Goal: Task Accomplishment & Management: Manage account settings

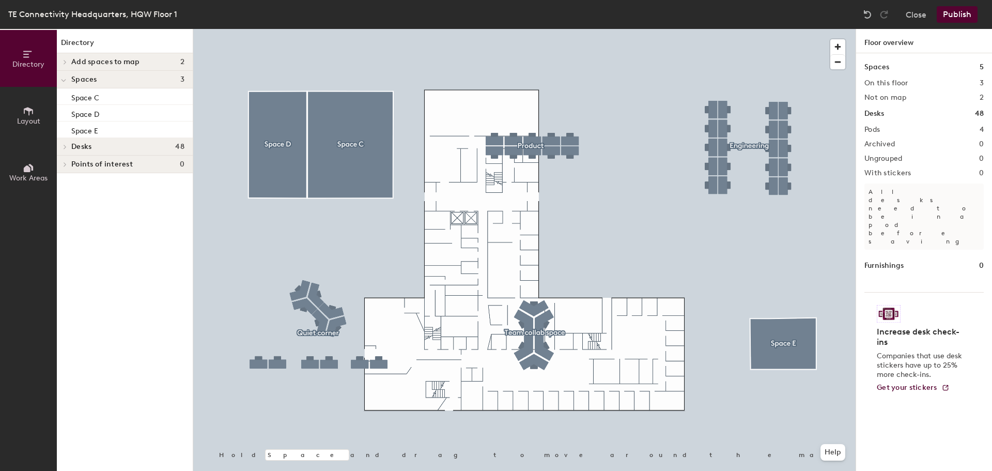
click at [543, 29] on div at bounding box center [524, 29] width 662 height 0
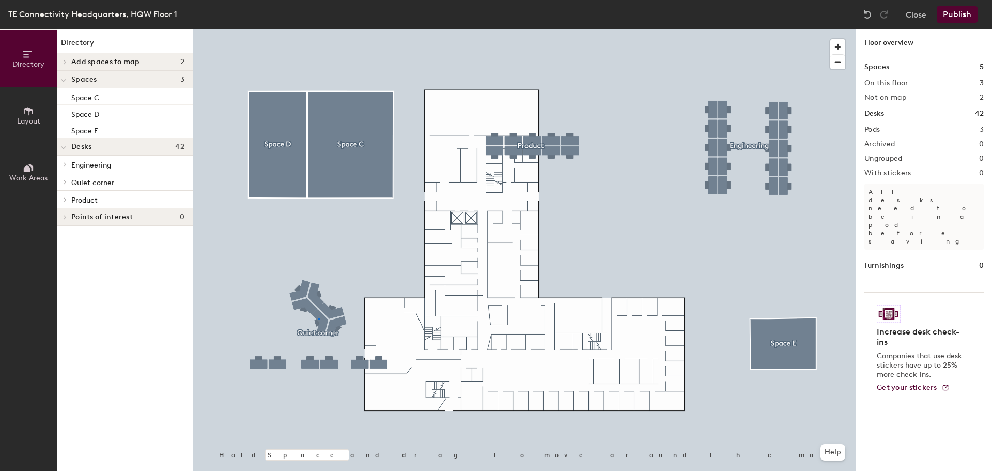
click at [318, 29] on div at bounding box center [524, 29] width 662 height 0
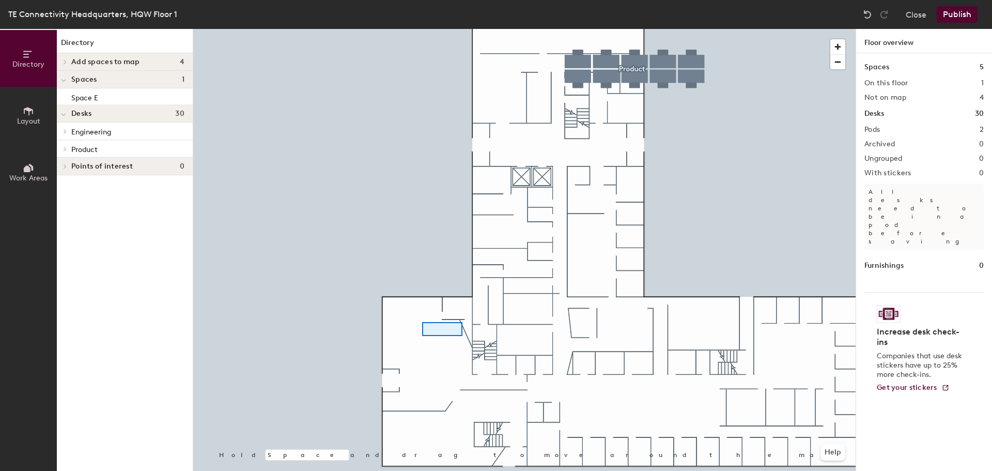
click at [422, 29] on div at bounding box center [524, 29] width 662 height 0
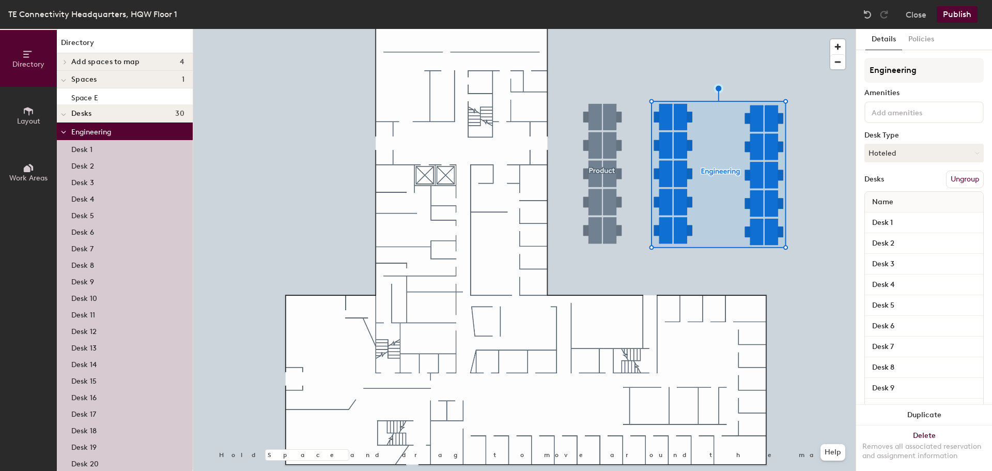
click at [22, 115] on button "Layout" at bounding box center [28, 115] width 57 height 57
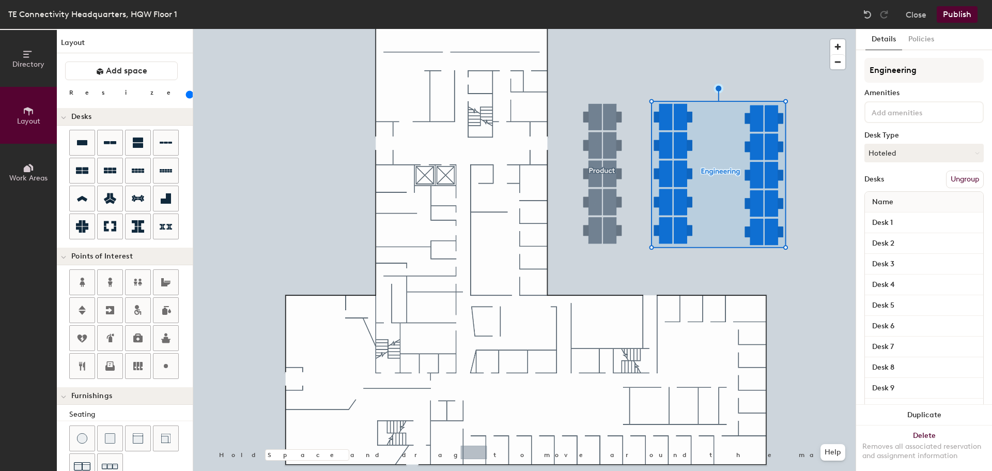
click at [474, 453] on div "Directory Layout Work Areas Layout Add space Resize Desks Points of Interest Fu…" at bounding box center [496, 250] width 992 height 442
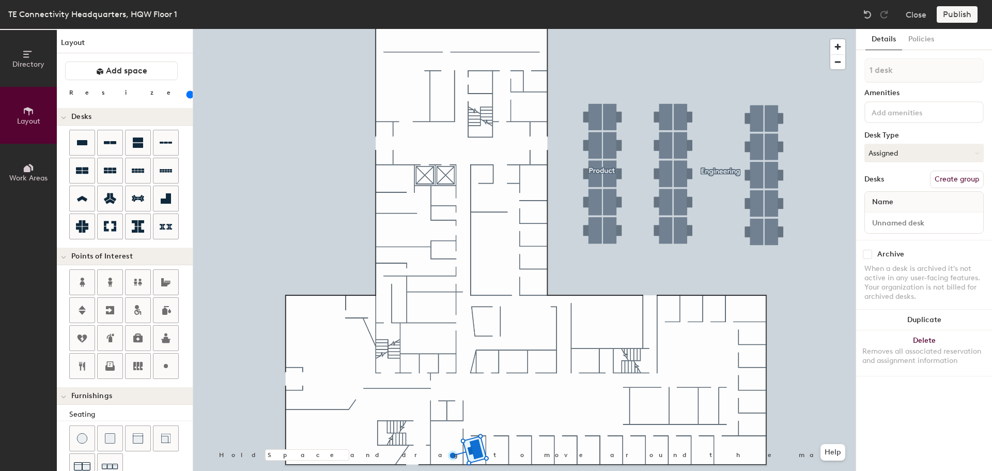
drag, startPoint x: 81, startPoint y: 143, endPoint x: 475, endPoint y: 486, distance: 522.2
click at [475, 470] on html "You have 13 days left on your platform trial. Buy Robin now Skip navigation Sch…" at bounding box center [496, 235] width 992 height 471
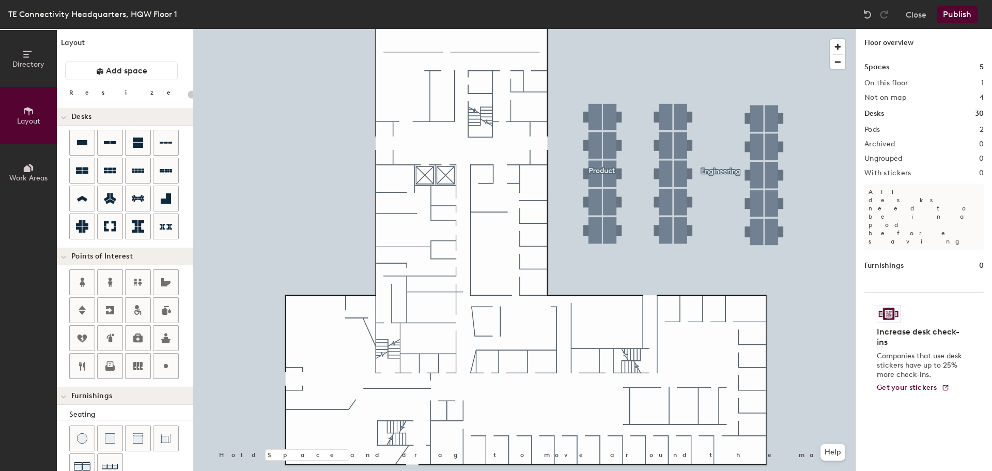
click at [501, 424] on div "Directory Layout Work Areas Layout Add space Resize Desks Points of Interest Fu…" at bounding box center [496, 250] width 992 height 442
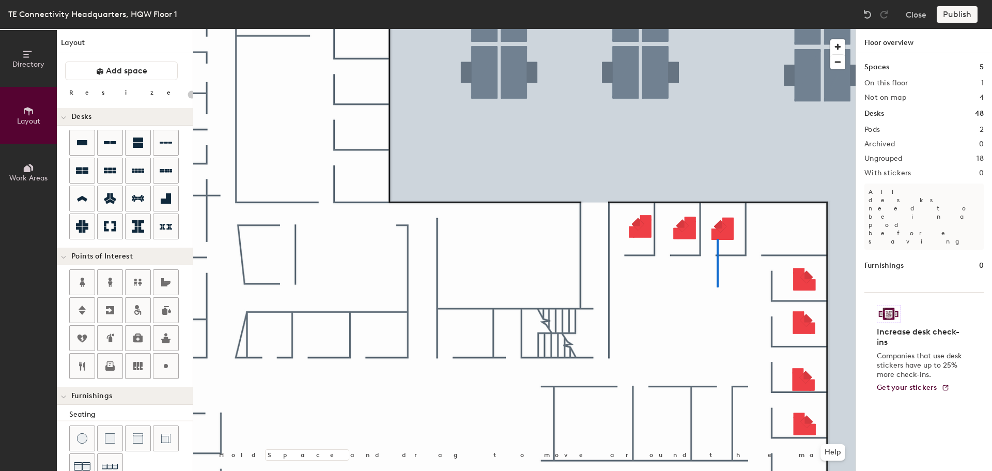
drag, startPoint x: 160, startPoint y: 199, endPoint x: 189, endPoint y: 227, distance: 39.8
click at [718, 29] on div at bounding box center [524, 29] width 662 height 0
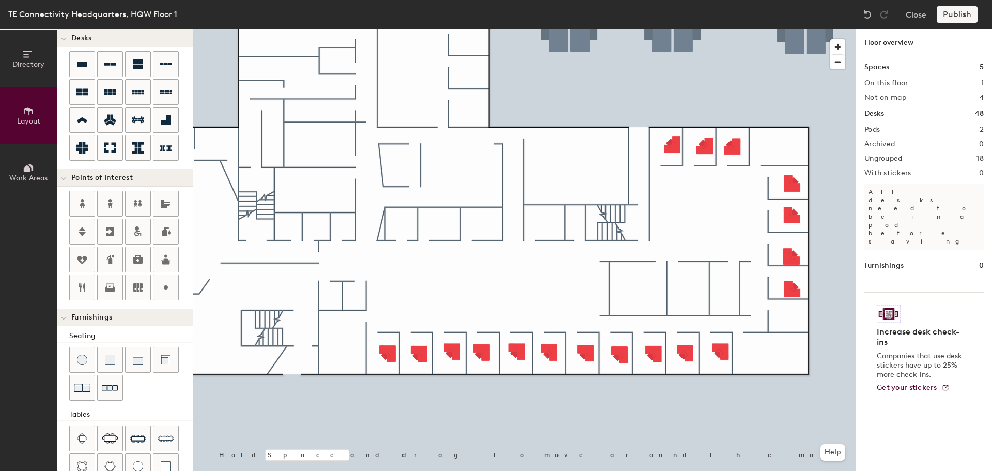
scroll to position [103, 0]
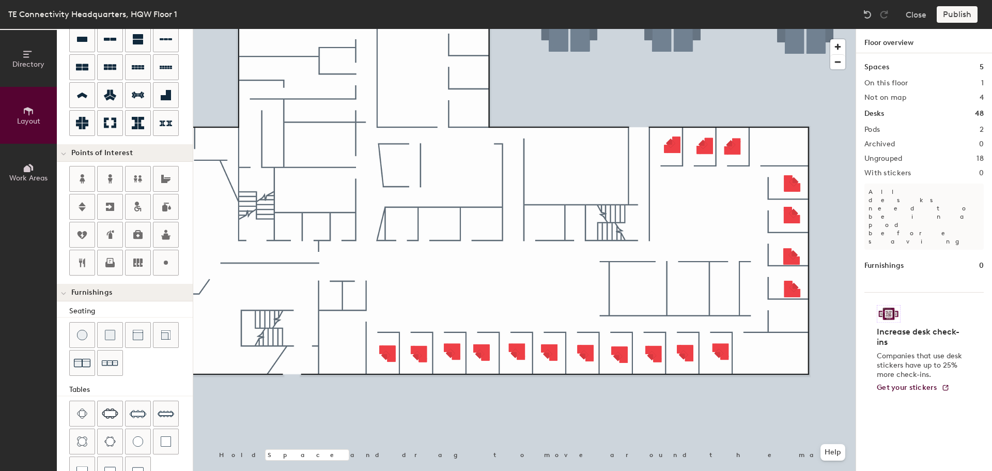
type input "80"
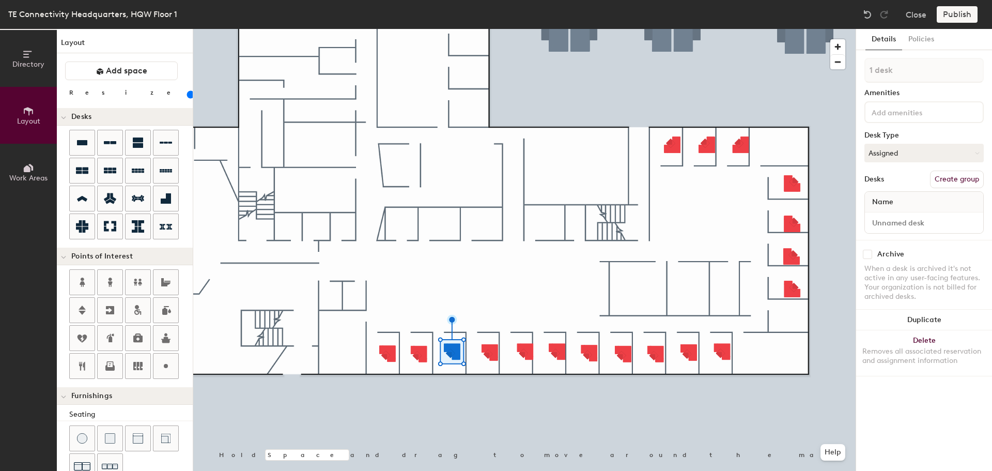
scroll to position [103, 0]
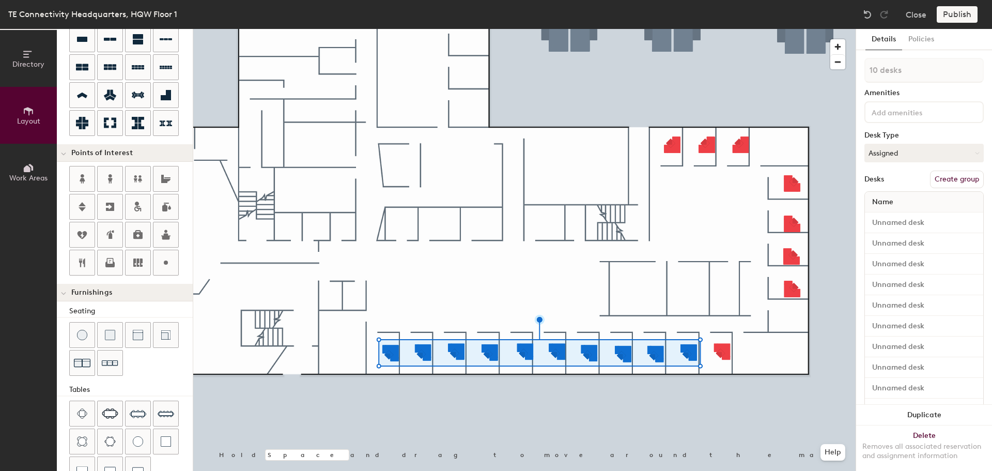
type input "11 desks"
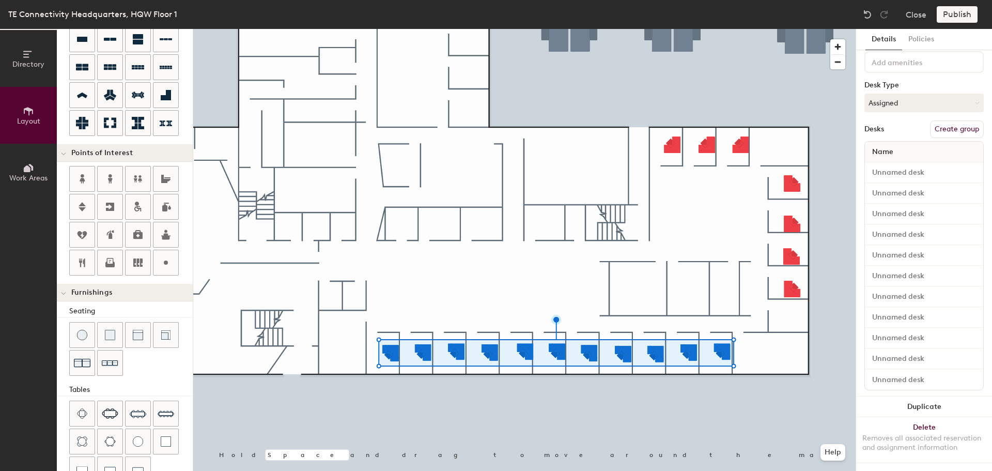
scroll to position [0, 0]
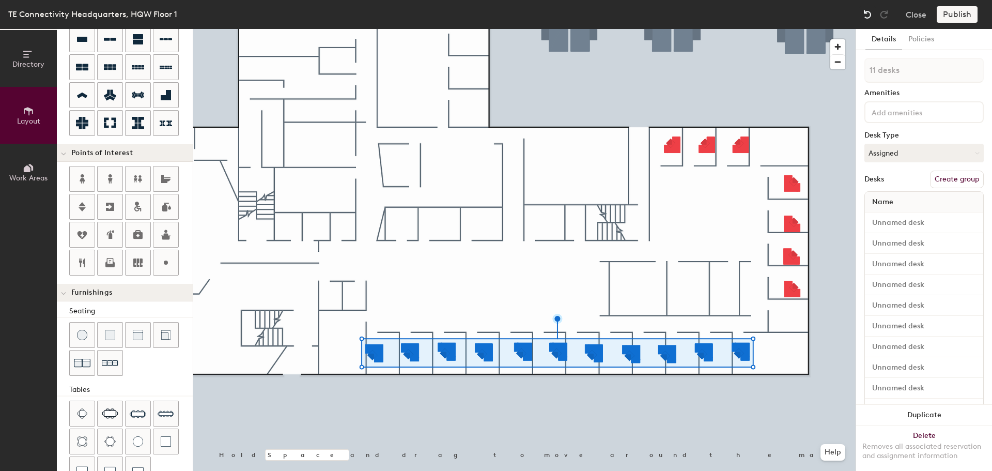
click at [865, 17] on img at bounding box center [867, 14] width 10 height 10
click at [866, 12] on img at bounding box center [867, 14] width 10 height 10
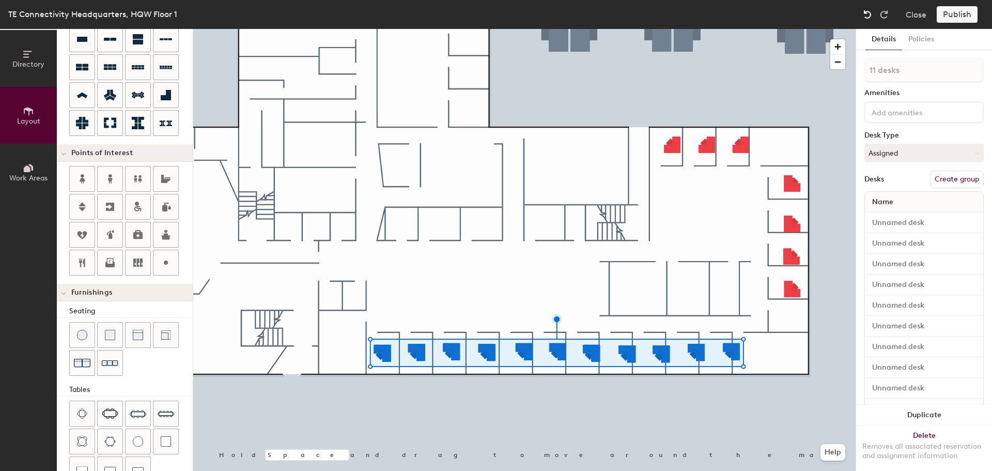
click at [866, 12] on img at bounding box center [867, 14] width 10 height 10
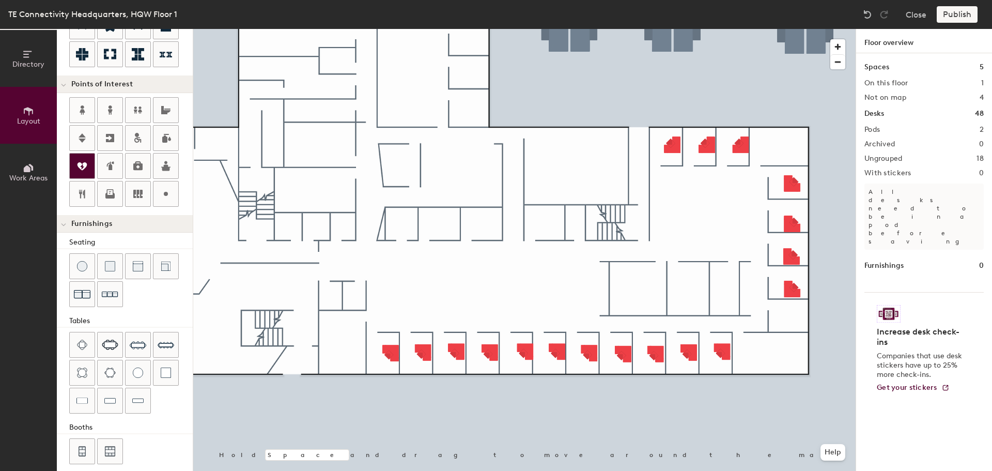
scroll to position [182, 0]
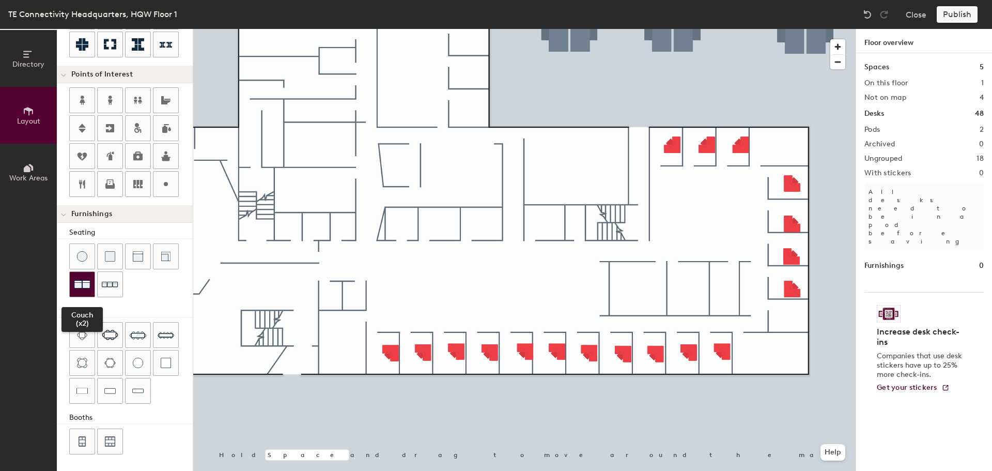
click at [81, 286] on img at bounding box center [82, 284] width 17 height 17
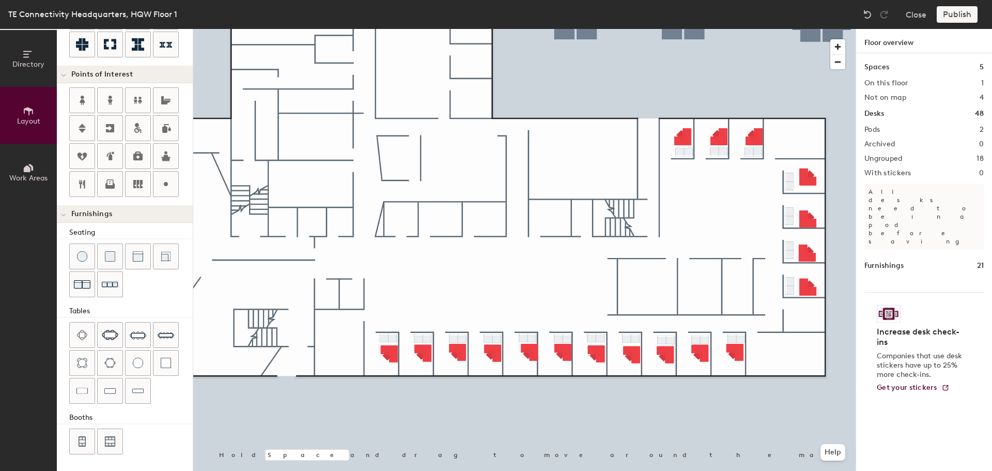
type input "20"
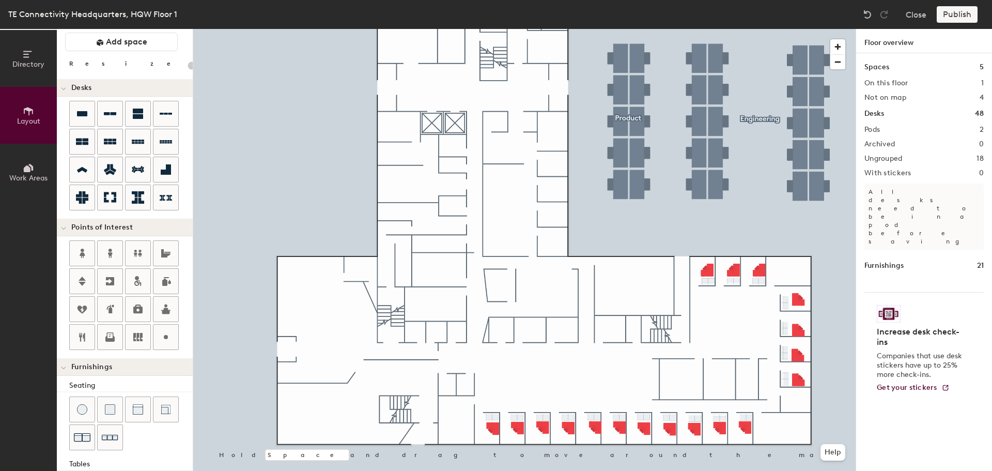
scroll to position [0, 0]
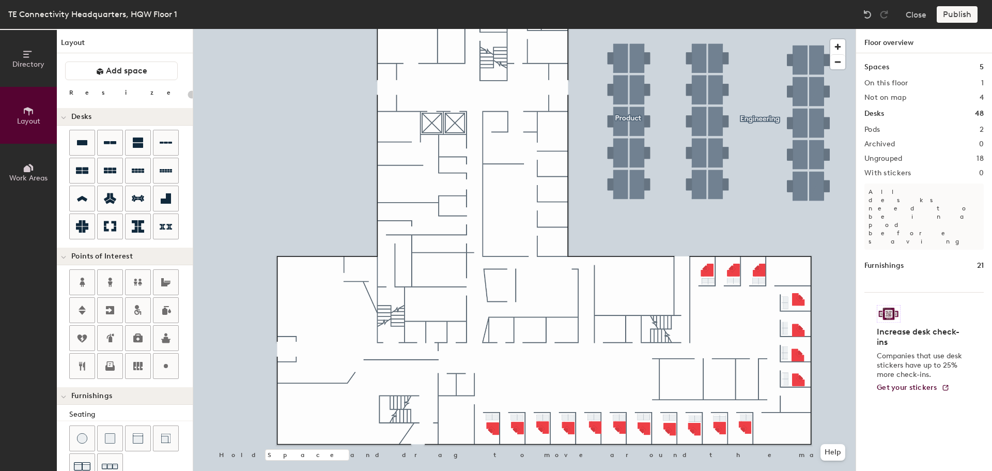
click at [28, 179] on span "Work Areas" at bounding box center [28, 178] width 38 height 9
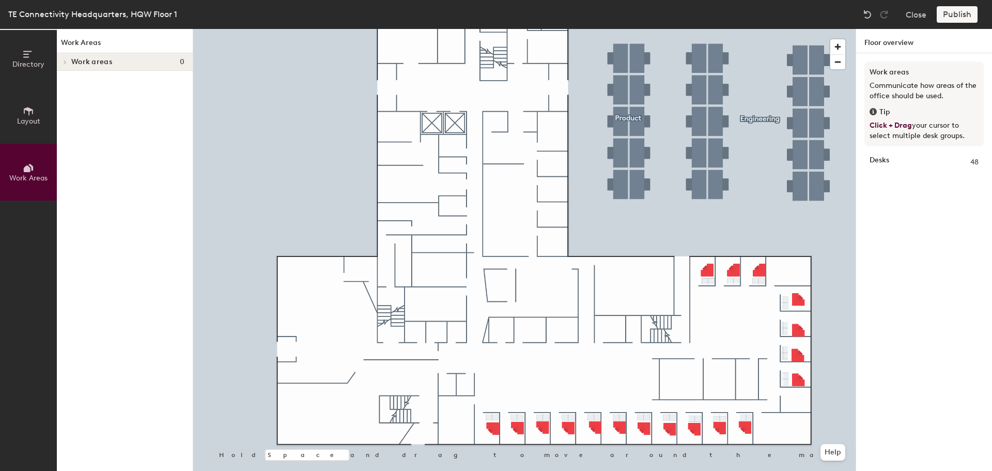
click at [64, 61] on icon at bounding box center [65, 61] width 4 height 5
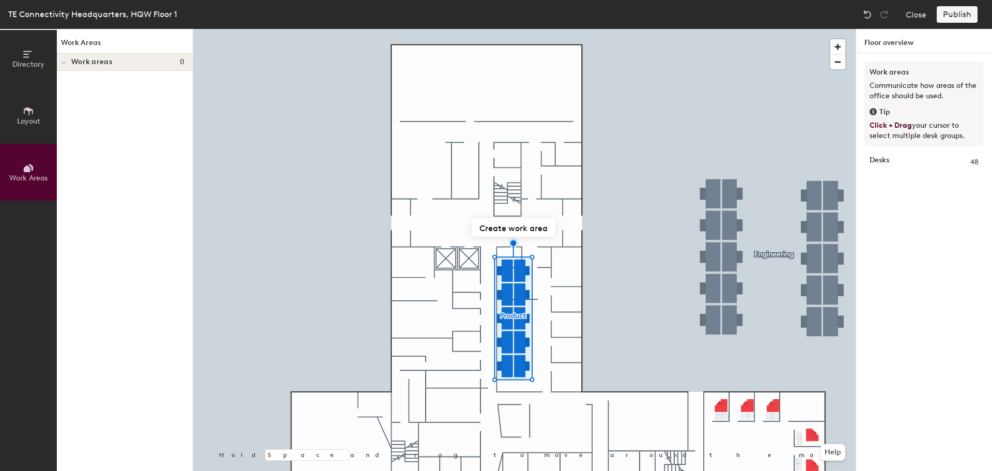
click at [26, 114] on icon at bounding box center [28, 110] width 11 height 11
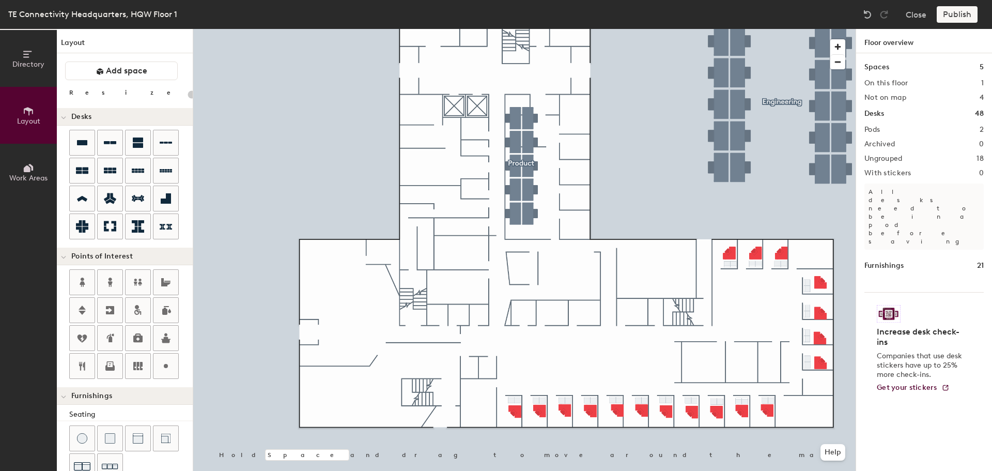
click at [866, 128] on h2 "Pods" at bounding box center [871, 130] width 15 height 8
click at [129, 74] on span "Add space" at bounding box center [126, 71] width 41 height 10
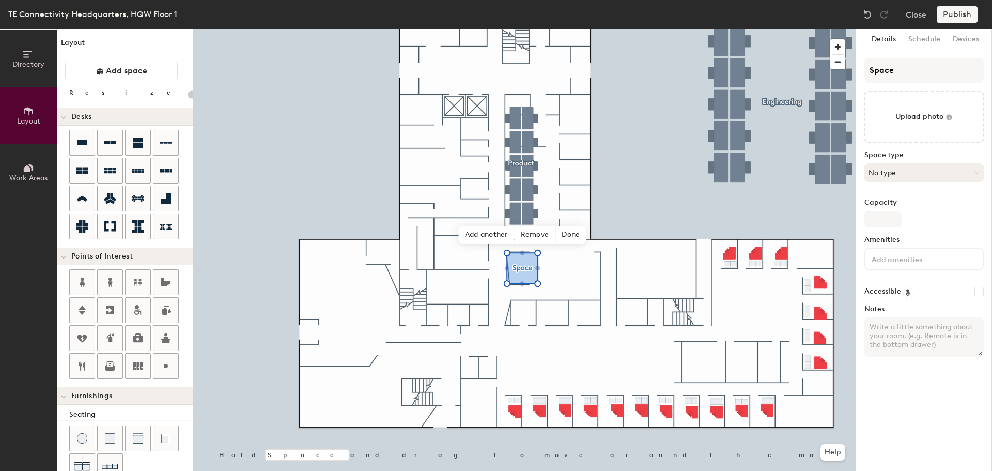
click at [894, 173] on button "No type" at bounding box center [923, 172] width 119 height 19
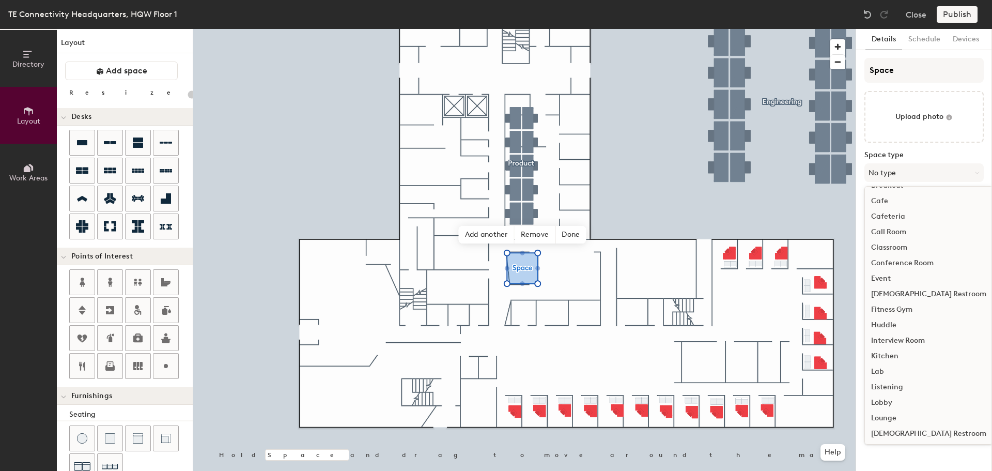
scroll to position [52, 0]
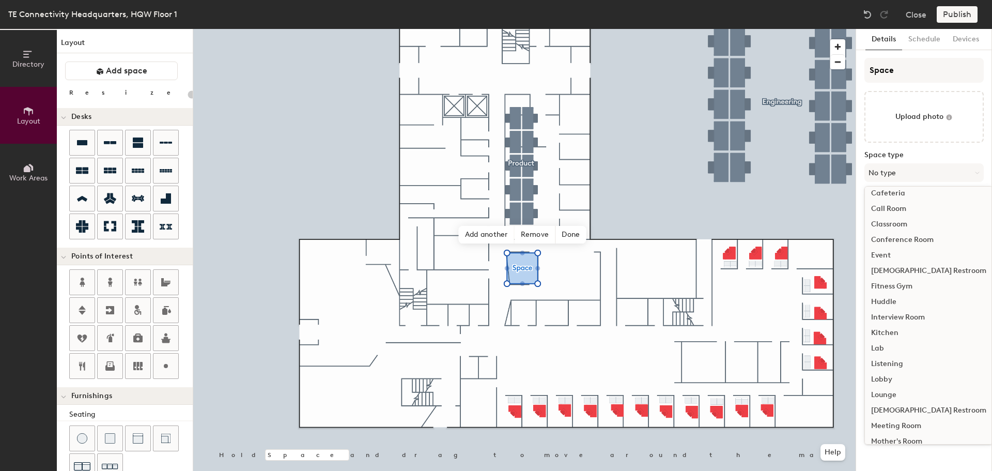
click at [890, 392] on div "Lounge" at bounding box center [929, 394] width 128 height 15
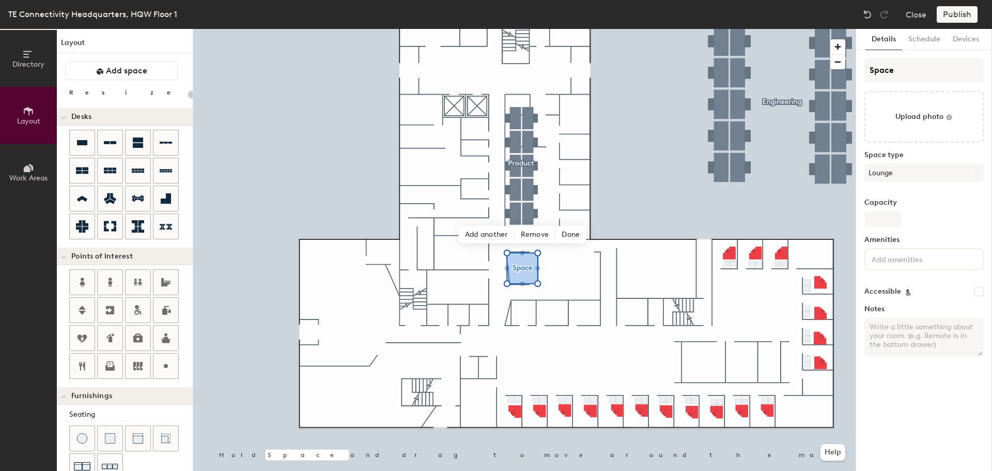
type input "20"
click at [880, 221] on input "Capacity" at bounding box center [882, 219] width 37 height 17
type input "4"
type input "20"
type input "4"
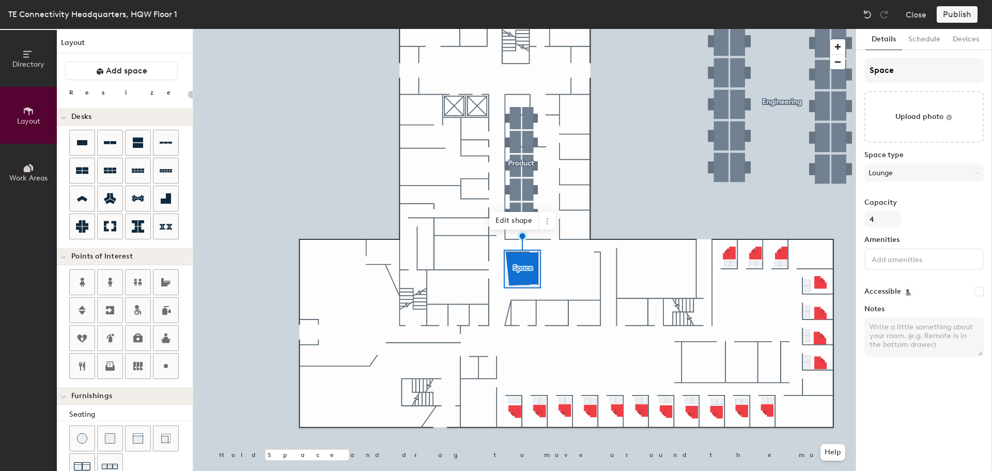
type input "20"
click at [907, 69] on input "Space" at bounding box center [923, 70] width 119 height 25
type input "Spac"
type input "20"
type input "Spa"
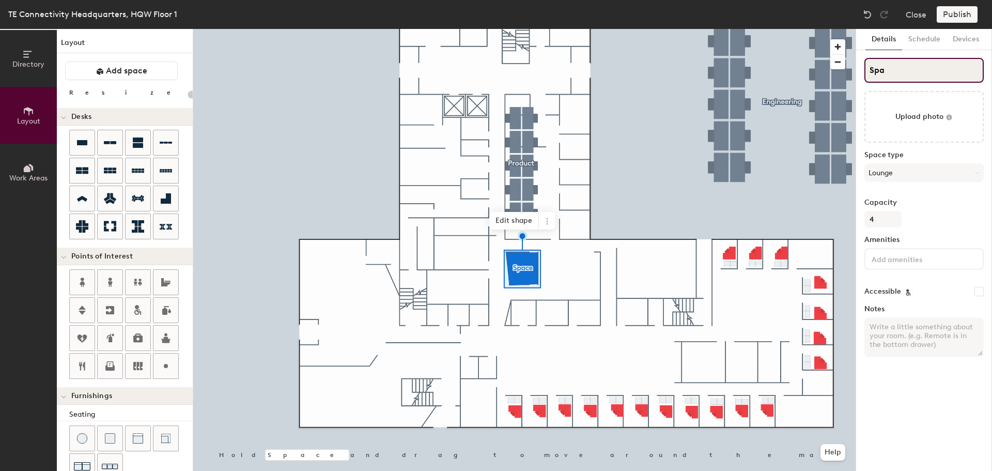
type input "20"
type input "Sp"
type input "20"
type input "S"
type input "20"
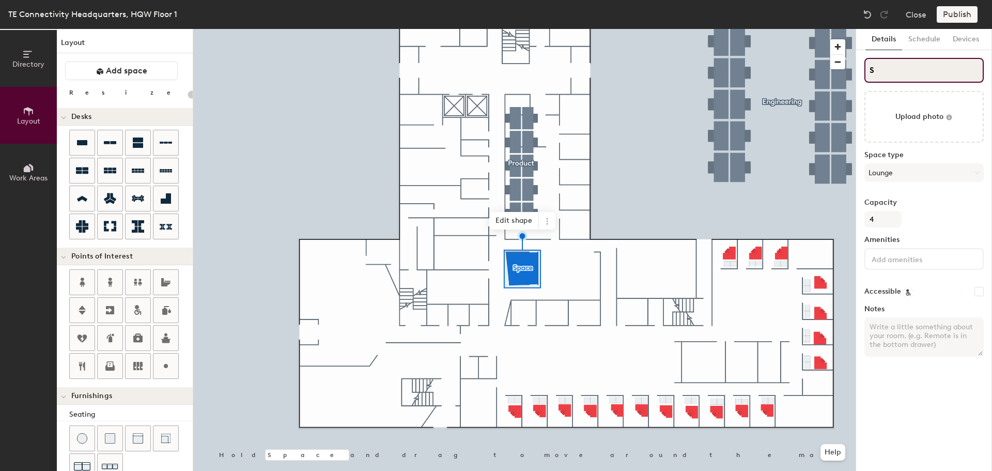
type input "S"
type input "20"
type input "SL"
type input "20"
type input "SLo"
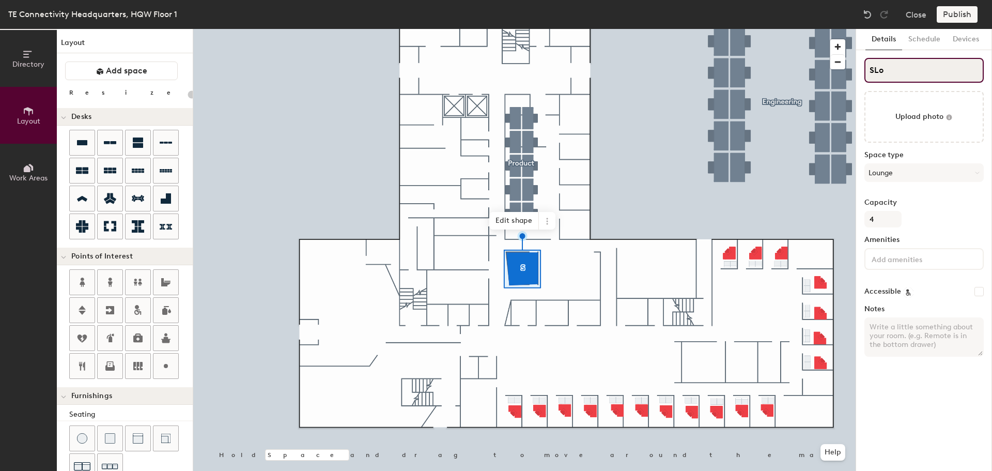
type input "20"
type input "SLou"
type input "20"
type input "SLo"
type input "20"
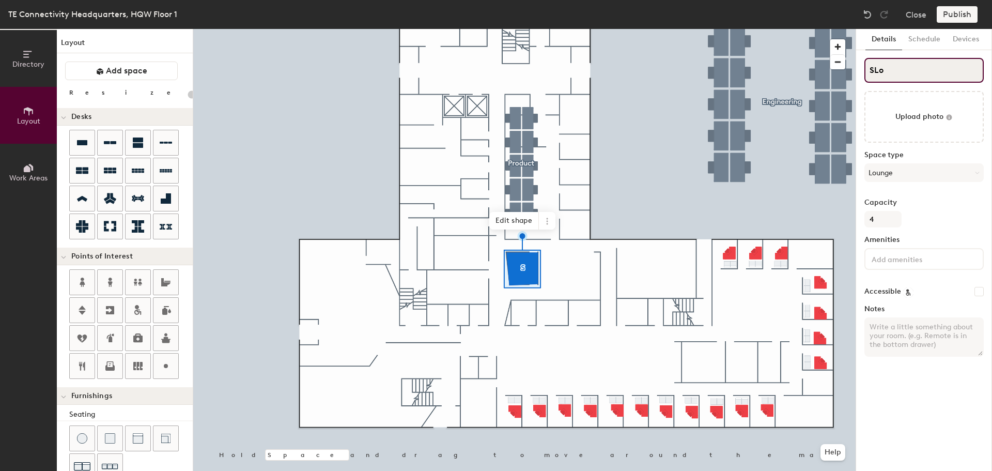
type input "SL"
type input "20"
type input "S"
type input "20"
type input "S"
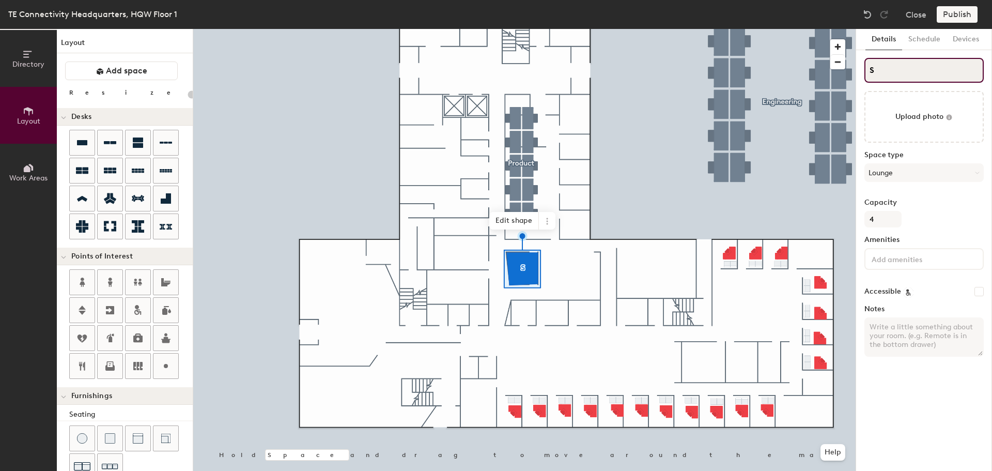
type input "20"
click at [899, 72] on input "S" at bounding box center [923, 70] width 119 height 25
type input "SL"
type input "20"
type input "SLou"
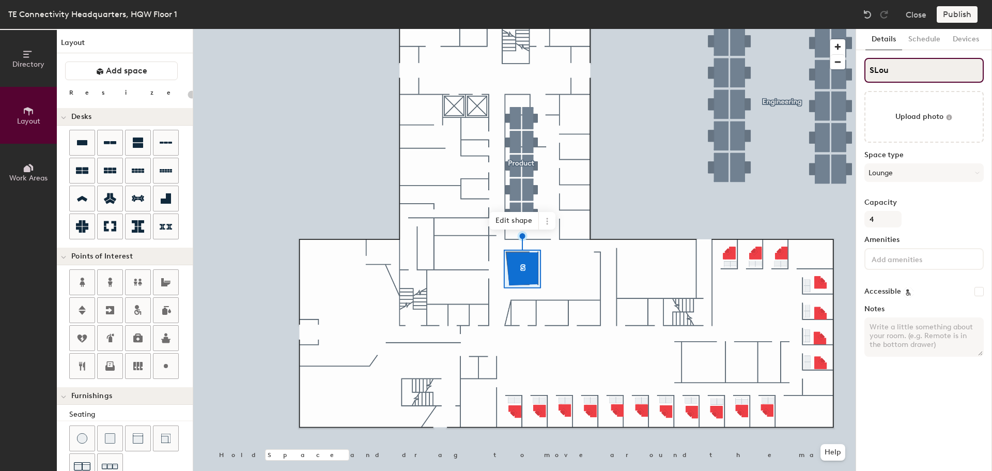
type input "20"
type input "SLoug"
type input "20"
type input "SLou"
type input "20"
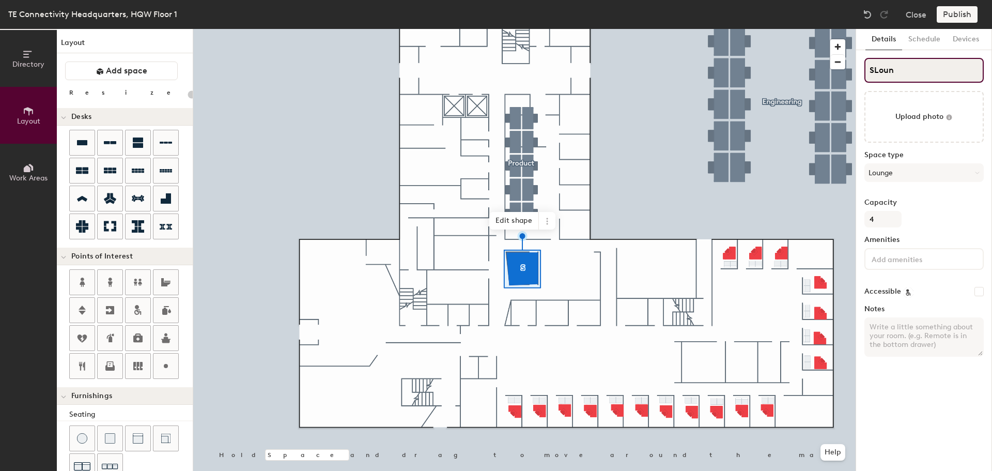
type input "SLoung"
type input "20"
type input "SLounge"
type input "20"
type input "SLounge/"
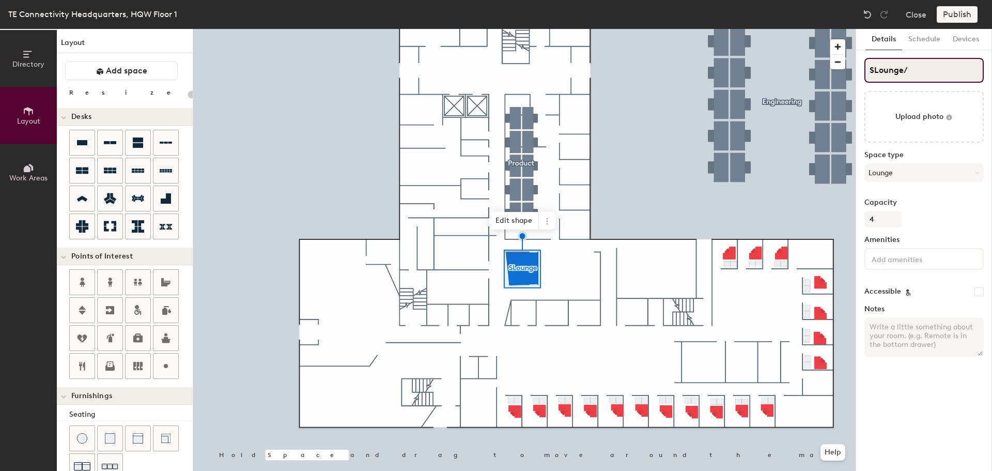
type input "20"
type input "SLounge/F"
type input "20"
type input "SLounge/Fl"
type input "20"
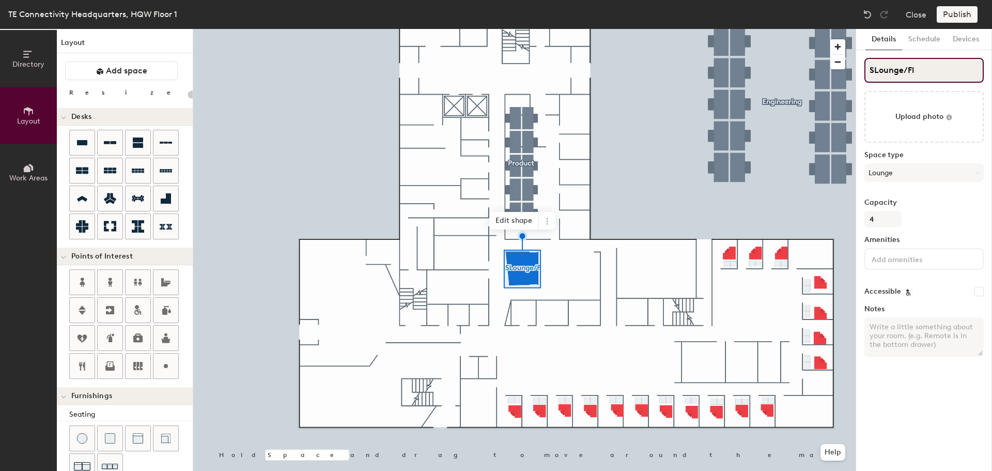
type input "SLounge/Fle"
type input "20"
type input "SLounge/Flex"
type input "20"
type input "SLounge/Flex"
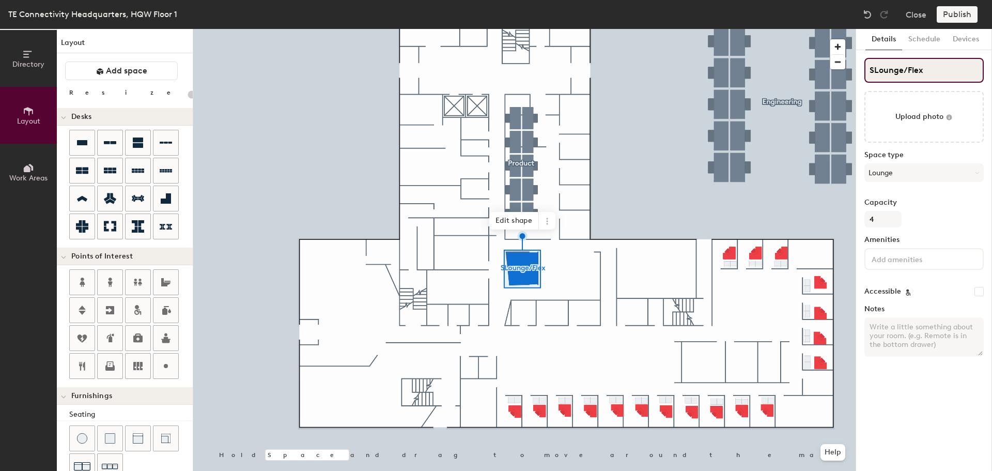
type input "20"
type input "SLounge/Flex R"
type input "20"
type input "SLounge/Flex Rm"
type input "20"
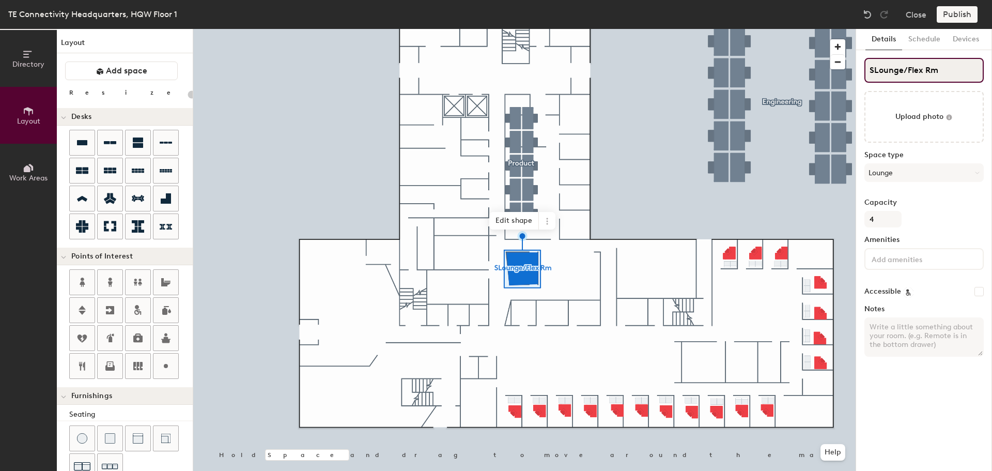
type input "Lounge/Flex Rm"
type input "20"
type input "Lounge/Flex Rm"
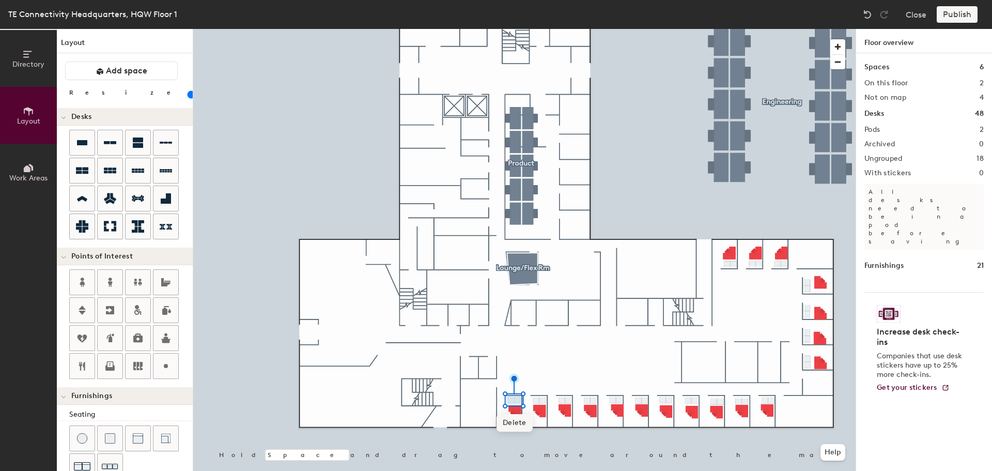
type input "80"
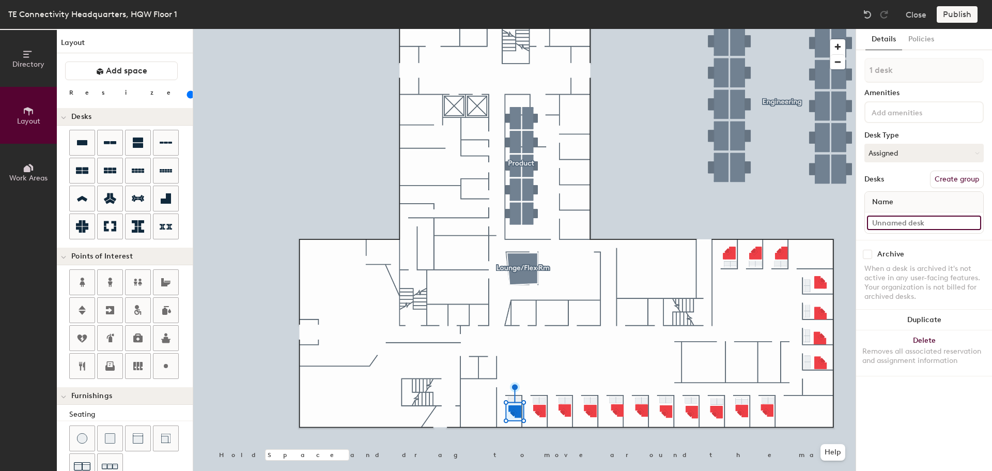
click at [905, 220] on input at bounding box center [924, 222] width 114 height 14
type input "Office 118"
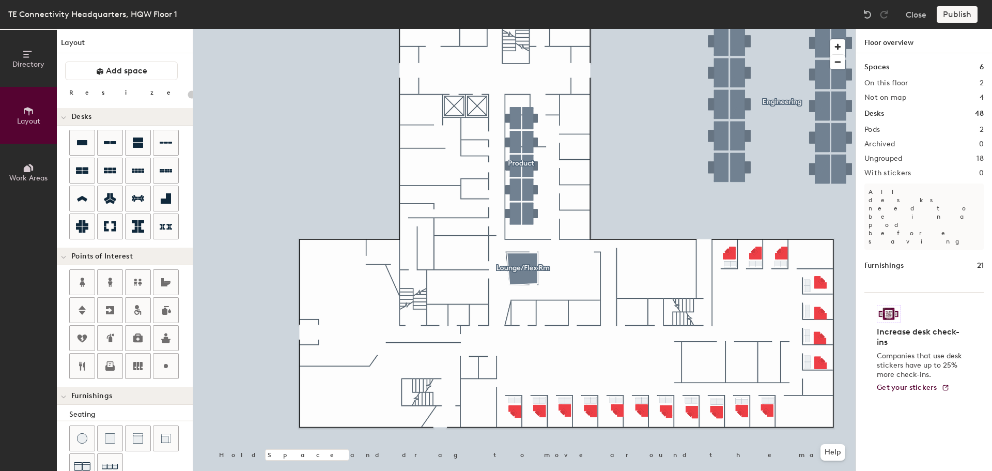
type input "20"
click at [514, 29] on div at bounding box center [524, 29] width 662 height 0
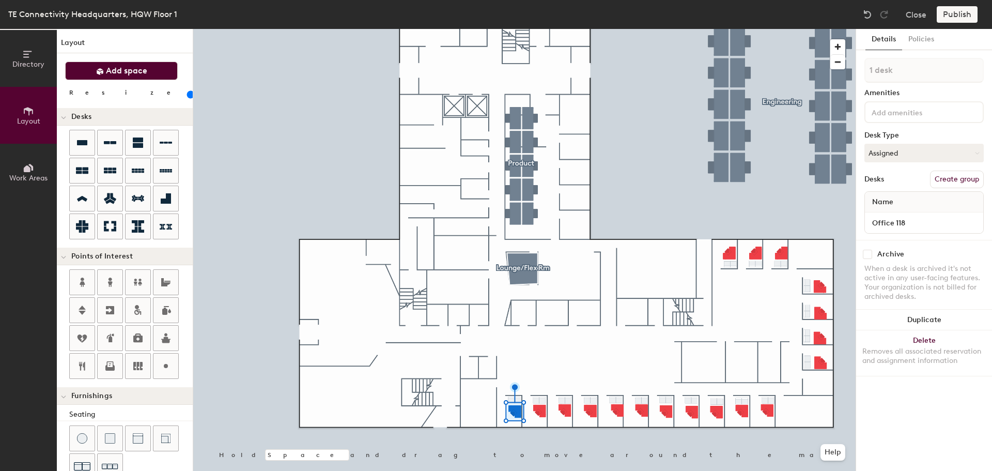
click at [134, 68] on span "Add space" at bounding box center [126, 71] width 41 height 10
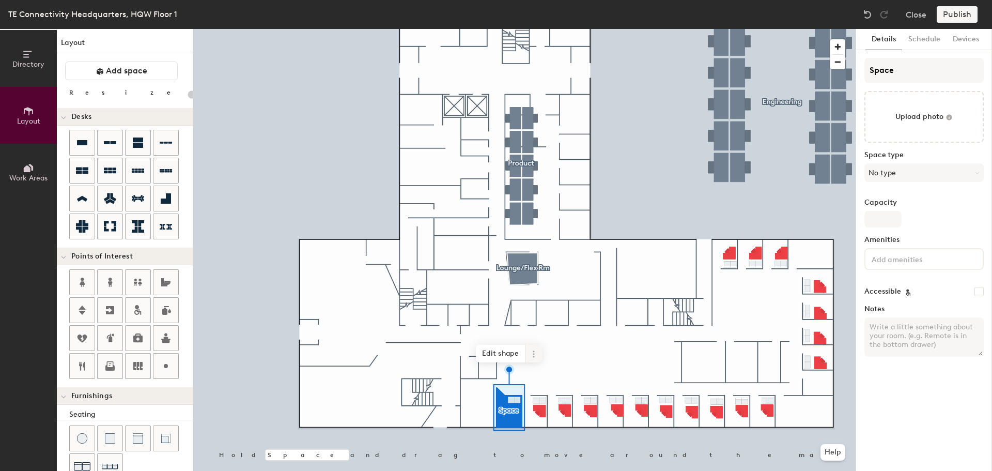
click at [532, 355] on icon at bounding box center [534, 354] width 8 height 8
click at [533, 29] on div at bounding box center [524, 29] width 662 height 0
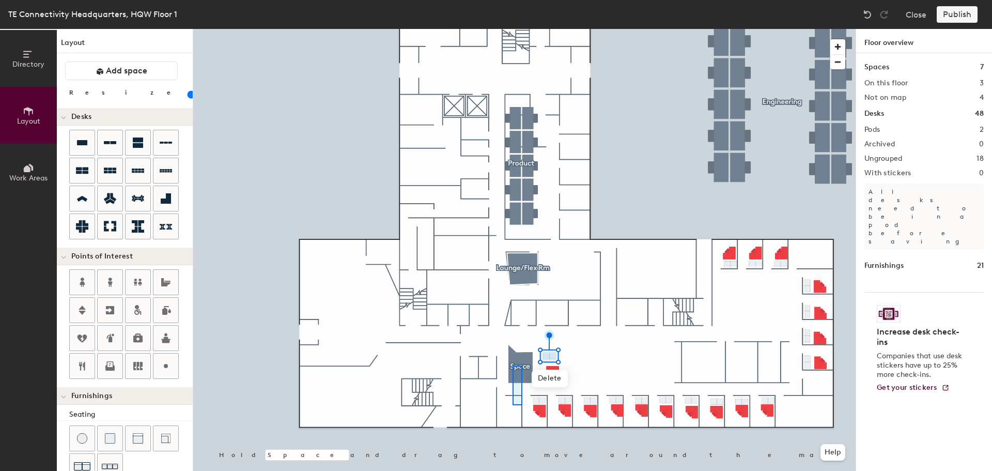
click at [512, 29] on div at bounding box center [524, 29] width 662 height 0
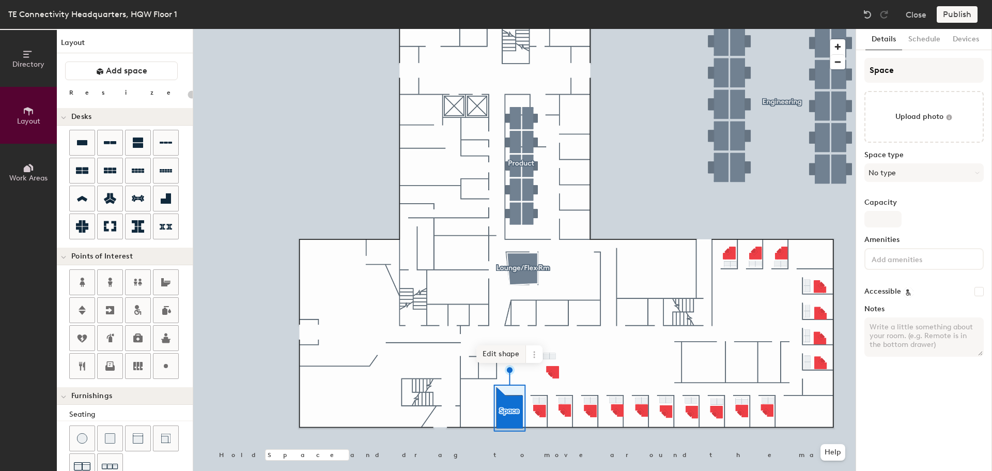
click at [501, 354] on span "Edit shape" at bounding box center [501, 354] width 50 height 18
click at [517, 381] on span "Remove" at bounding box center [522, 377] width 41 height 18
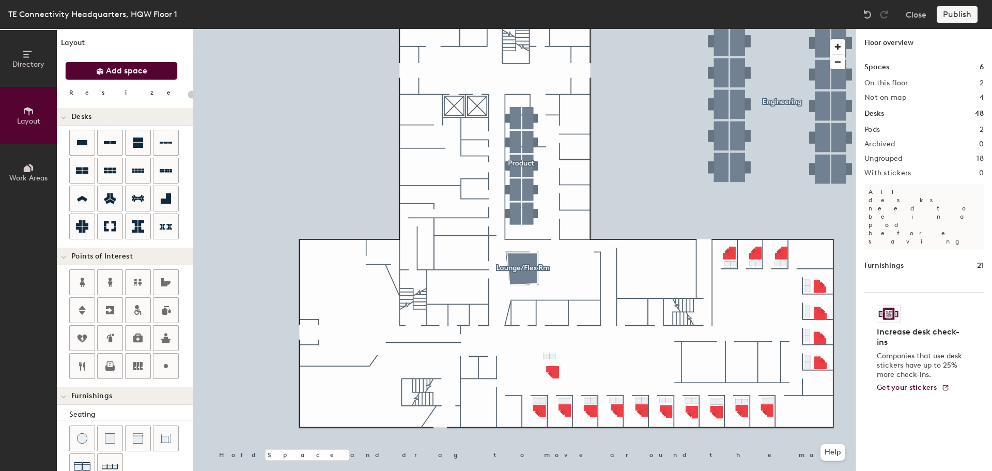
click at [101, 66] on span at bounding box center [100, 71] width 8 height 10
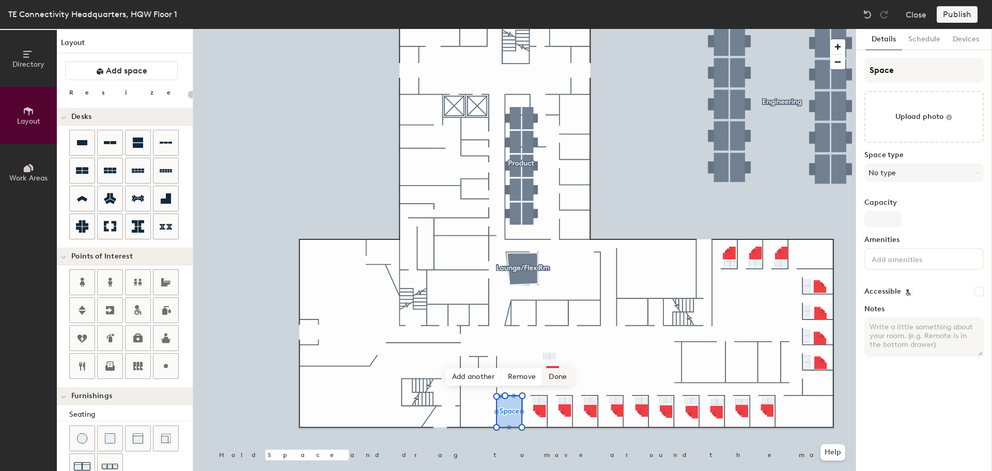
click at [555, 379] on span "Done" at bounding box center [557, 377] width 30 height 18
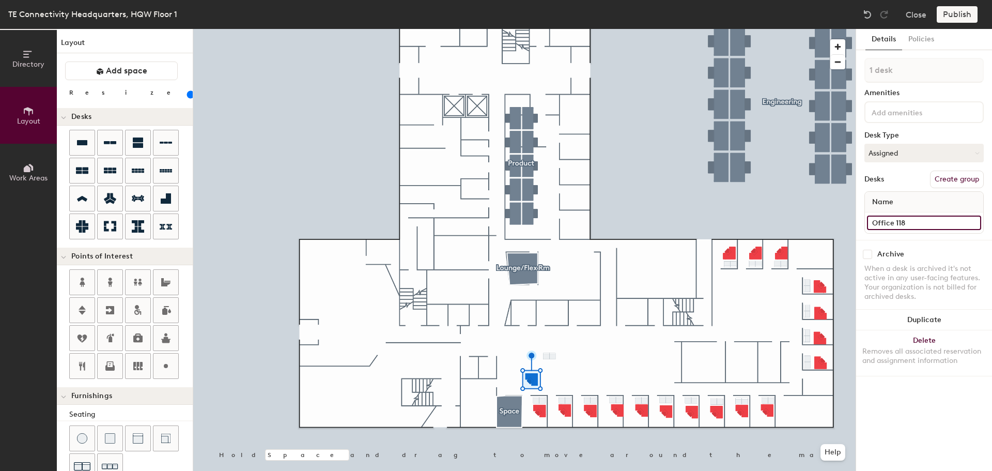
click at [915, 220] on input "Office 118" at bounding box center [924, 222] width 114 height 14
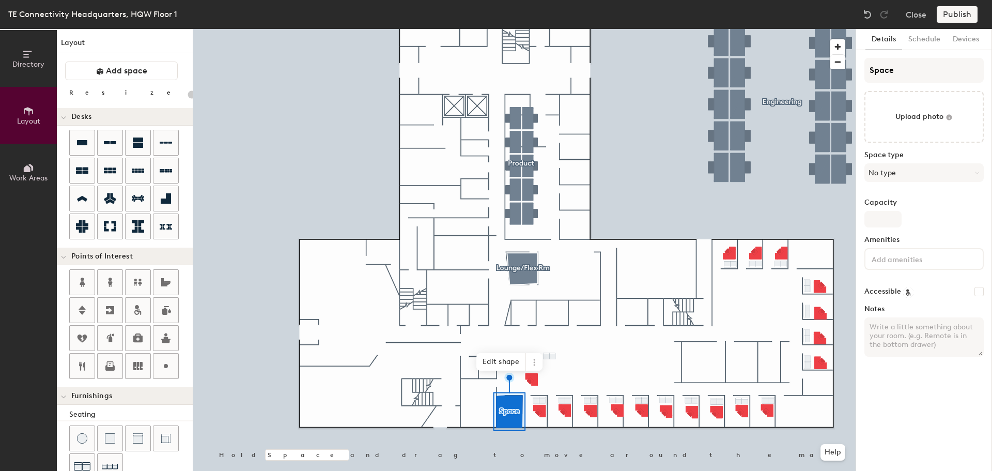
type input "20"
click at [900, 72] on input "Space" at bounding box center [923, 70] width 119 height 25
type input "Spa"
type input "20"
type input "S"
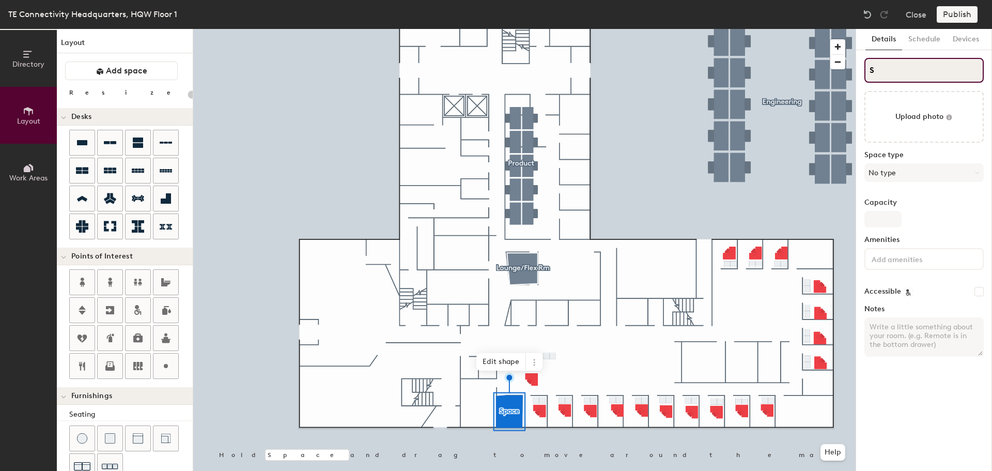
type input "20"
type input "S"
type input "20"
type input "SO"
type input "20"
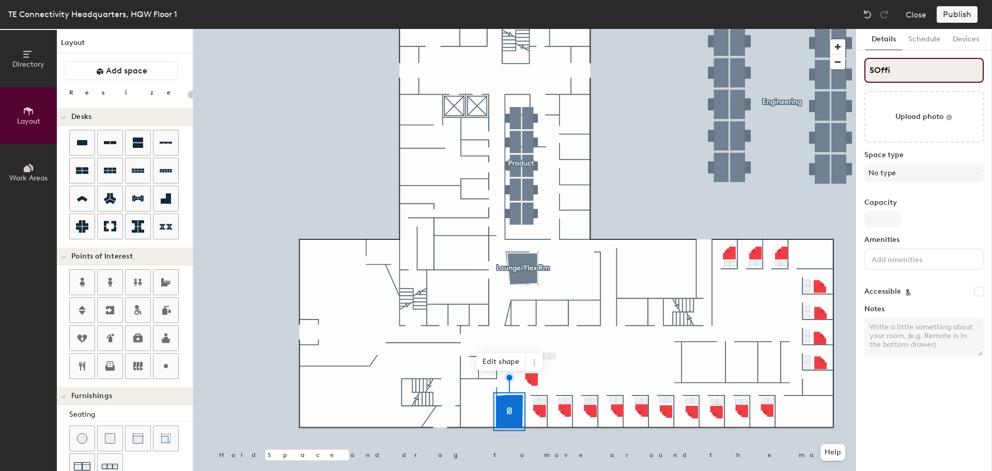
type input "SOffic"
type input "20"
type input "SOffice"
type input "20"
type input "SOffice"
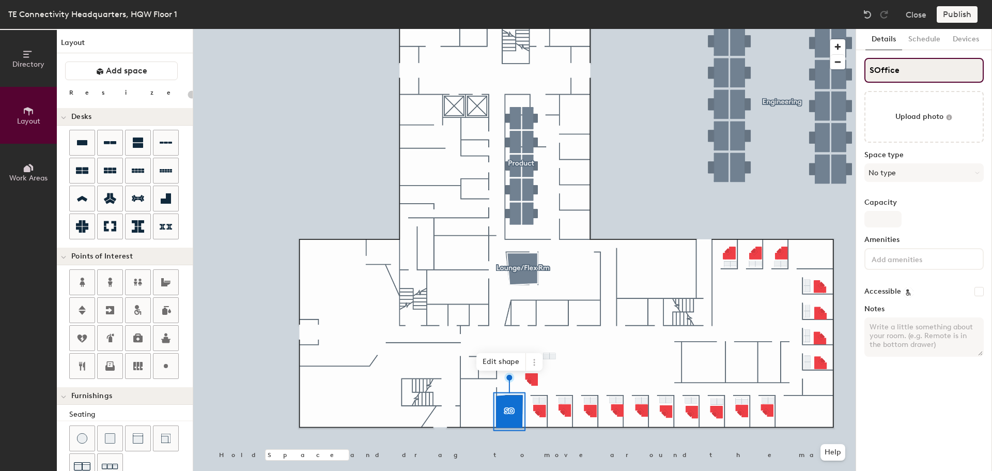
type input "20"
type input "SOffice 1"
type input "20"
type input "SOffice 11"
type input "20"
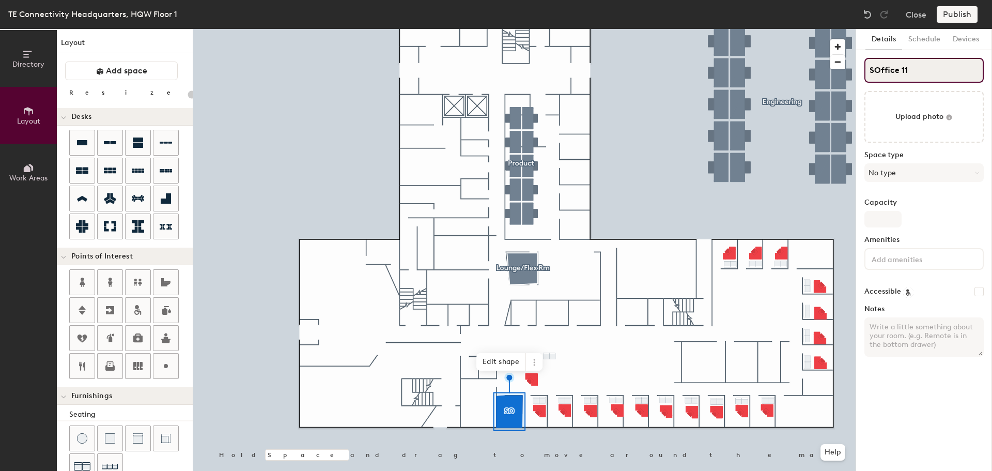
type input "SOffice 118"
type input "20"
click at [865, 70] on input "SOffice 118" at bounding box center [923, 70] width 119 height 25
type input "Office 118"
type input "20"
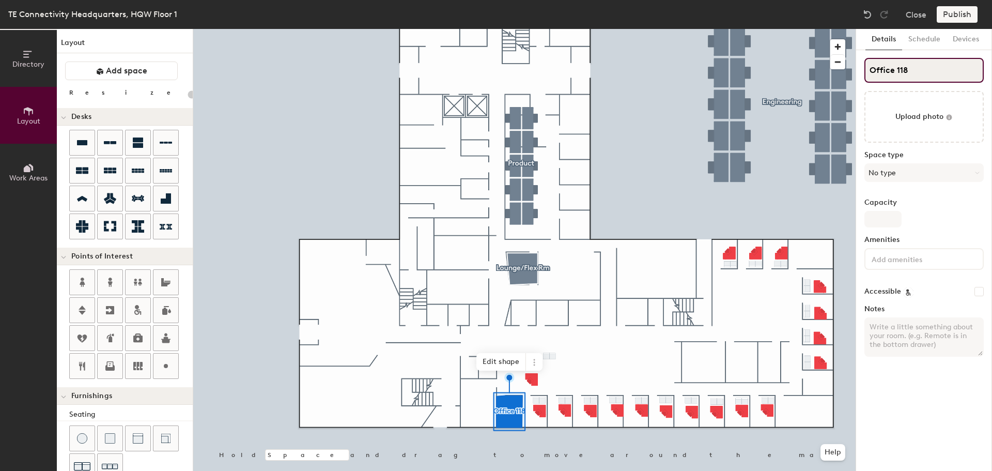
type input "Office 118"
click at [897, 70] on input "Office 118" at bounding box center [923, 70] width 119 height 25
click at [915, 167] on button "No type" at bounding box center [923, 172] width 119 height 19
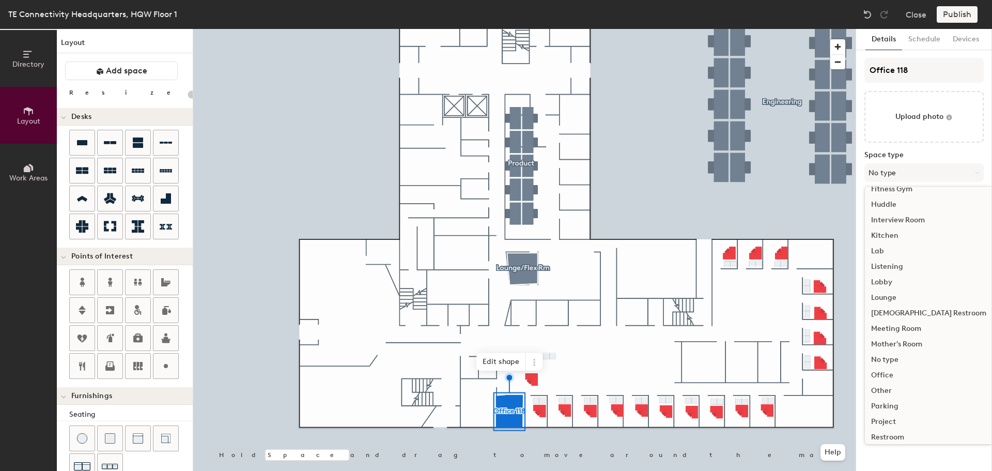
scroll to position [155, 0]
click at [876, 371] on div "Office" at bounding box center [929, 368] width 128 height 15
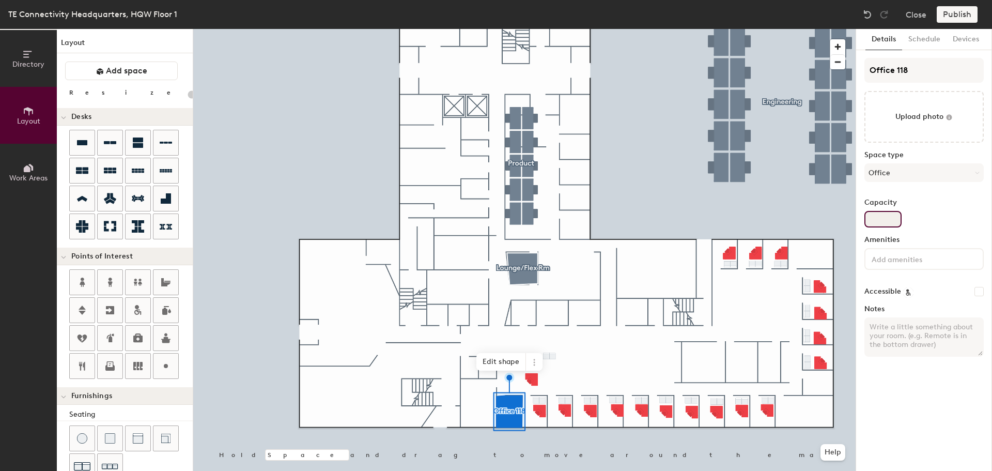
click at [891, 215] on input "Capacity" at bounding box center [882, 219] width 37 height 17
click at [883, 257] on input at bounding box center [915, 258] width 93 height 12
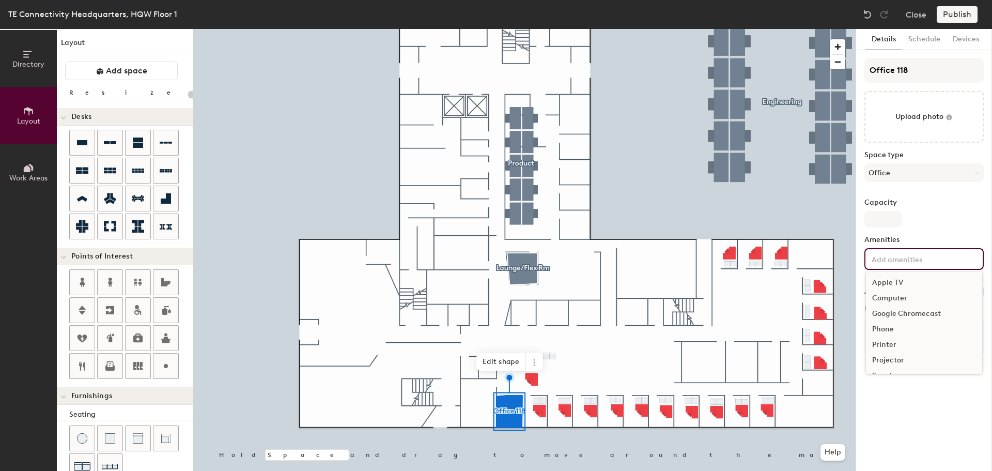
scroll to position [0, 0]
click at [926, 225] on div "Capacity" at bounding box center [923, 212] width 119 height 29
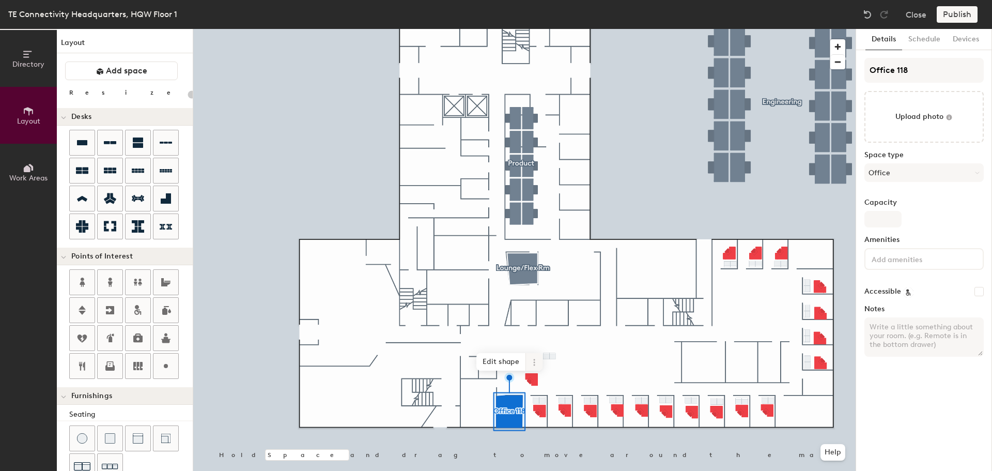
click at [533, 359] on icon at bounding box center [534, 362] width 8 height 8
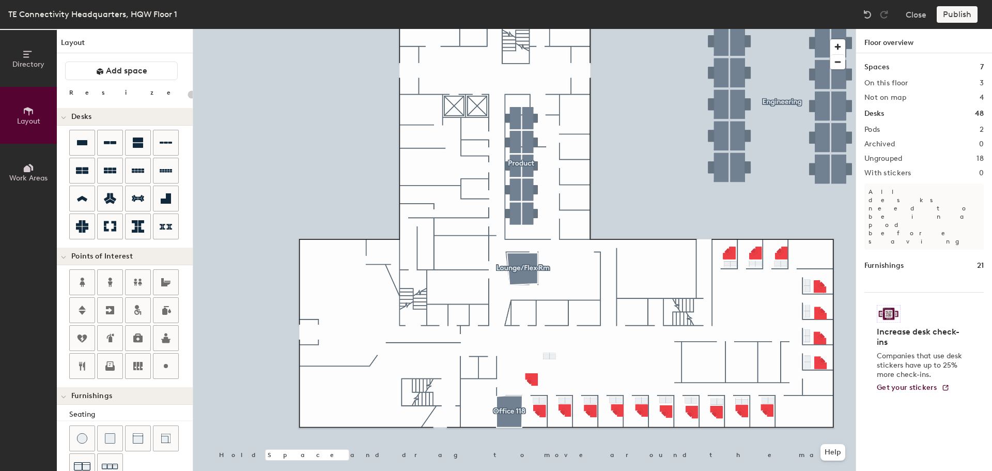
click at [511, 419] on div "Directory Layout Work Areas Layout Add space Resize Desks Points of Interest Fu…" at bounding box center [496, 250] width 992 height 442
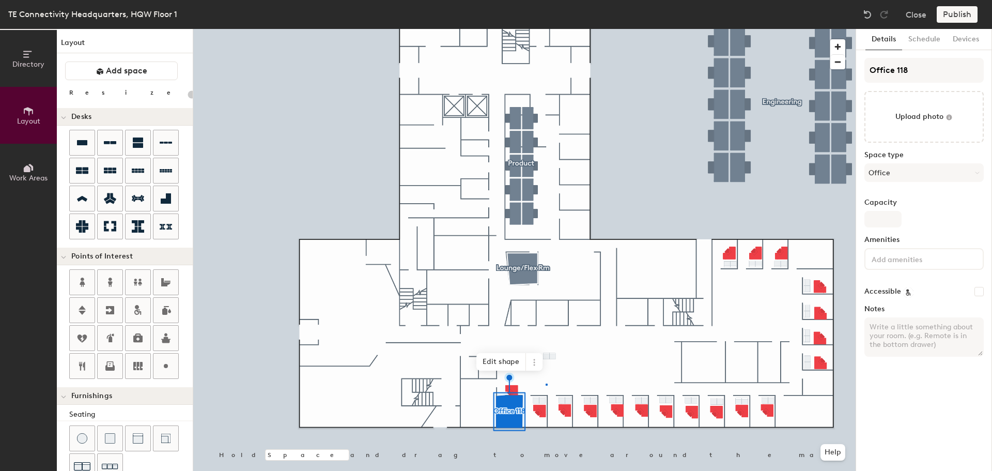
click at [546, 29] on div at bounding box center [524, 29] width 662 height 0
click at [534, 363] on icon at bounding box center [534, 362] width 8 height 8
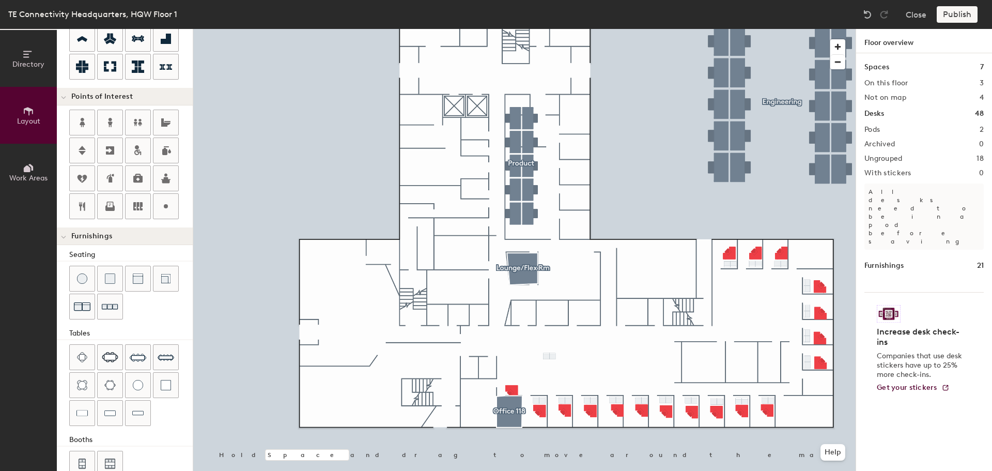
scroll to position [182, 0]
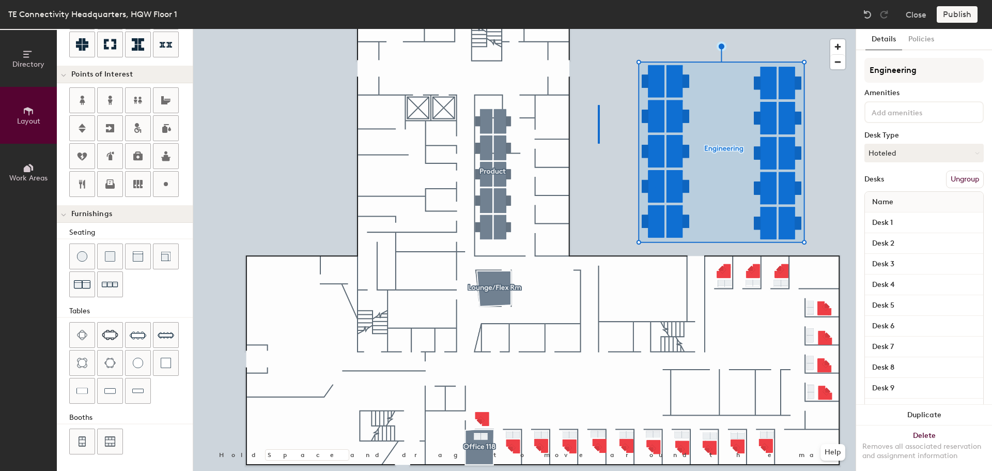
click at [599, 29] on div at bounding box center [524, 29] width 662 height 0
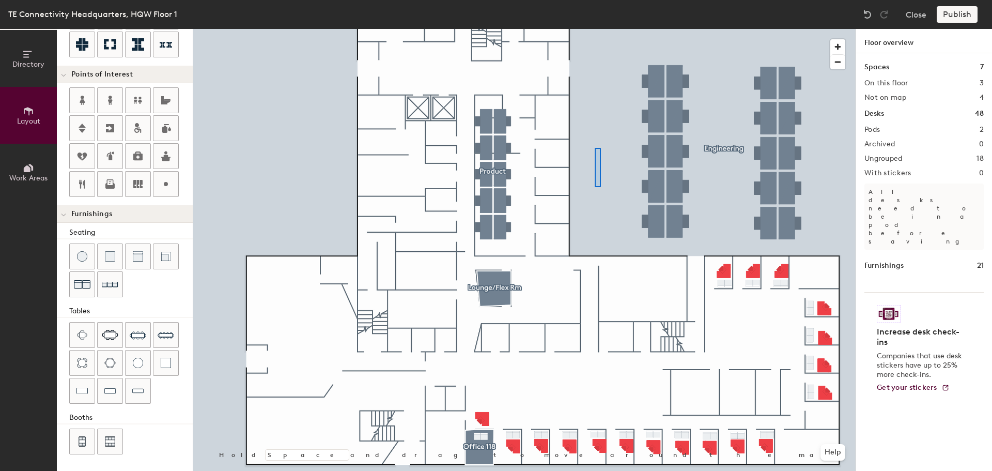
type input "20"
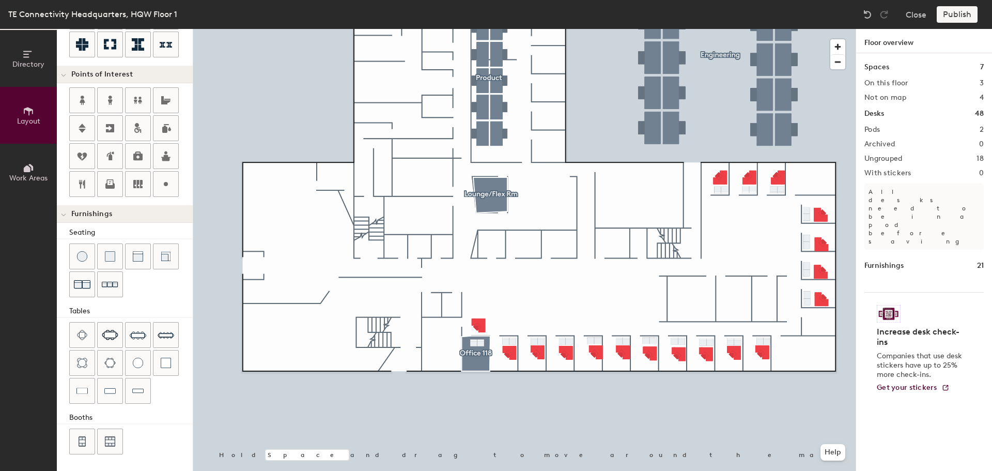
click at [26, 60] on span "Directory" at bounding box center [28, 64] width 32 height 9
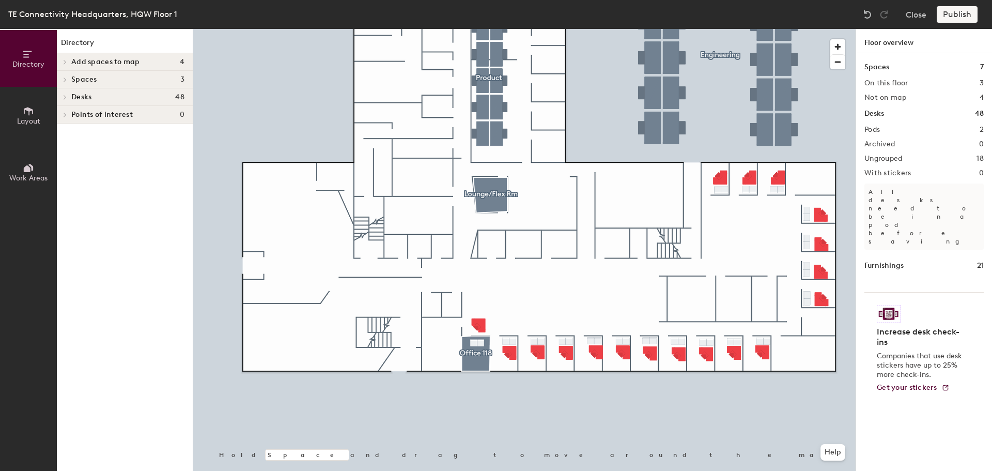
scroll to position [0, 0]
click at [63, 79] on icon at bounding box center [65, 79] width 4 height 5
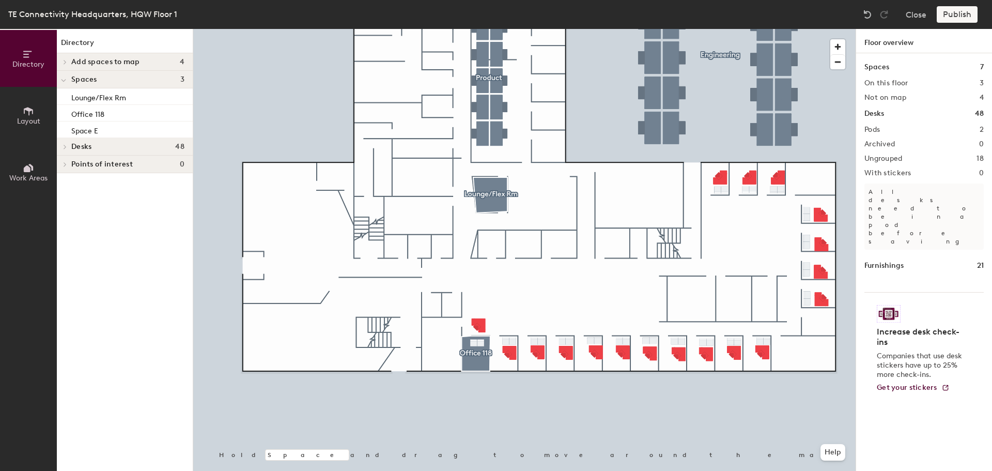
click at [63, 148] on icon at bounding box center [65, 146] width 4 height 5
click at [66, 162] on icon at bounding box center [65, 164] width 4 height 5
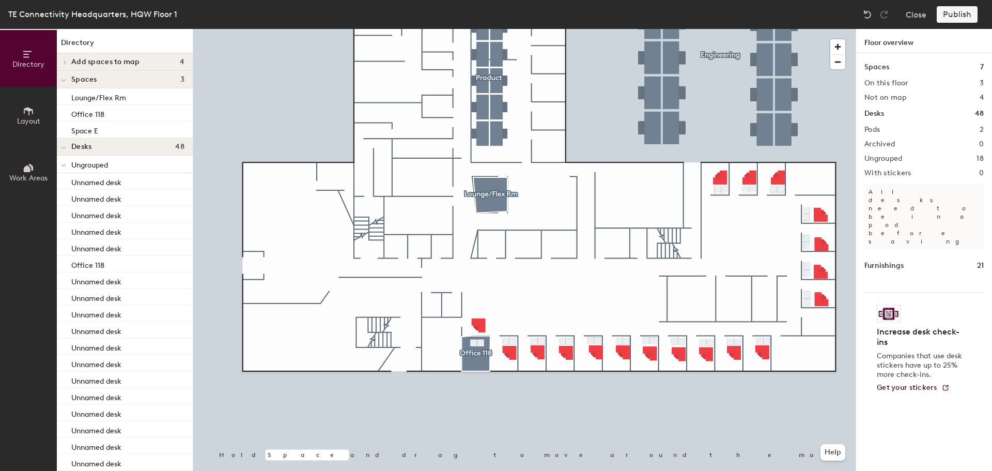
click at [871, 130] on h2 "Pods" at bounding box center [871, 130] width 15 height 8
click at [986, 129] on div "Spaces 7 On this floor 3 Not on map 4 Desks 48 Pods 2 Archived 0 Ungrouped 18 W…" at bounding box center [924, 274] width 136 height 442
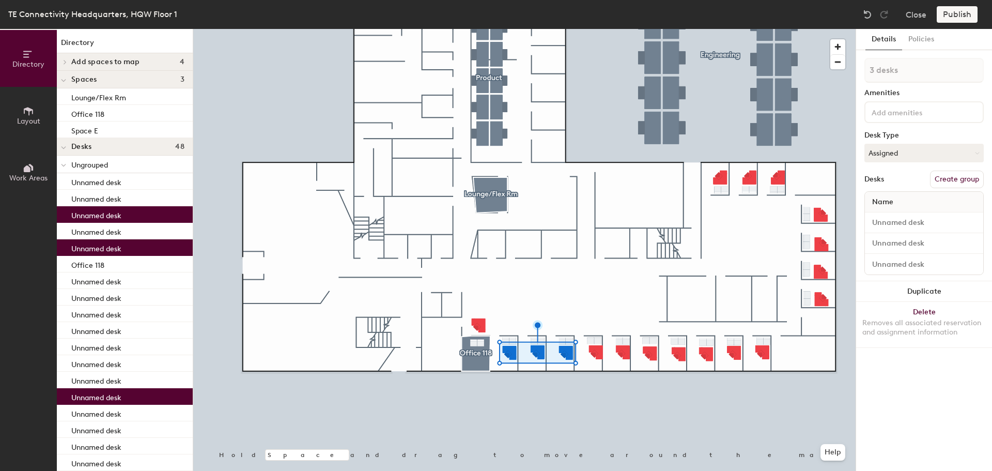
type input "4 desks"
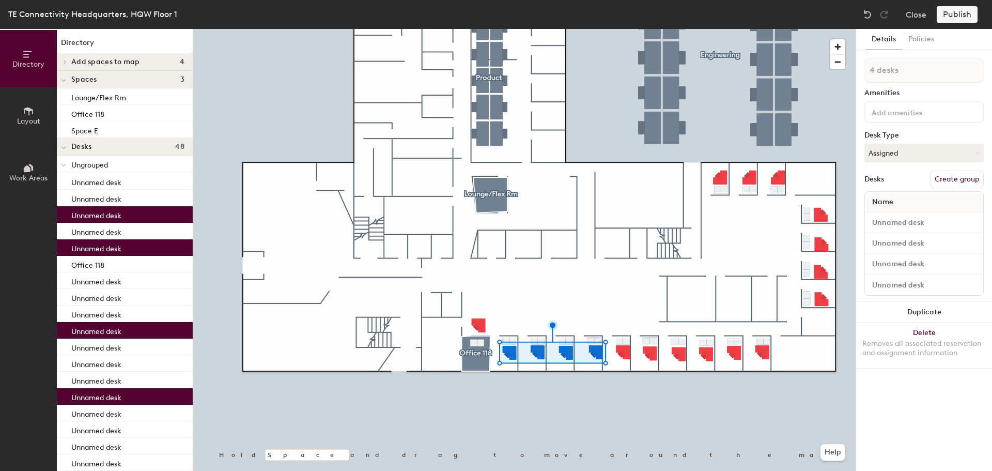
click at [955, 182] on button "Create group" at bounding box center [957, 179] width 54 height 18
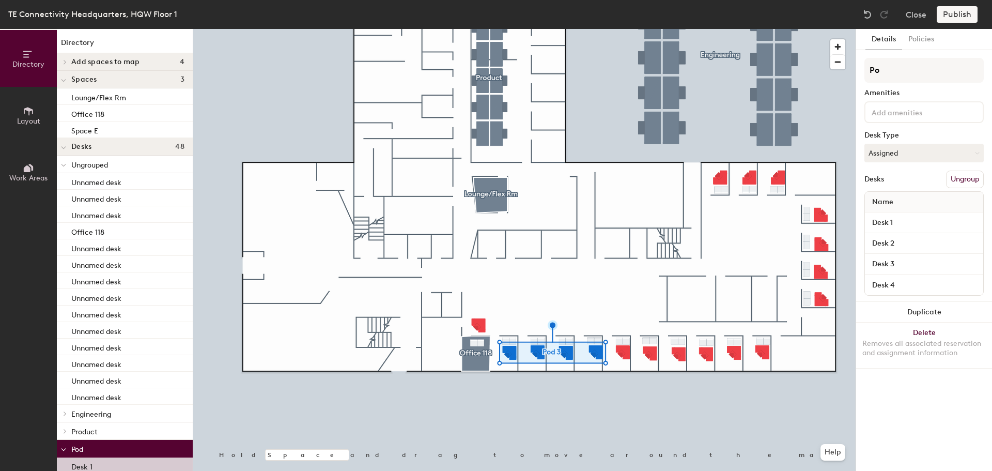
type input "P"
type input "Legal"
click at [882, 219] on input "Desk 1" at bounding box center [924, 222] width 114 height 14
type input "Office 119"
click at [885, 237] on input "Desk 2" at bounding box center [924, 243] width 114 height 14
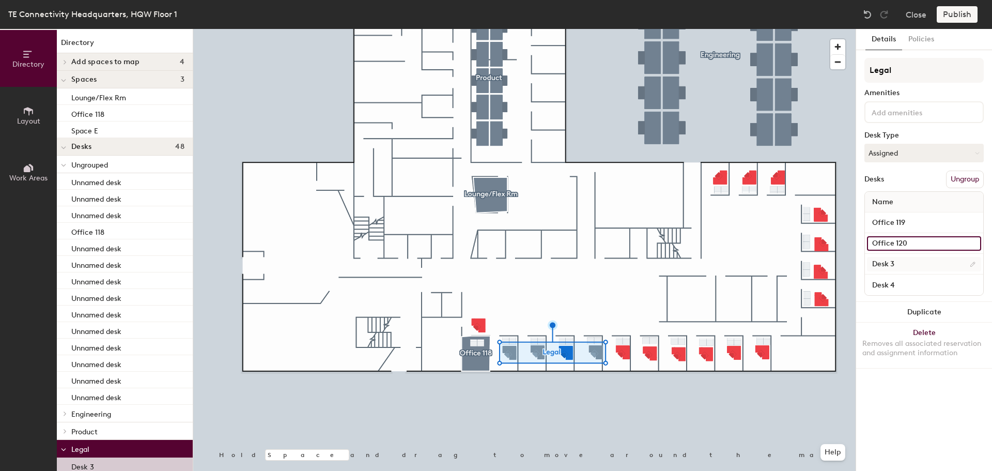
type input "Office 120"
click at [891, 264] on input "Desk 3" at bounding box center [924, 264] width 114 height 14
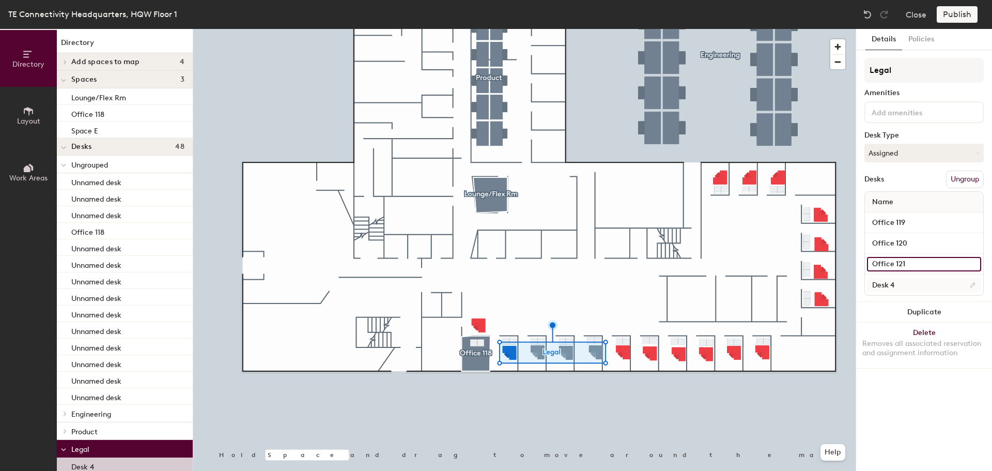
type input "Office 121"
click at [891, 280] on input "Desk 4" at bounding box center [924, 284] width 114 height 14
type input "Office 122"
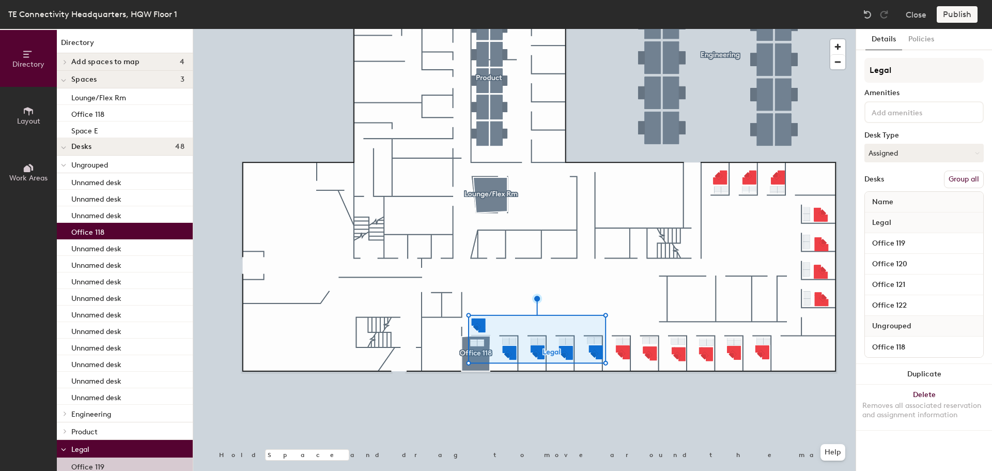
click at [907, 321] on span "Ungrouped" at bounding box center [892, 326] width 50 height 19
click at [906, 327] on span "Ungrouped" at bounding box center [892, 326] width 50 height 19
click at [915, 151] on button "Assigned" at bounding box center [923, 153] width 119 height 19
click at [889, 216] on div "Hoteled" at bounding box center [916, 215] width 103 height 15
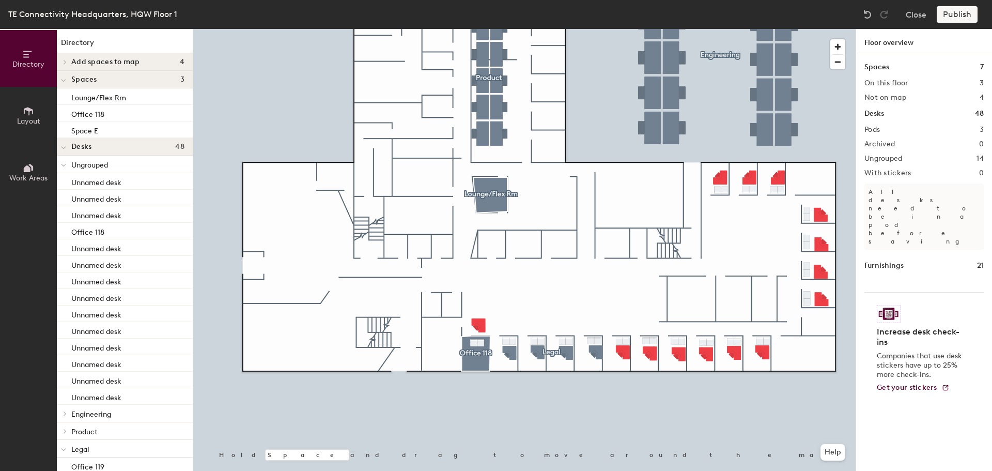
click at [27, 172] on icon at bounding box center [27, 168] width 7 height 7
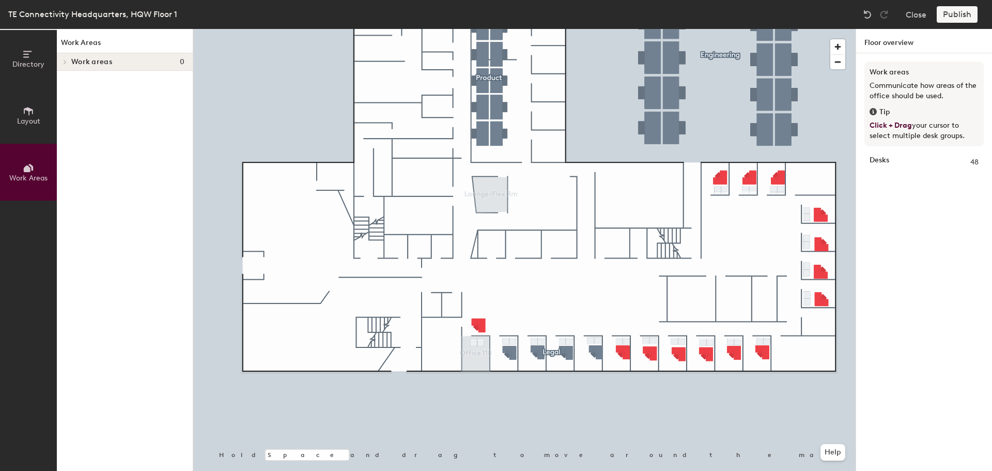
click at [28, 116] on icon at bounding box center [28, 110] width 11 height 11
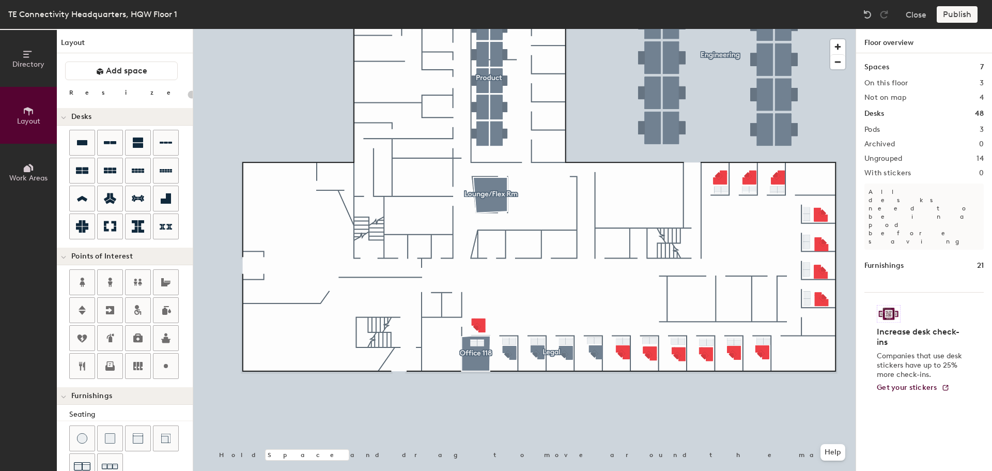
click at [27, 60] on span "Directory" at bounding box center [28, 64] width 32 height 9
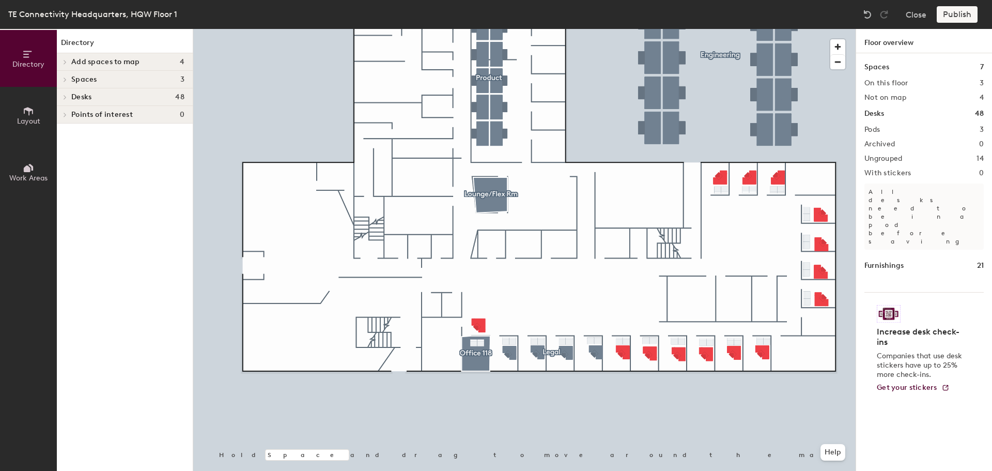
click at [66, 60] on icon at bounding box center [65, 61] width 4 height 5
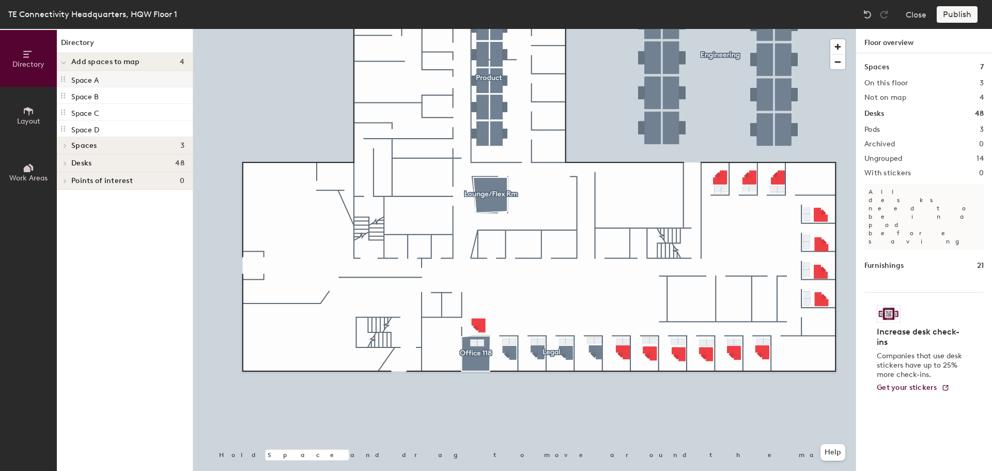
click at [87, 85] on div "Space A" at bounding box center [125, 79] width 136 height 17
click at [87, 84] on p "Space A" at bounding box center [84, 79] width 27 height 12
click at [63, 147] on icon at bounding box center [65, 145] width 4 height 5
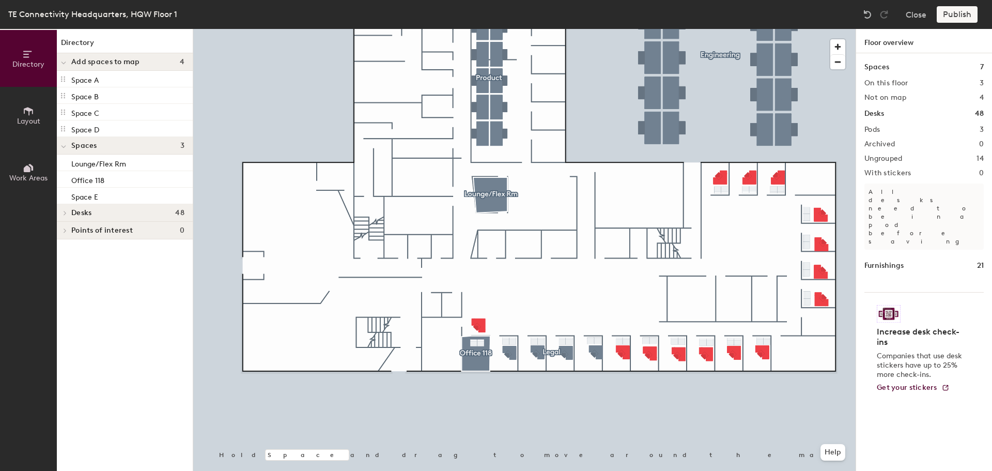
click at [30, 174] on span "Work Areas" at bounding box center [28, 178] width 38 height 9
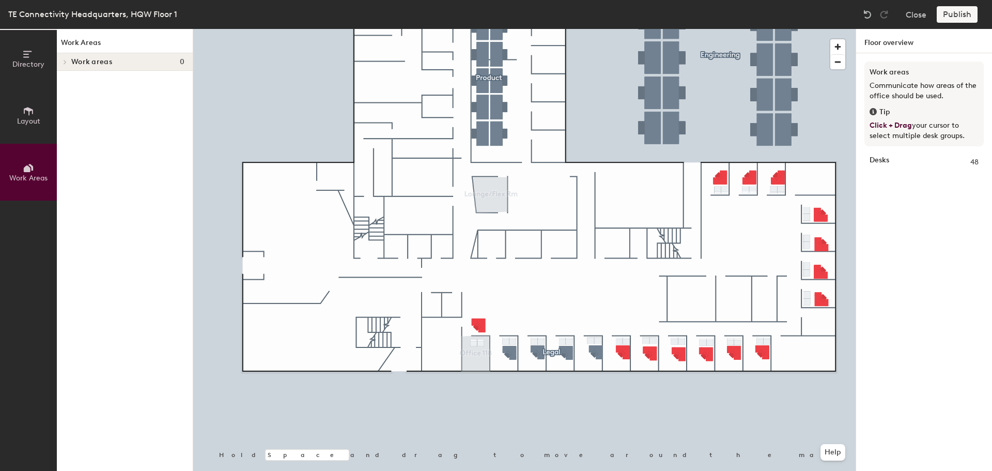
click at [67, 57] on div at bounding box center [63, 61] width 13 height 17
click at [65, 58] on span at bounding box center [63, 62] width 5 height 9
click at [64, 65] on div at bounding box center [63, 61] width 13 height 17
click at [206, 29] on div at bounding box center [524, 29] width 662 height 0
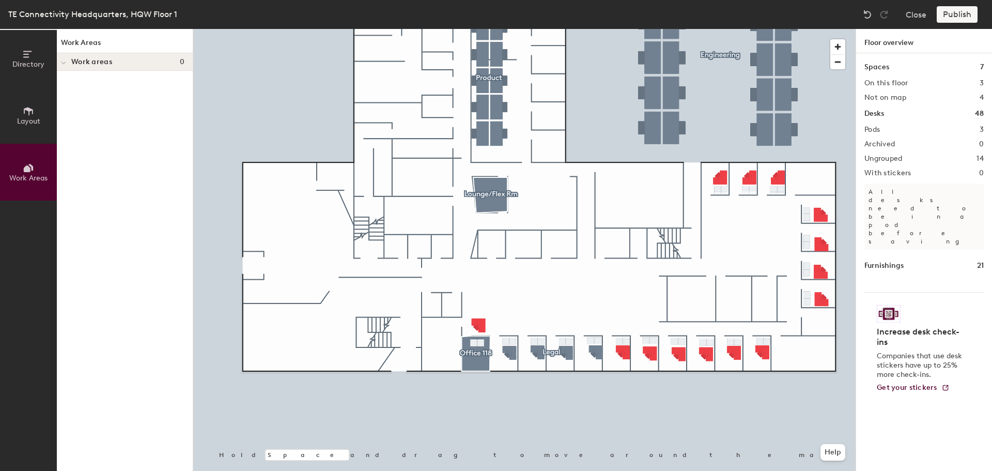
click at [25, 172] on icon at bounding box center [27, 168] width 7 height 7
click at [22, 122] on span "Layout" at bounding box center [28, 121] width 23 height 9
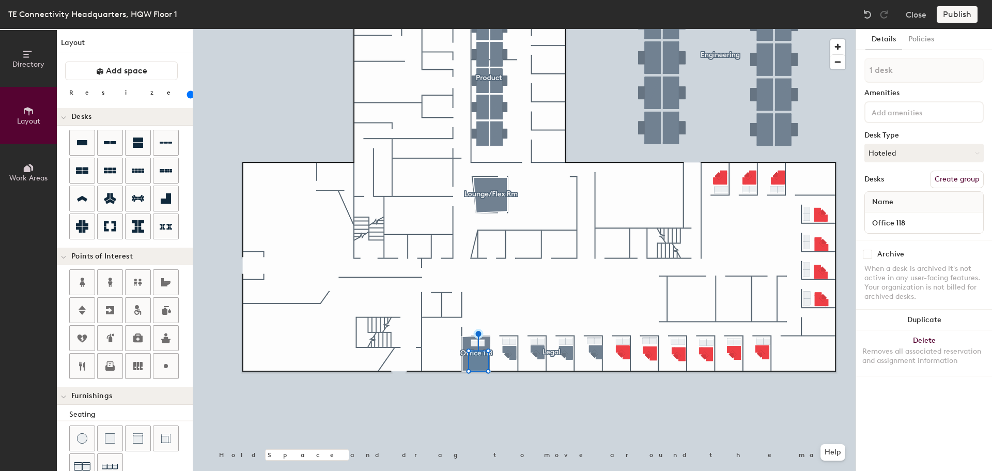
click at [486, 29] on div at bounding box center [524, 29] width 662 height 0
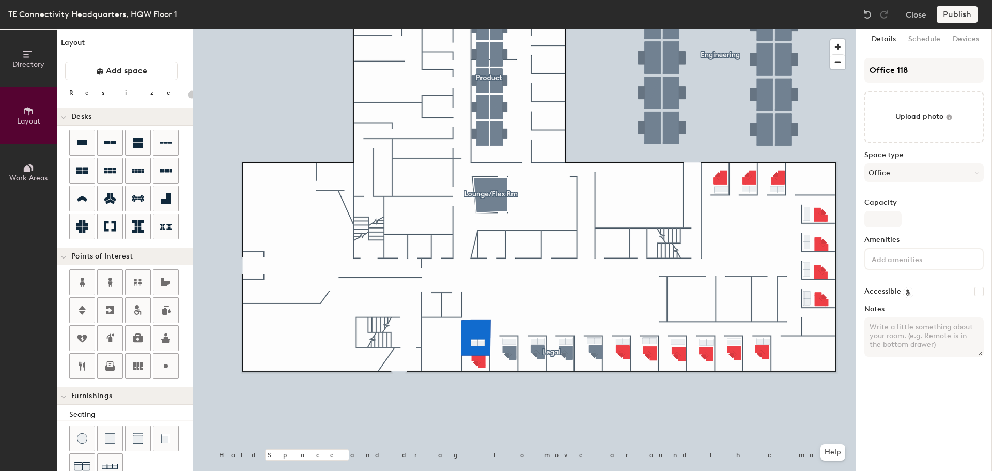
type input "20"
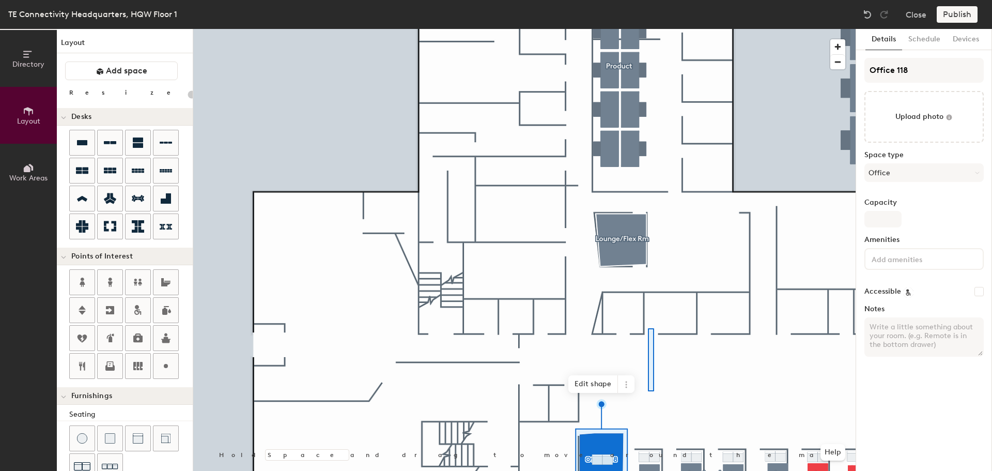
click at [648, 29] on div at bounding box center [524, 29] width 662 height 0
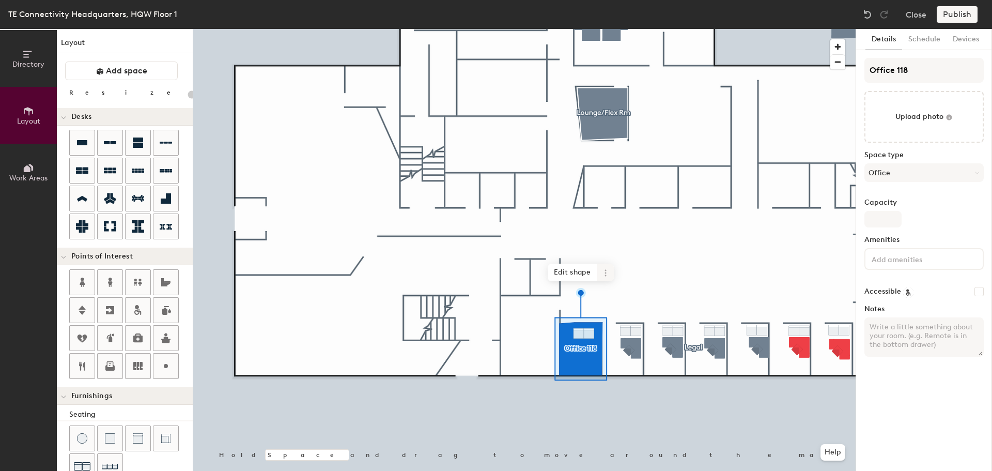
click at [606, 277] on span at bounding box center [605, 272] width 17 height 18
click at [577, 273] on span "Edit shape" at bounding box center [573, 272] width 50 height 18
click at [596, 294] on span "Remove" at bounding box center [593, 297] width 41 height 18
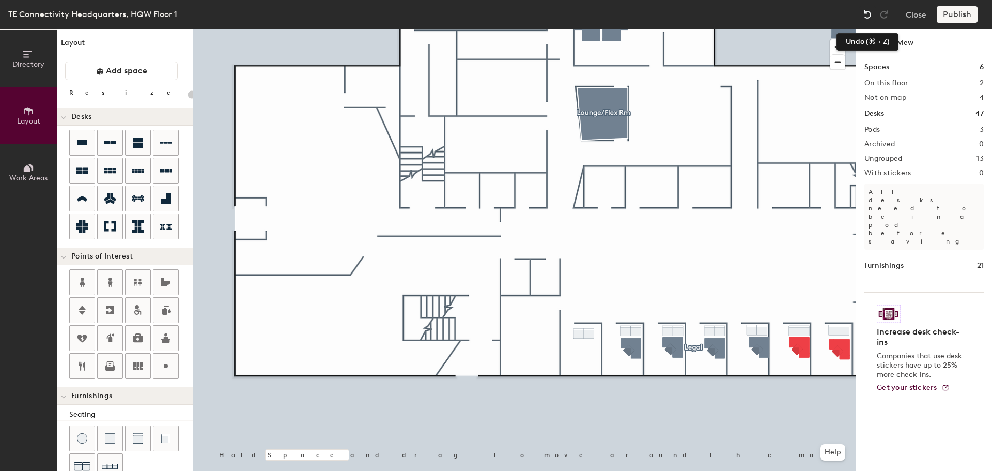
click at [865, 17] on img at bounding box center [867, 14] width 10 height 10
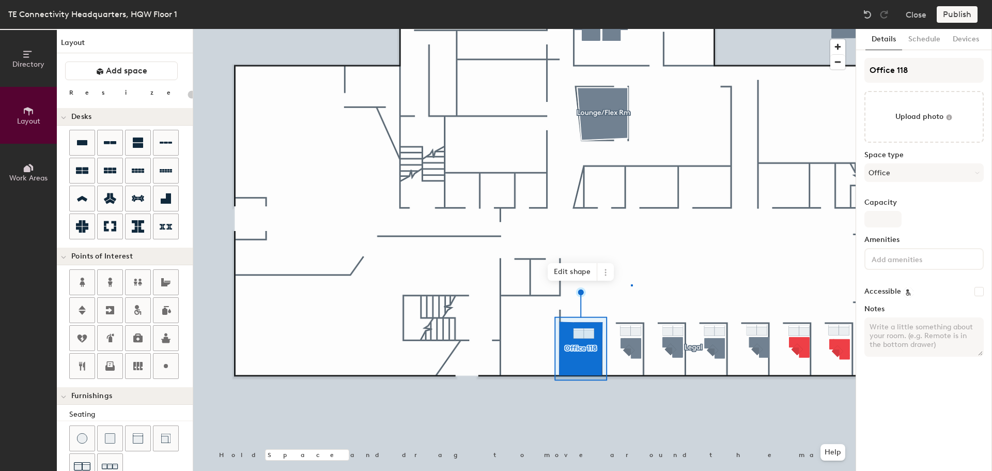
click at [631, 29] on div at bounding box center [524, 29] width 662 height 0
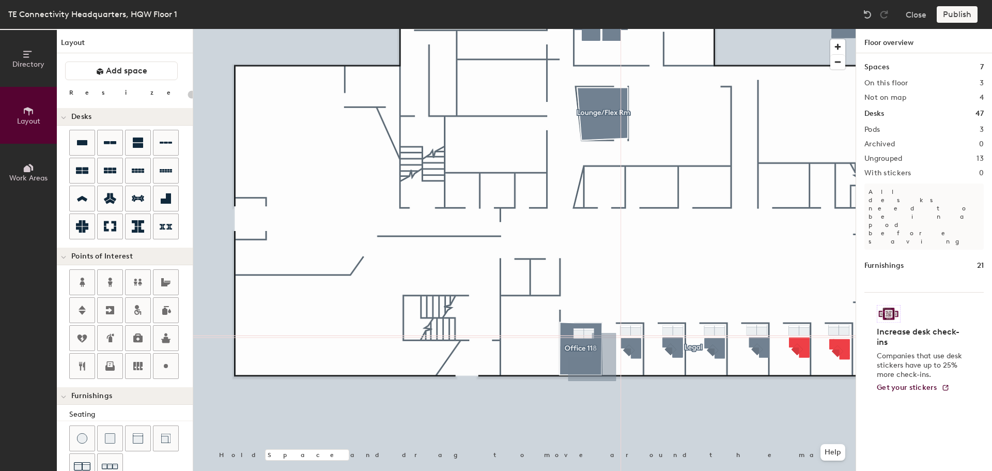
click at [590, 300] on div "Directory Layout Work Areas Layout Add space Resize Desks Points of Interest Fu…" at bounding box center [496, 250] width 992 height 442
drag, startPoint x: 165, startPoint y: 193, endPoint x: 588, endPoint y: 329, distance: 444.4
click at [588, 29] on div at bounding box center [524, 29] width 662 height 0
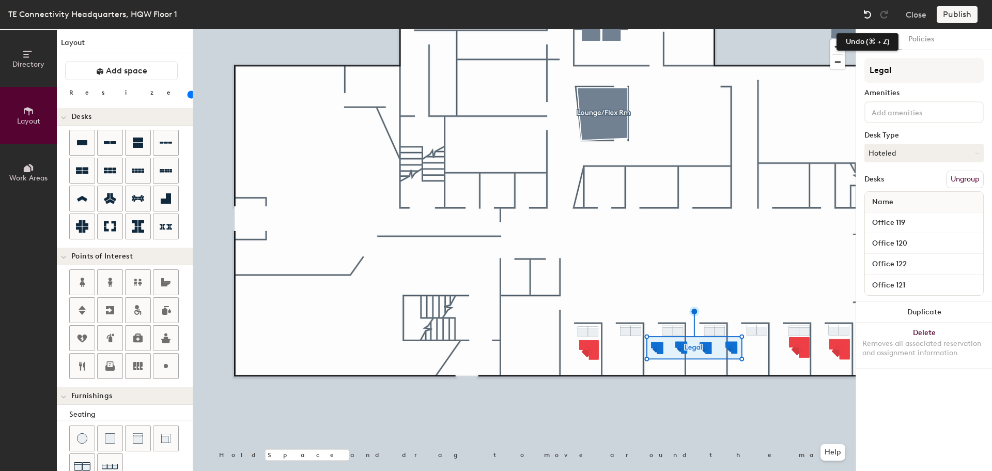
click at [867, 15] on img at bounding box center [867, 14] width 10 height 10
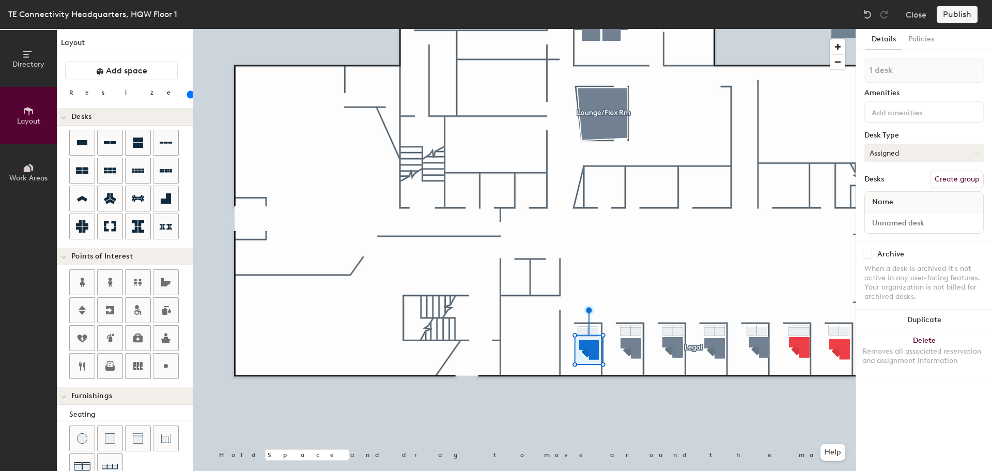
click at [902, 155] on button "Assigned" at bounding box center [923, 153] width 119 height 19
click at [891, 219] on div "Hoteled" at bounding box center [916, 215] width 103 height 15
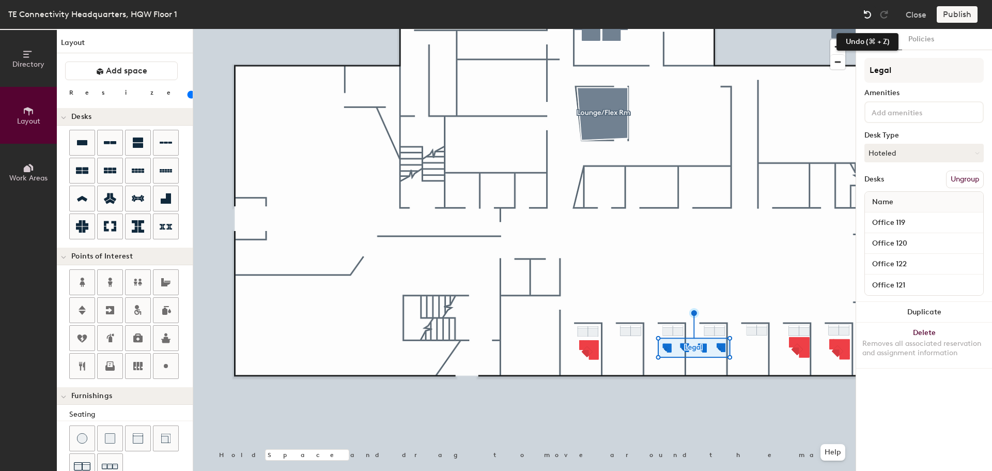
click at [870, 13] on img at bounding box center [867, 14] width 10 height 10
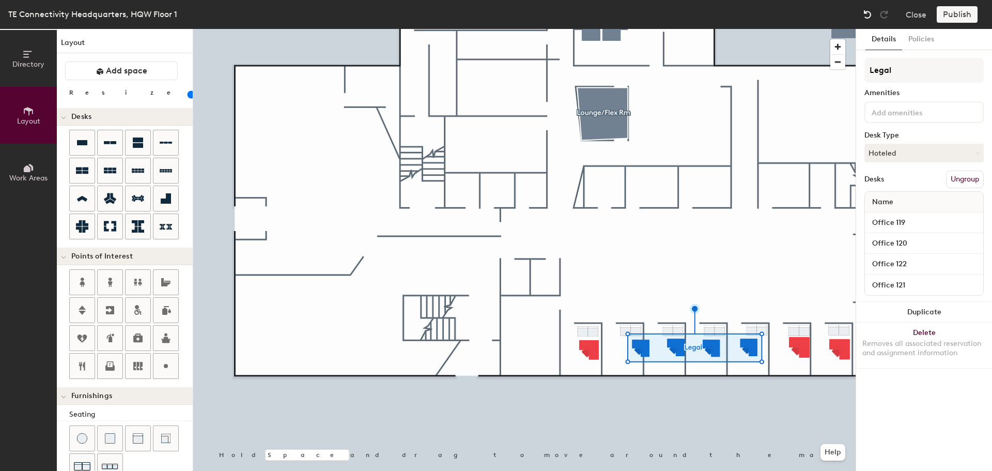
click at [866, 12] on img at bounding box center [867, 14] width 10 height 10
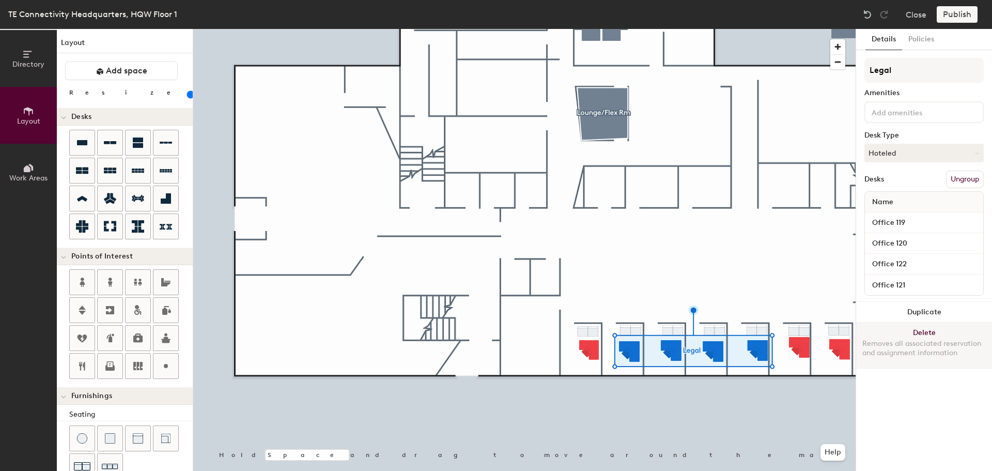
click at [927, 331] on button "Delete Removes all associated reservation and assignment information" at bounding box center [924, 344] width 136 height 45
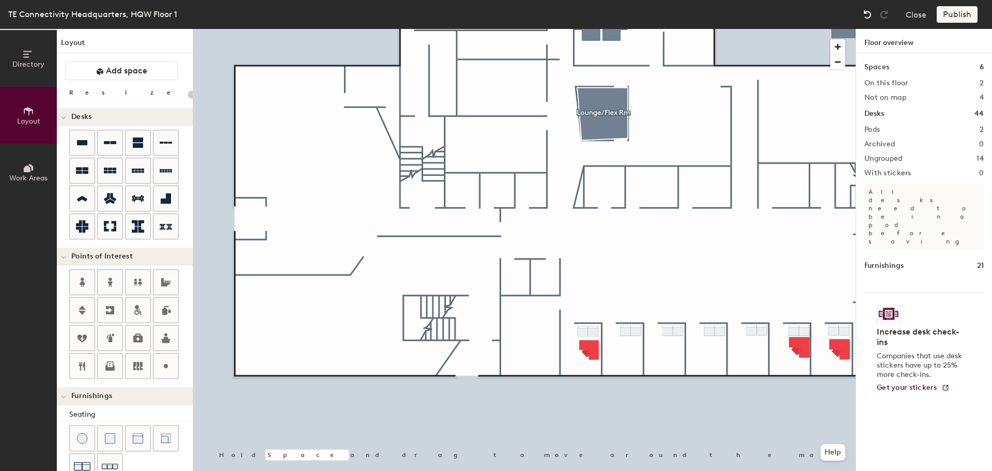
click at [871, 18] on img at bounding box center [867, 14] width 10 height 10
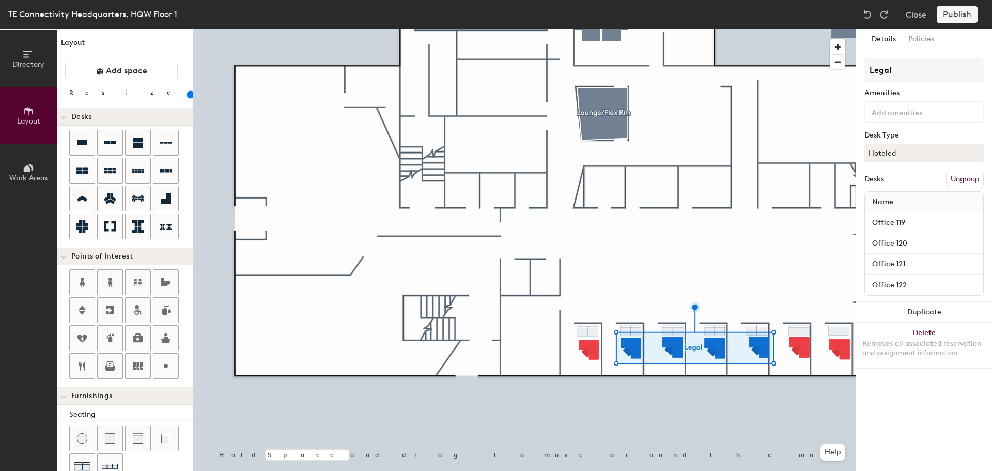
click at [732, 29] on div at bounding box center [524, 29] width 662 height 0
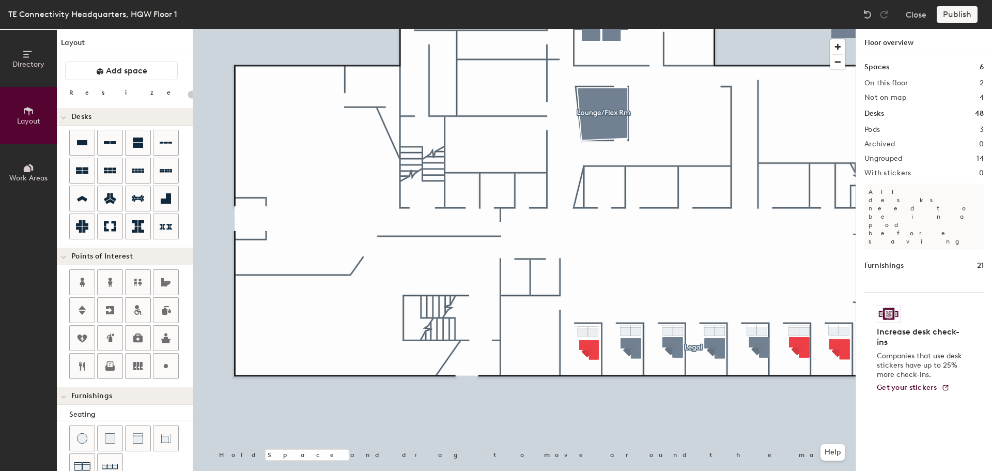
click at [691, 29] on div at bounding box center [524, 29] width 662 height 0
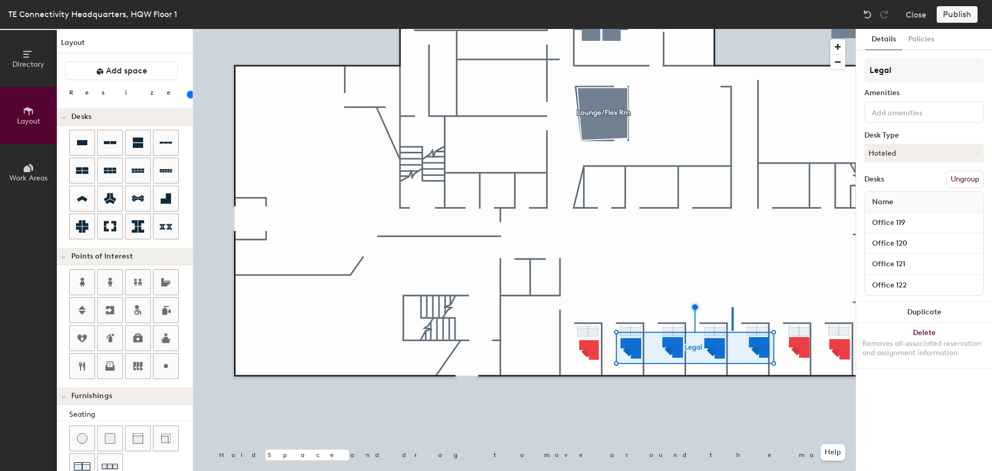
click at [733, 29] on div at bounding box center [524, 29] width 662 height 0
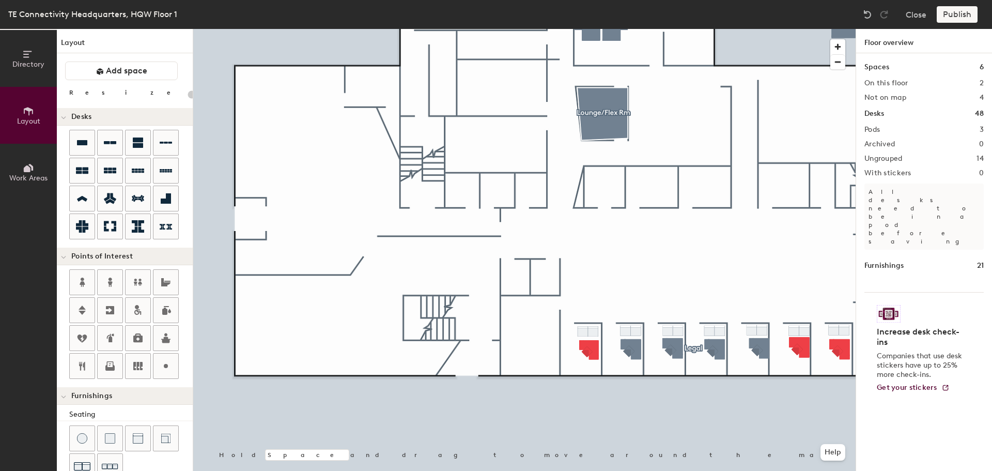
type input "20"
click at [30, 176] on span "Work Areas" at bounding box center [28, 178] width 38 height 9
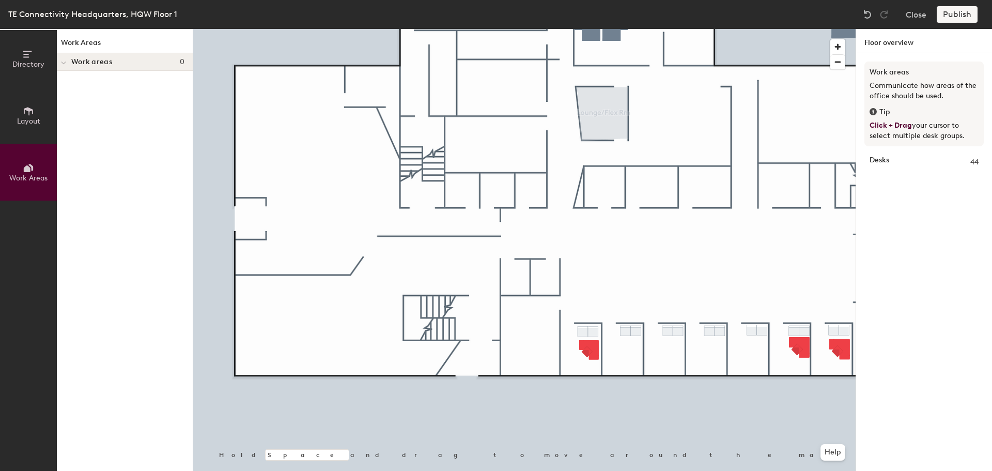
click at [28, 118] on span "Layout" at bounding box center [28, 121] width 23 height 9
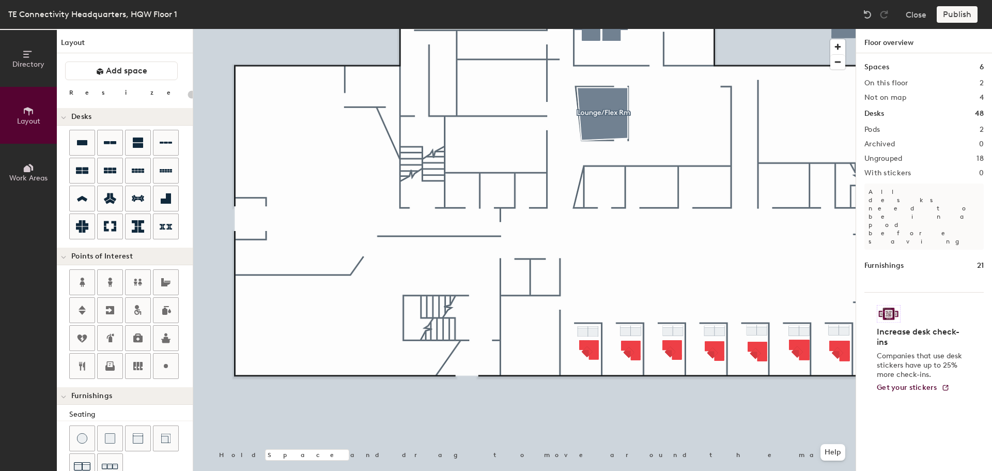
type input "20"
click at [116, 70] on span "Add space" at bounding box center [126, 71] width 41 height 10
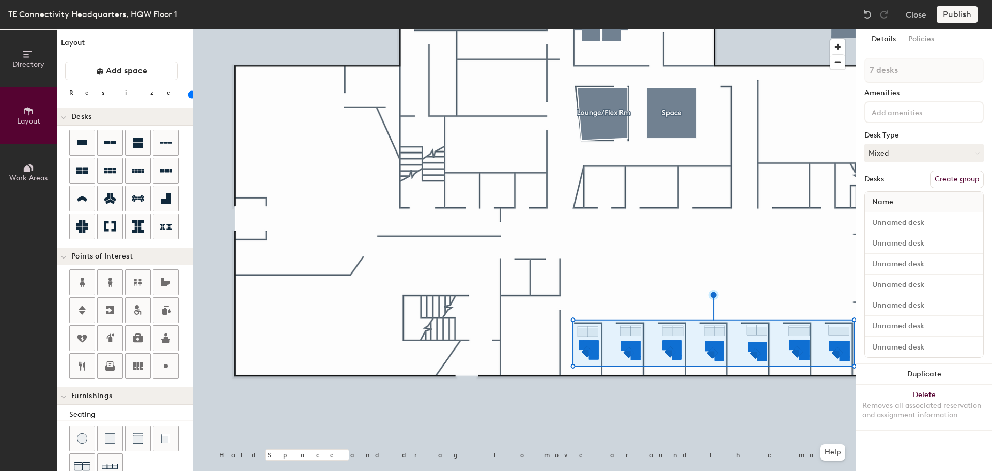
click at [942, 179] on button "Create group" at bounding box center [957, 179] width 54 height 18
type input "20"
type input "Pod"
type input "20"
type input "P"
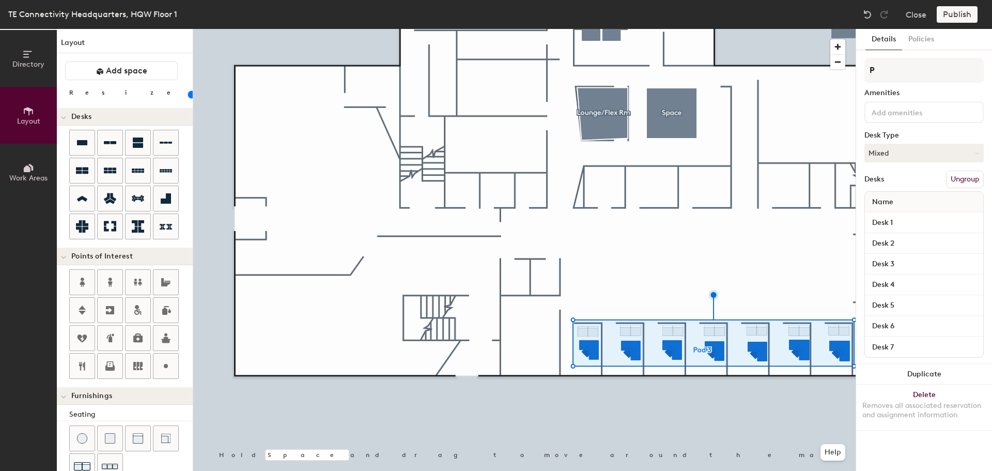
type input "20"
type input "L"
type input "20"
type input "Le"
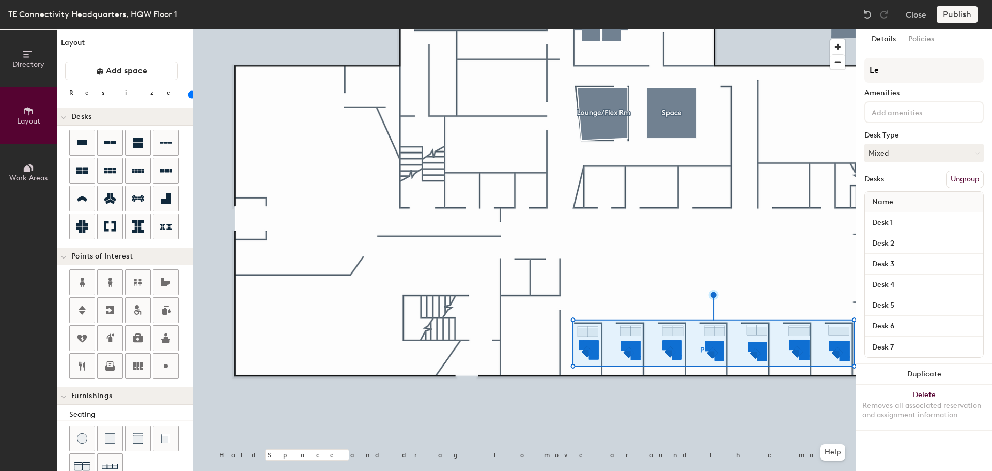
type input "20"
type input "Leg"
type input "20"
type input "Lega"
type input "20"
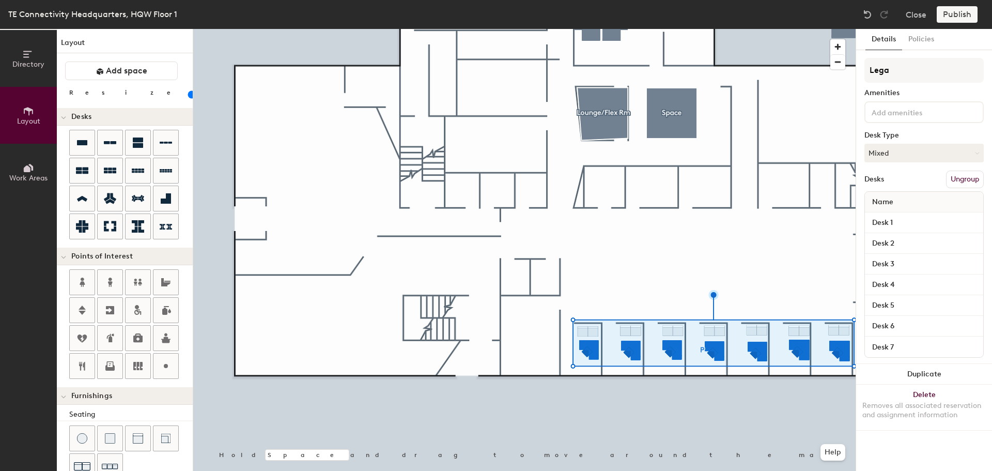
type input "Legal"
type input "20"
type input "Legal"
click at [941, 152] on button "Mixed" at bounding box center [923, 153] width 119 height 19
click at [891, 215] on div "Hoteled" at bounding box center [916, 215] width 103 height 15
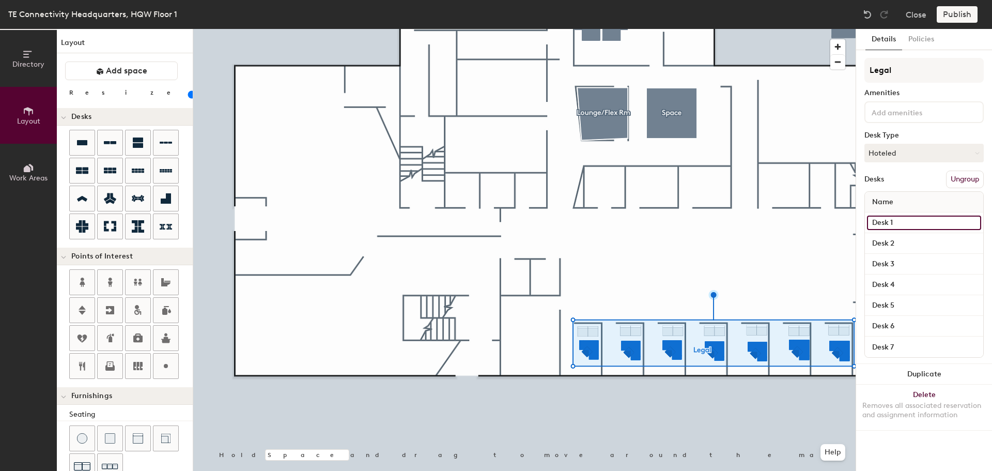
type input "20"
click at [891, 224] on input "Desk 1" at bounding box center [924, 222] width 114 height 14
type input "O"
type input "20"
type input "Off"
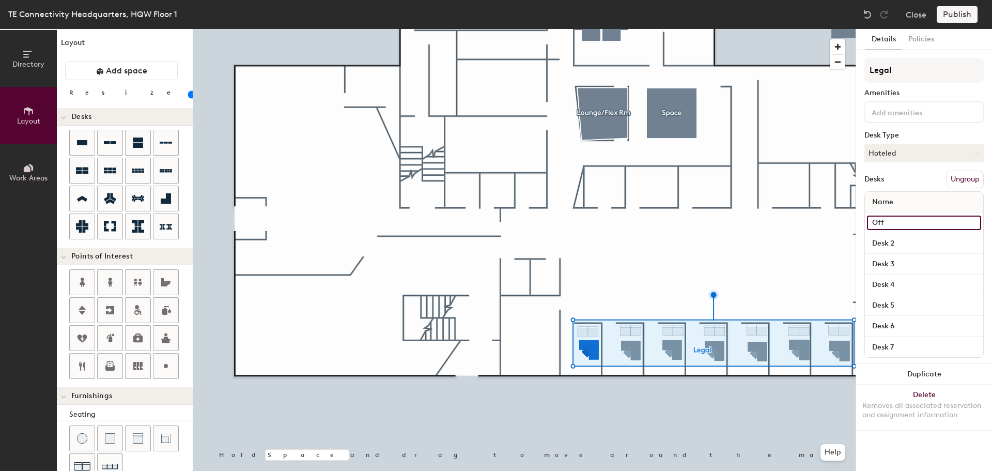
type input "20"
type input "Offic"
type input "20"
type input "Office"
type input "20"
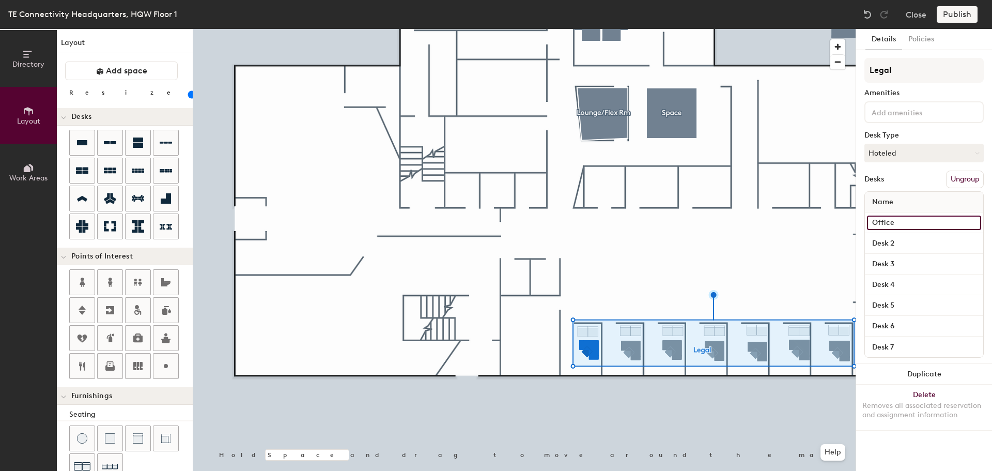
type input "Office"
type input "20"
type input "Office 1"
type input "20"
type input "Office 11"
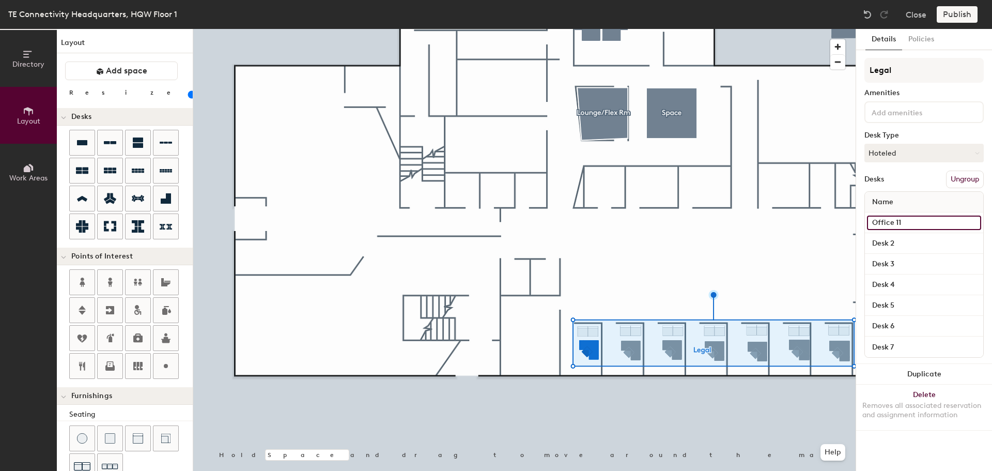
type input "20"
type input "Office 118"
type input "20"
type input "Office 118"
type input "20"
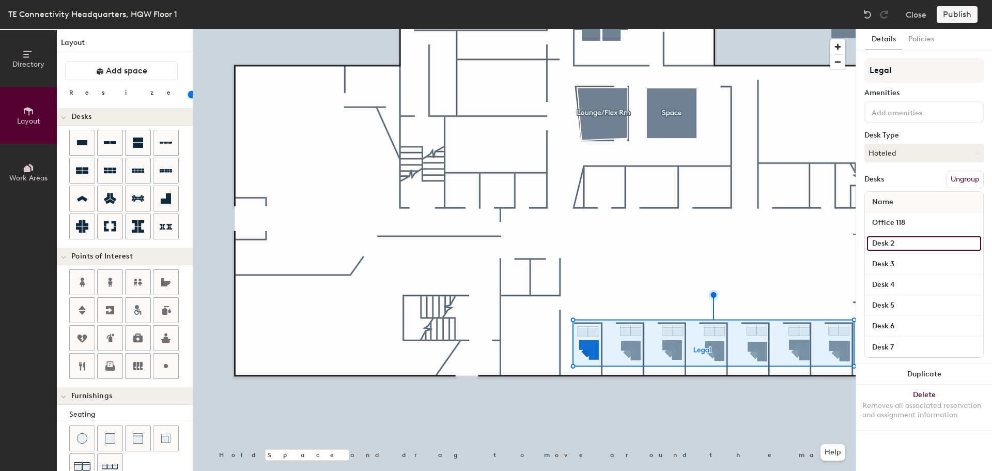
click at [889, 241] on input "Desk 2" at bounding box center [924, 243] width 114 height 14
type input "O"
type input "20"
type input "Offi"
type input "20"
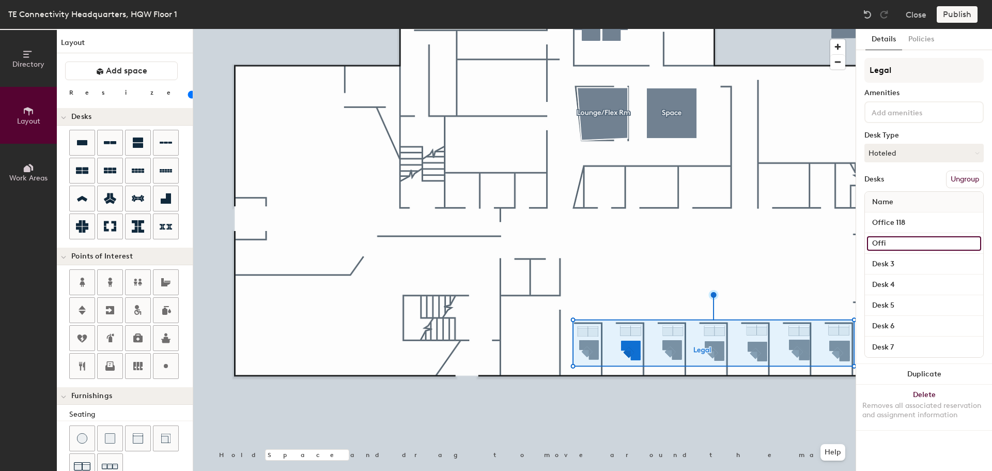
type input "Offic"
type input "20"
type input "Office"
type input "20"
type input "Office"
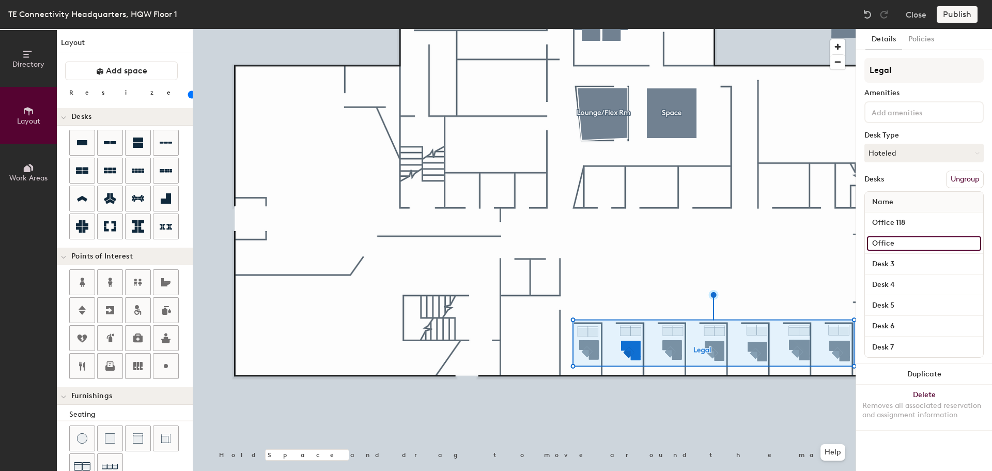
type input "20"
type input "Office 1"
type input "20"
type input "Office 11"
type input "20"
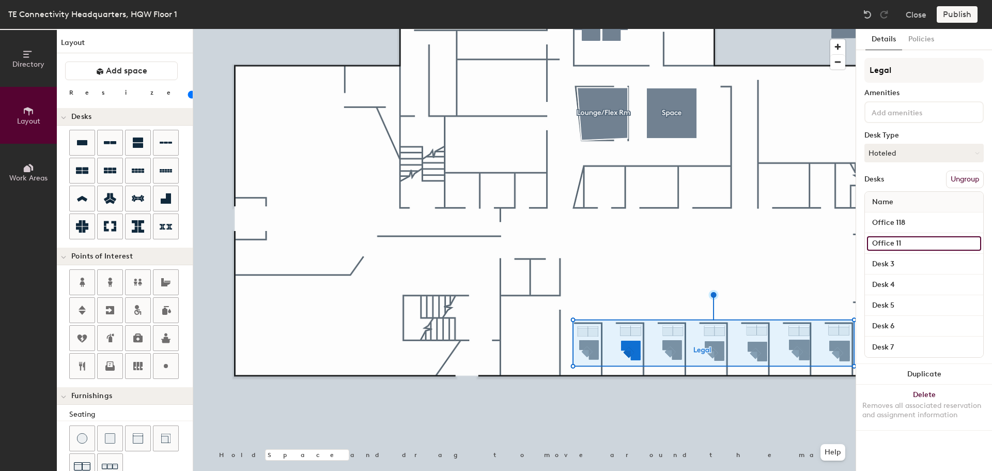
type input "Office 119"
type input "20"
type input "Office 119"
type input "20"
click at [891, 261] on input "Desk 3" at bounding box center [924, 264] width 114 height 14
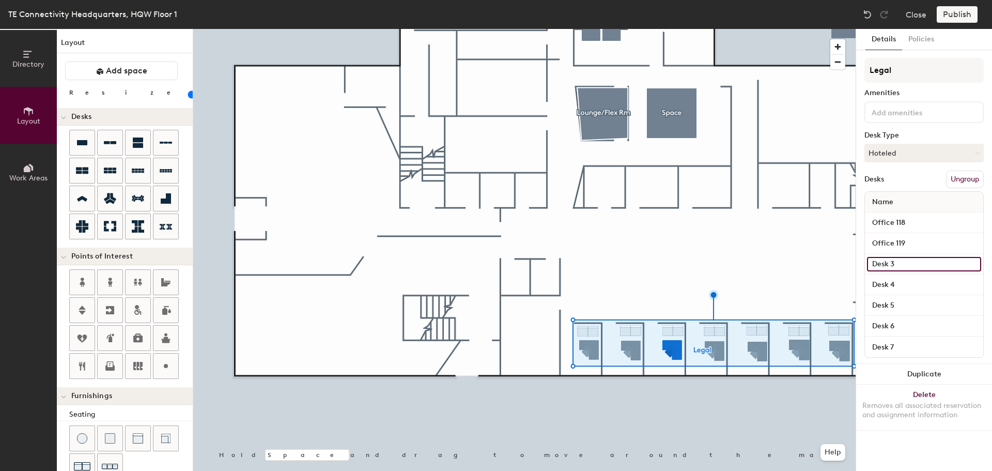
type input "O"
type input "20"
type input "Offi"
type input "20"
type input "Offic"
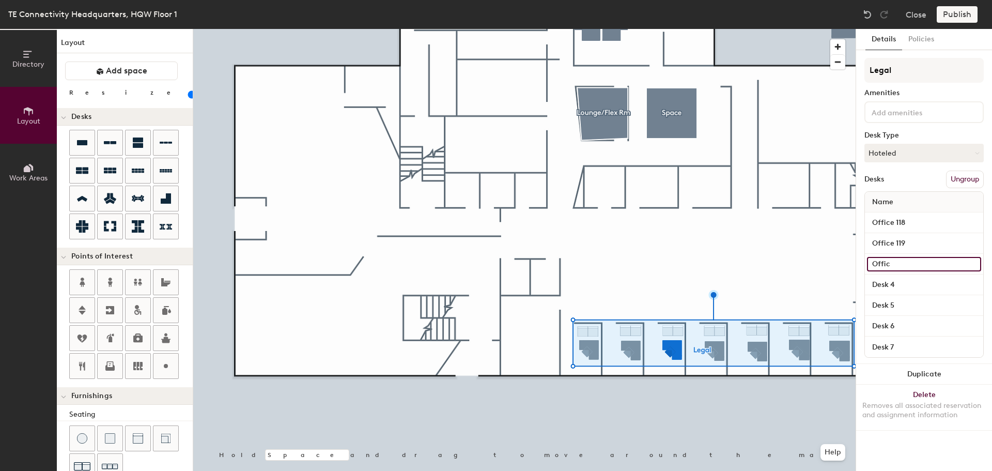
type input "20"
type input "Office"
type input "20"
type input "Office"
type input "20"
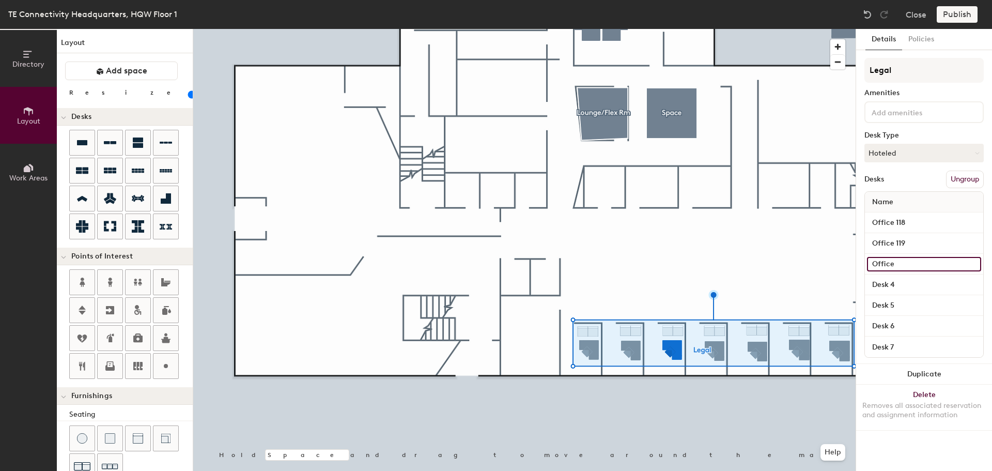
type input "Office 1"
type input "20"
type input "Office 12"
type input "20"
type input "Office 120"
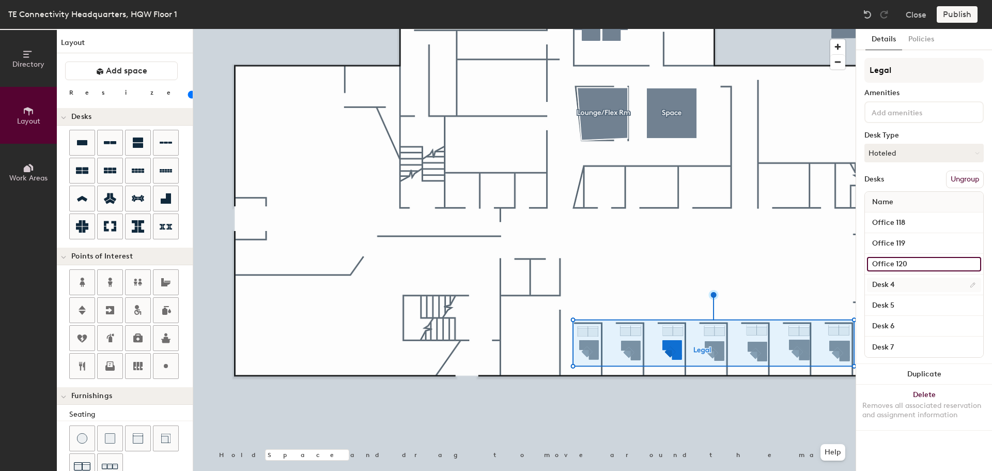
type input "20"
type input "Office 120"
type input "20"
click at [887, 290] on input "Desk 4" at bounding box center [924, 284] width 114 height 14
type input "O"
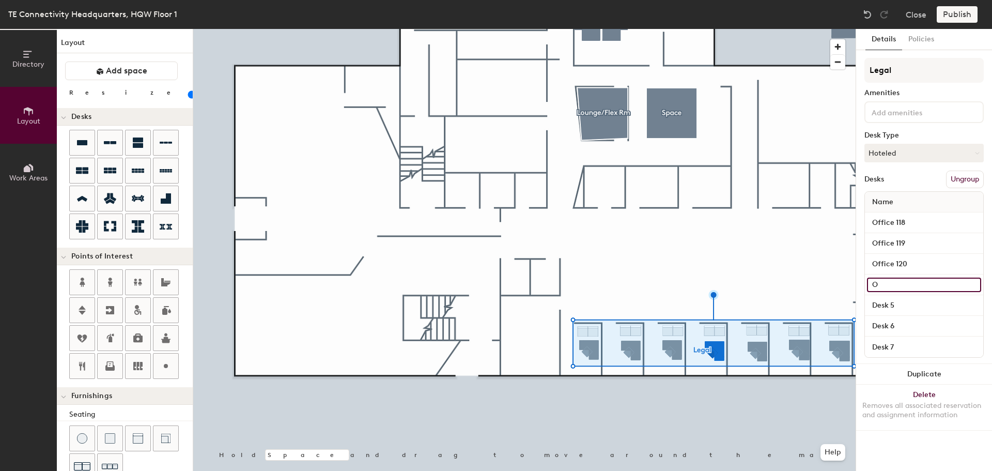
type input "20"
type input "Offic"
type input "20"
type input "Office"
type input "20"
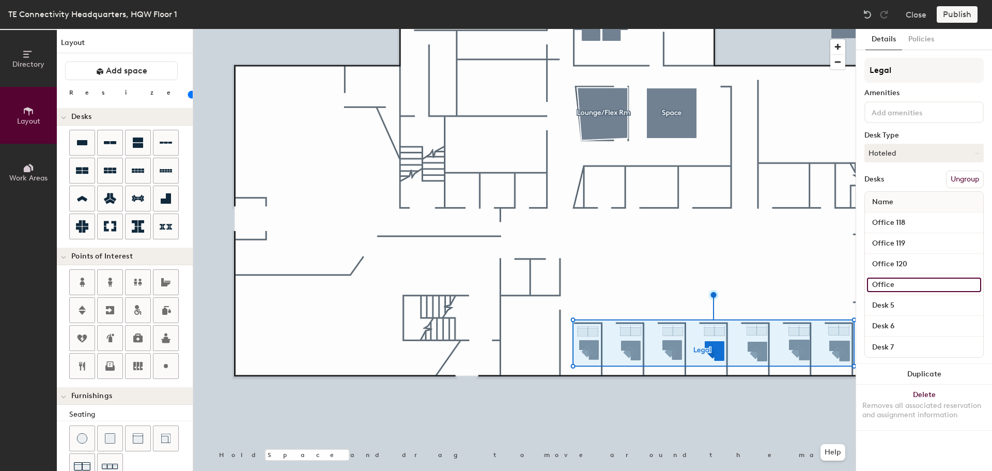
type input "Office"
type input "20"
type input "Office 1"
type input "20"
type input "Office 12"
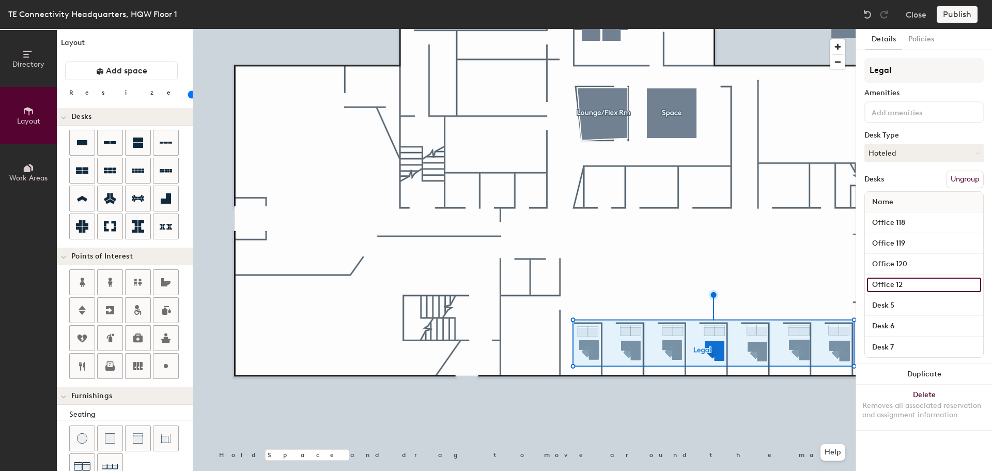
type input "20"
type input "Office 121"
type input "20"
type input "Office 121"
type input "20"
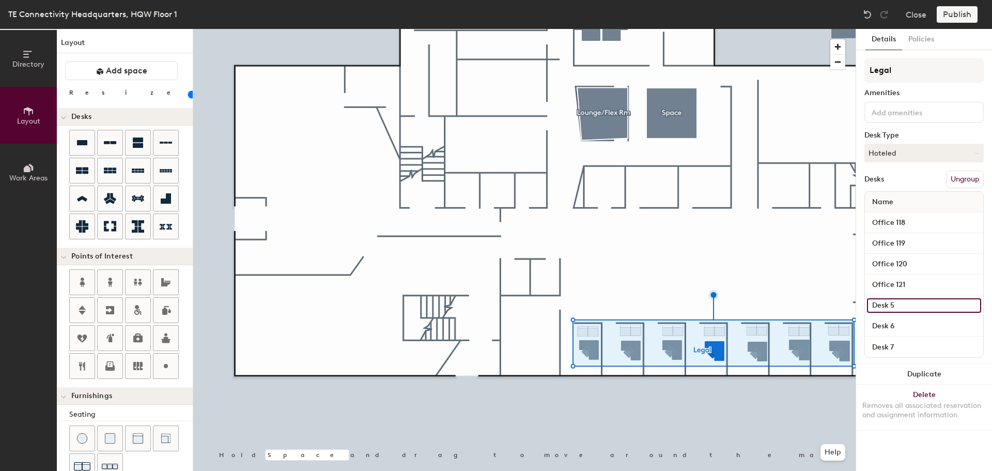
click at [885, 301] on input "Desk 5" at bounding box center [924, 305] width 114 height 14
type input "O"
type input "20"
type input "Offic"
type input "20"
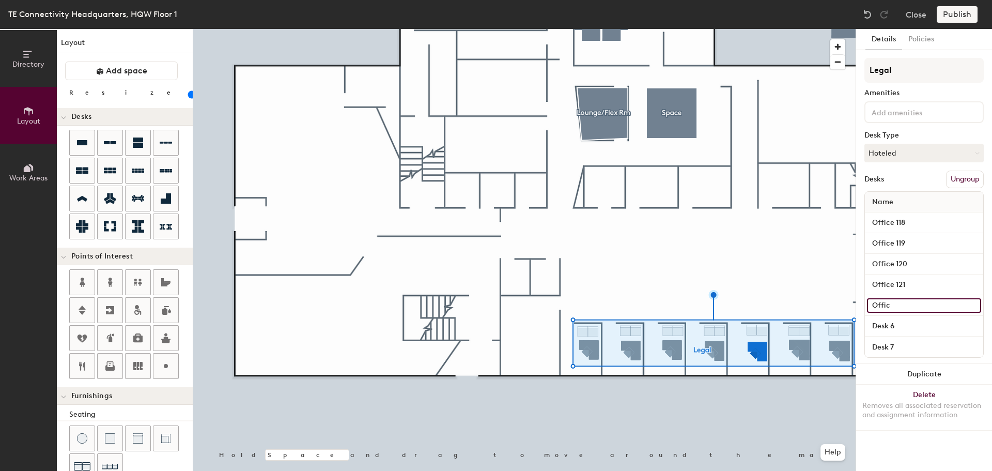
type input "Office"
type input "20"
type input "Office"
type input "20"
type input "Office 1"
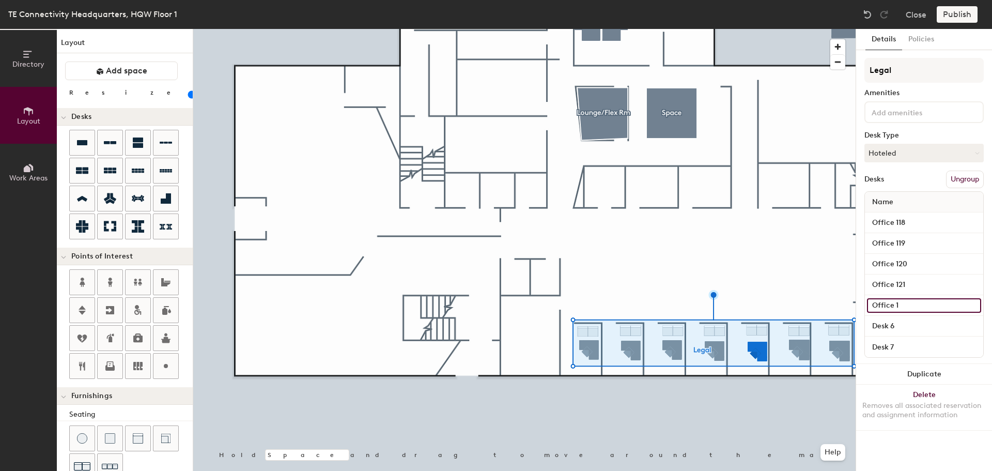
type input "20"
type input "Office 122"
type input "20"
type input "Office 122"
type input "20"
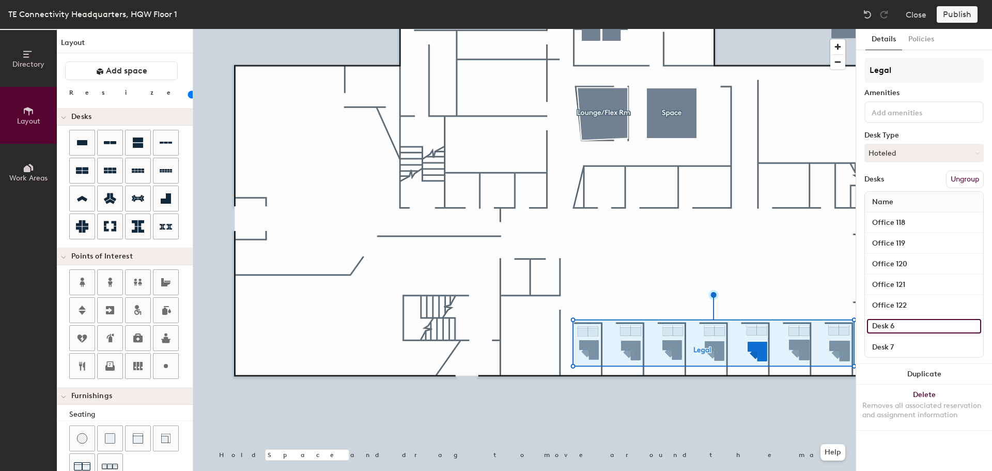
click at [888, 332] on input "Desk 6" at bounding box center [924, 326] width 114 height 14
type input "O"
type input "20"
type input "Of"
type input "20"
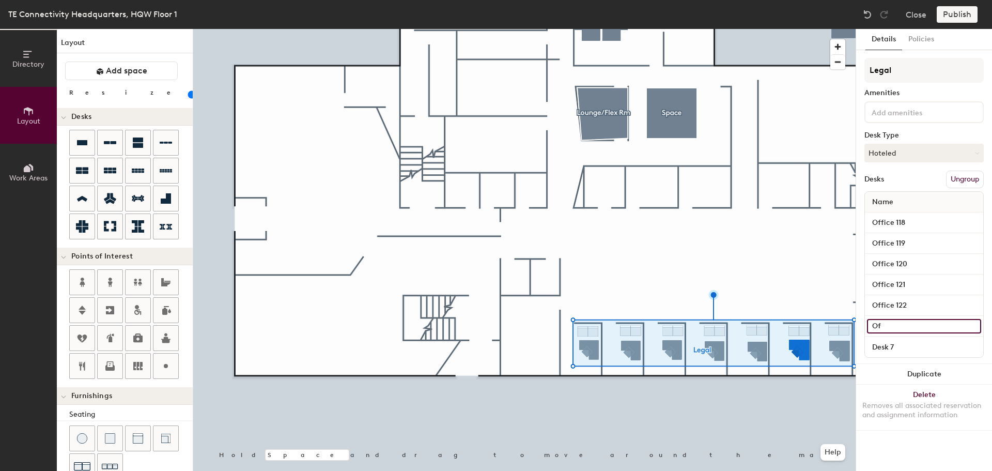
type input "Off"
type input "20"
type input "Offi"
type input "20"
type input "Offic"
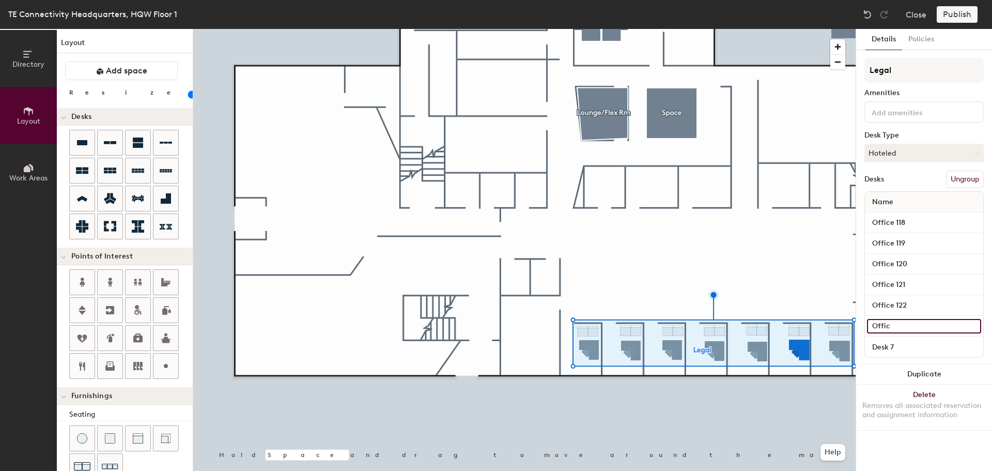
type input "20"
type input "Office"
type input "20"
type input "Office"
type input "20"
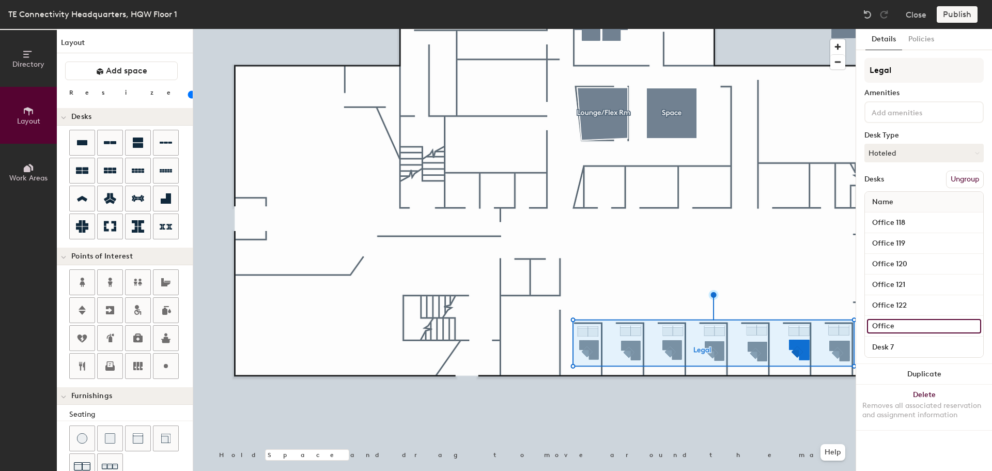
type input "Office 1"
type input "20"
type input "Office 12"
type input "20"
type input "Office 123"
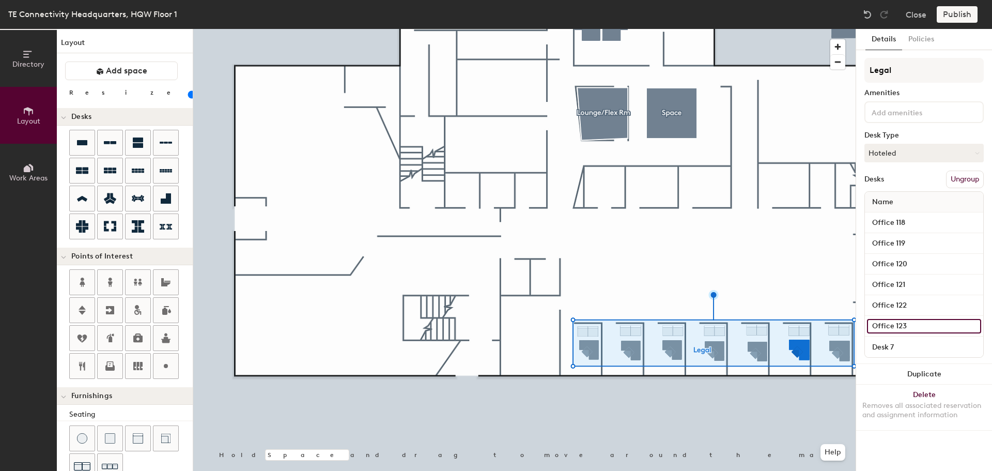
type input "20"
type input "Office 123"
type input "20"
click at [888, 344] on input "Desk 7" at bounding box center [924, 346] width 114 height 14
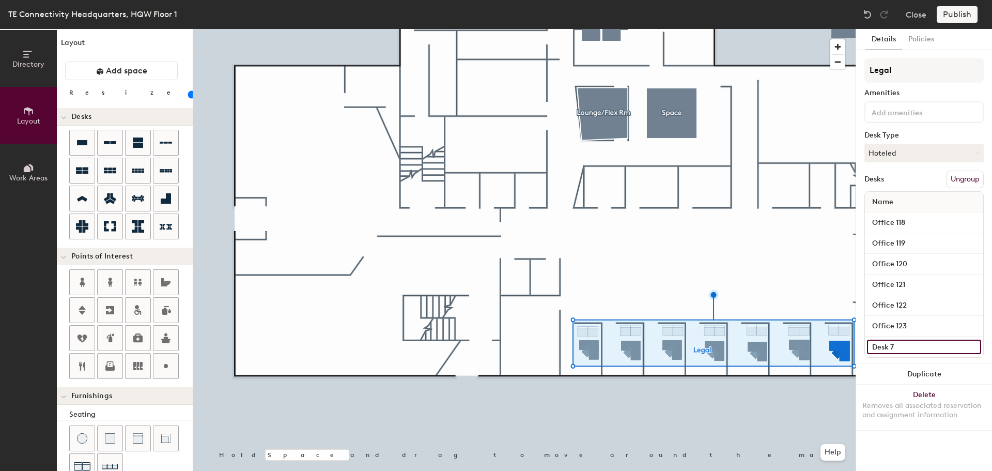
type input "O"
type input "20"
type input "Offi"
type input "20"
type input "Offic"
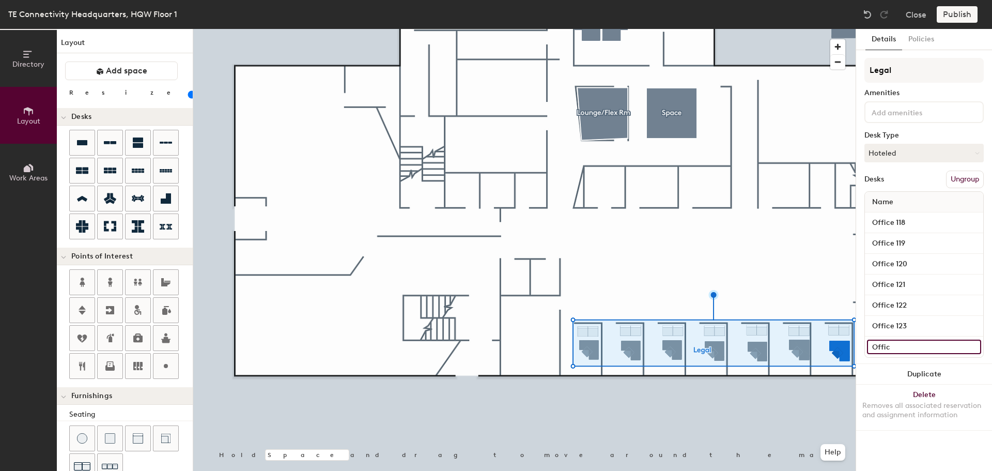
type input "20"
type input "Office"
type input "20"
type input "Office"
type input "20"
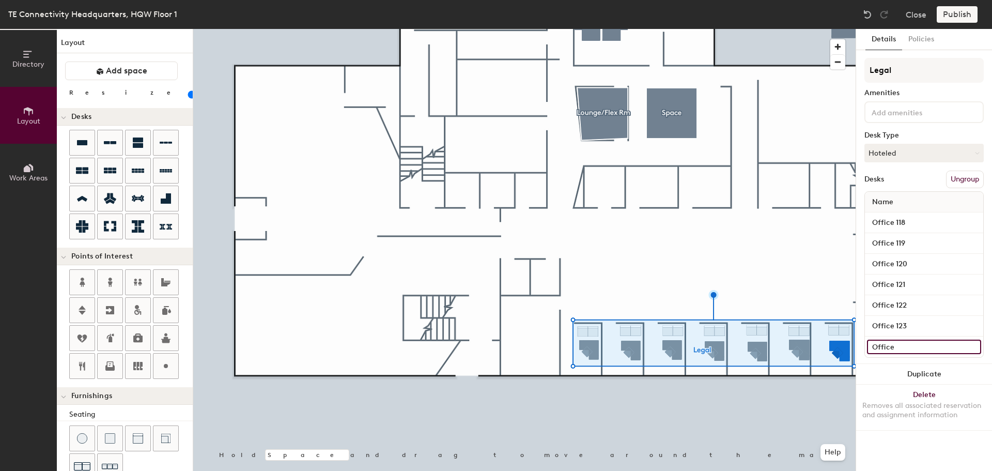
type input "Office 1"
type input "20"
type input "Office 12"
type input "20"
type input "Office 124"
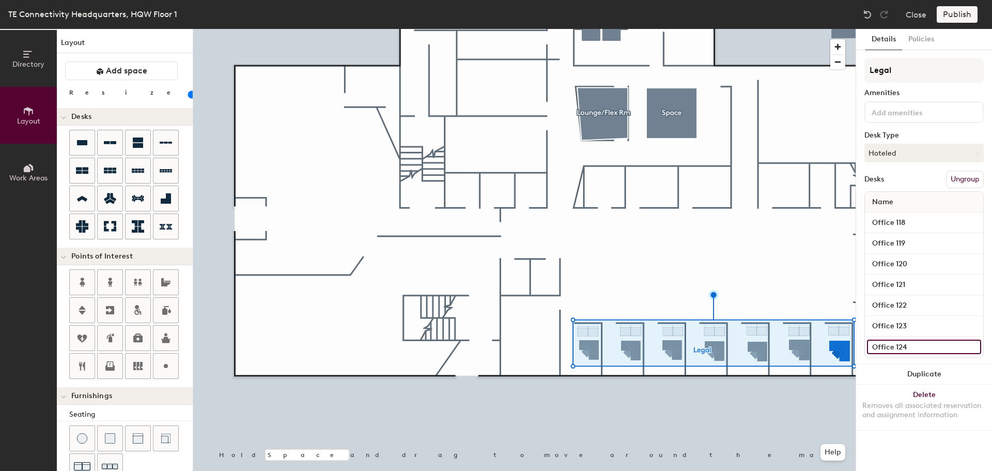
type input "20"
type input "Office 124"
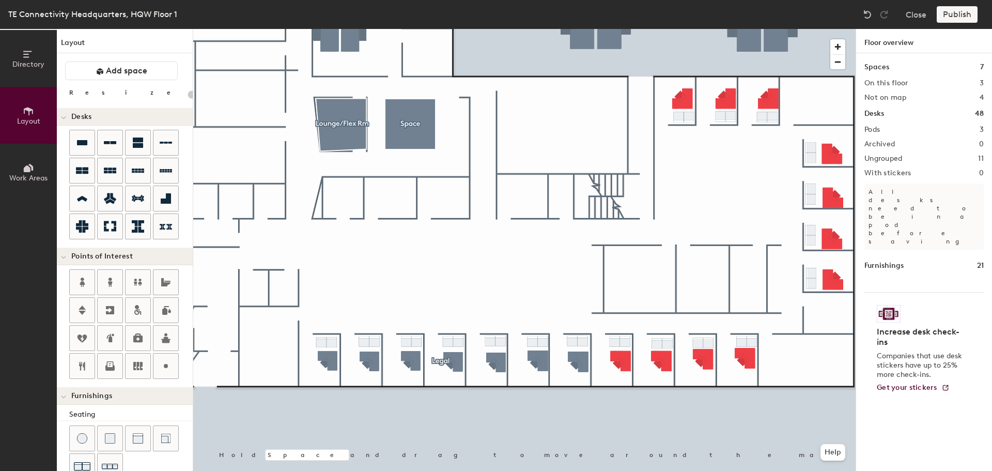
click at [499, 29] on div at bounding box center [524, 29] width 662 height 0
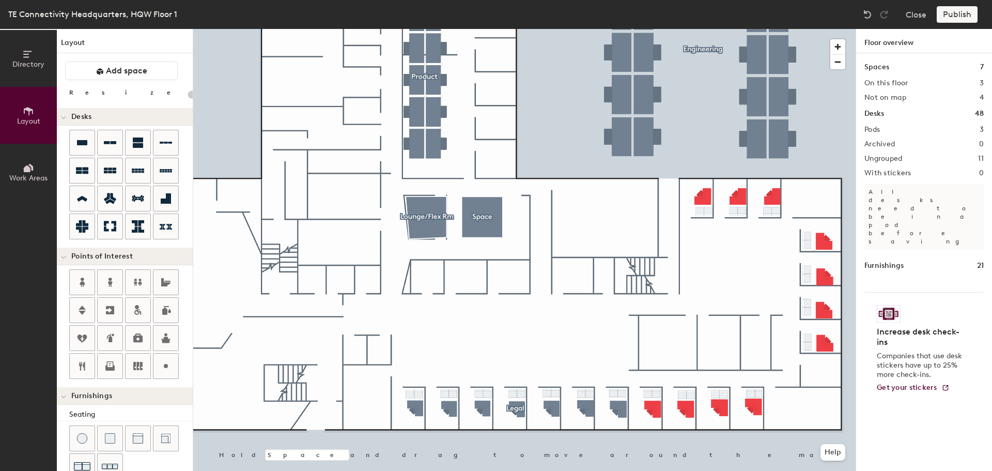
click at [501, 29] on div at bounding box center [524, 29] width 662 height 0
click at [503, 29] on div at bounding box center [524, 29] width 662 height 0
click at [526, 29] on div at bounding box center [524, 29] width 662 height 0
click at [526, 400] on div at bounding box center [527, 400] width 2 height 2
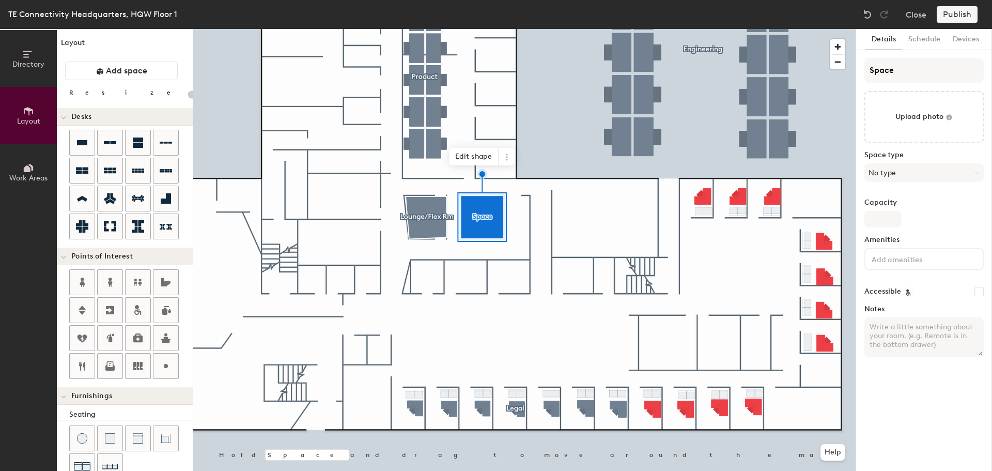
type input "20"
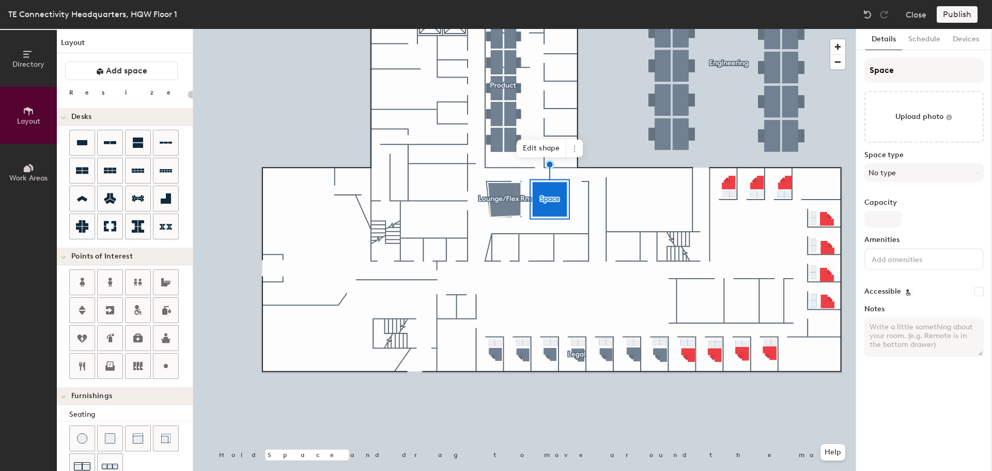
click at [953, 11] on div "Publish" at bounding box center [960, 14] width 47 height 17
click at [33, 59] on icon at bounding box center [28, 54] width 11 height 11
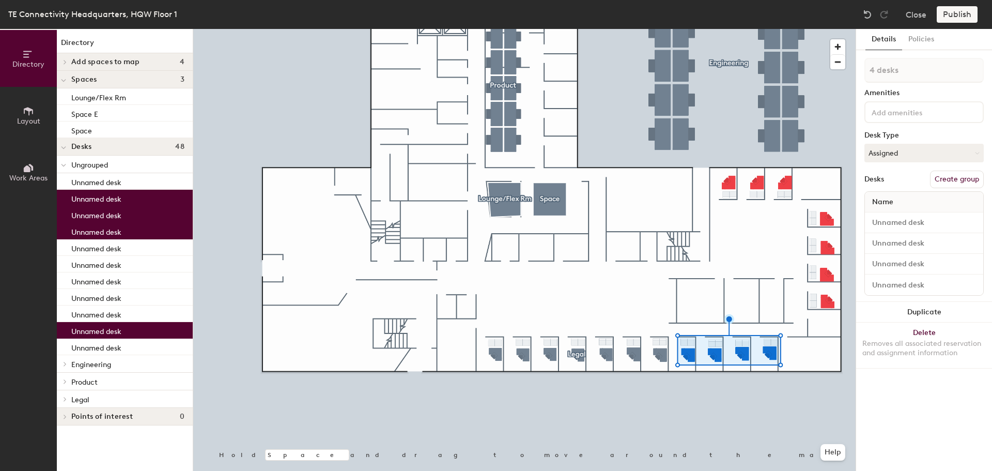
click at [943, 175] on button "Create group" at bounding box center [957, 179] width 54 height 18
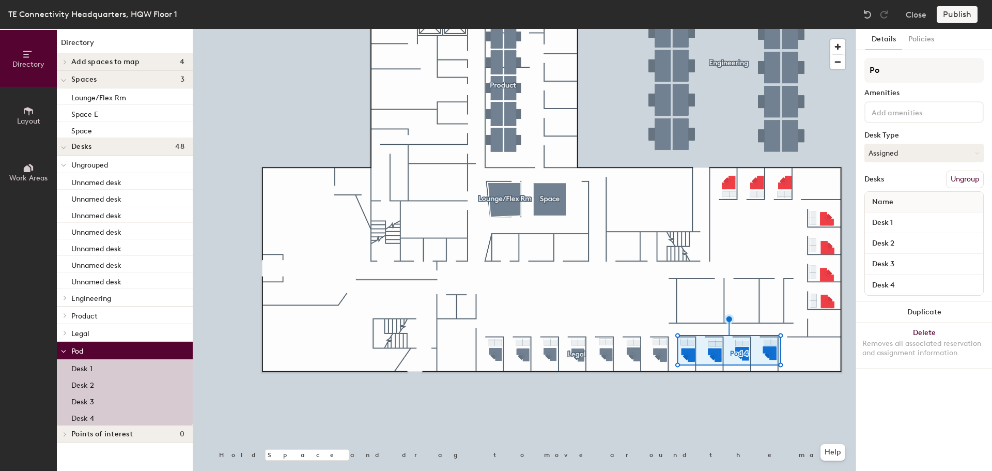
type input "P"
type input "HR"
click at [926, 221] on input "Desk 1" at bounding box center [924, 222] width 114 height 14
click at [920, 219] on input "Desk 1" at bounding box center [924, 222] width 114 height 14
type input "Office 125"
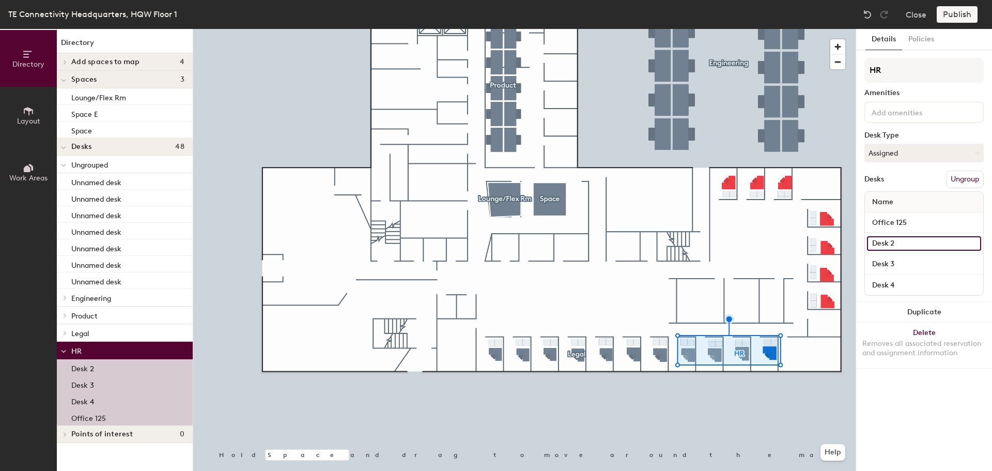
click at [914, 239] on input "Desk 2" at bounding box center [924, 243] width 114 height 14
type input "o"
type input "Office 126"
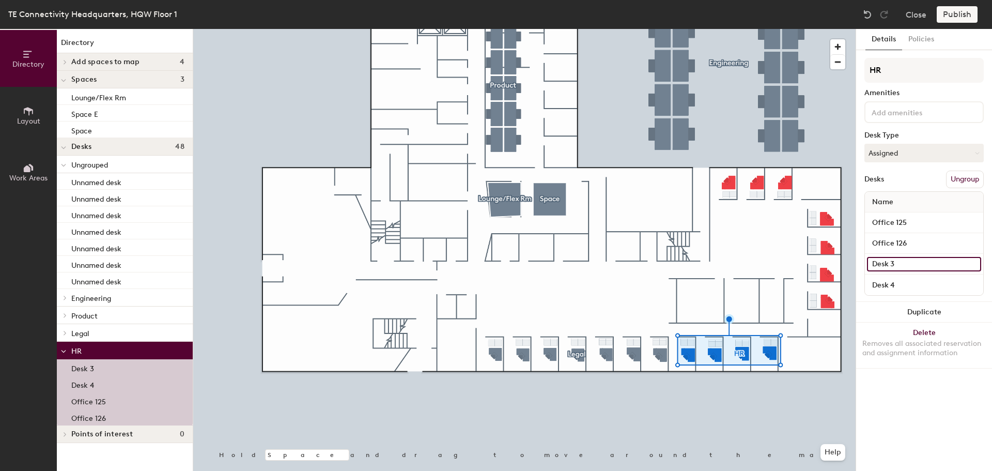
click at [905, 261] on input "Desk 3" at bounding box center [924, 264] width 114 height 14
type input "Office 127"
click at [900, 284] on input "Desk 4" at bounding box center [924, 284] width 114 height 14
type input "Office 128"
click at [624, 29] on div at bounding box center [524, 29] width 662 height 0
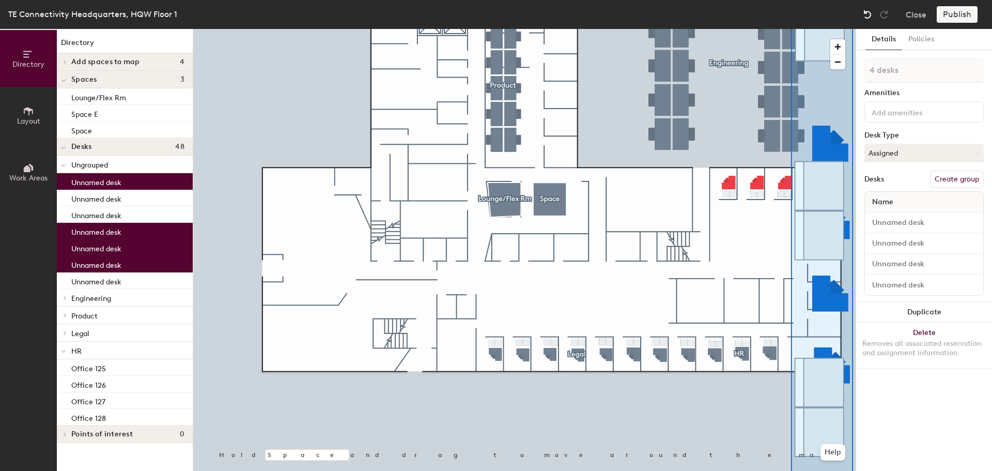
click at [864, 13] on img at bounding box center [867, 14] width 10 height 10
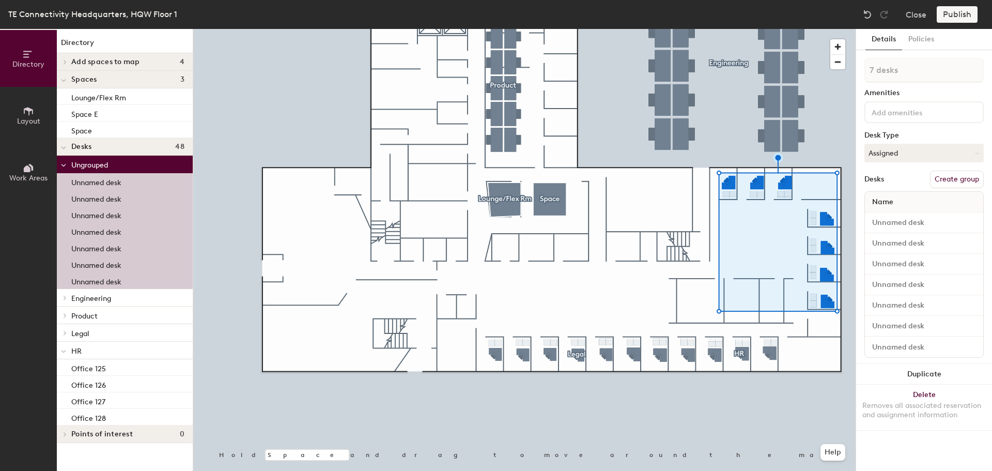
click at [964, 178] on button "Create group" at bounding box center [957, 179] width 54 height 18
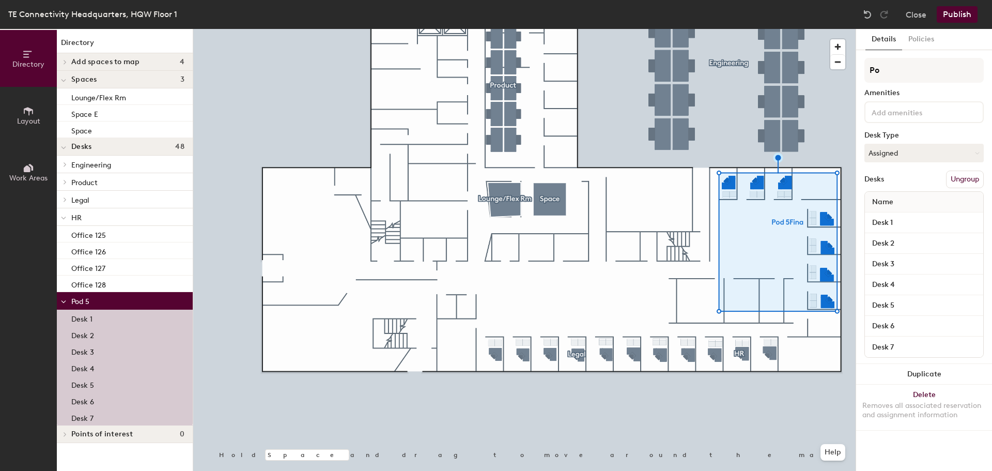
type input "P"
type input "Finance"
click at [920, 221] on input "Desk 1" at bounding box center [924, 222] width 114 height 14
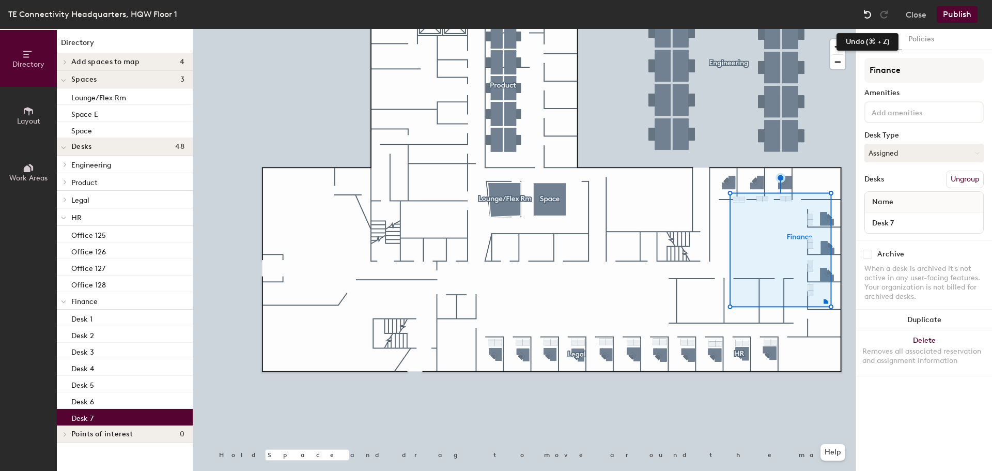
click at [865, 17] on img at bounding box center [867, 14] width 10 height 10
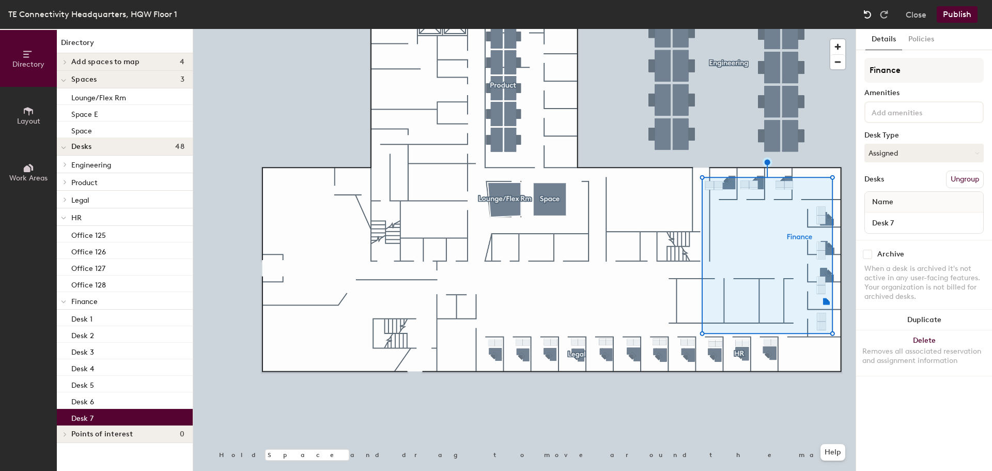
click at [865, 17] on img at bounding box center [867, 14] width 10 height 10
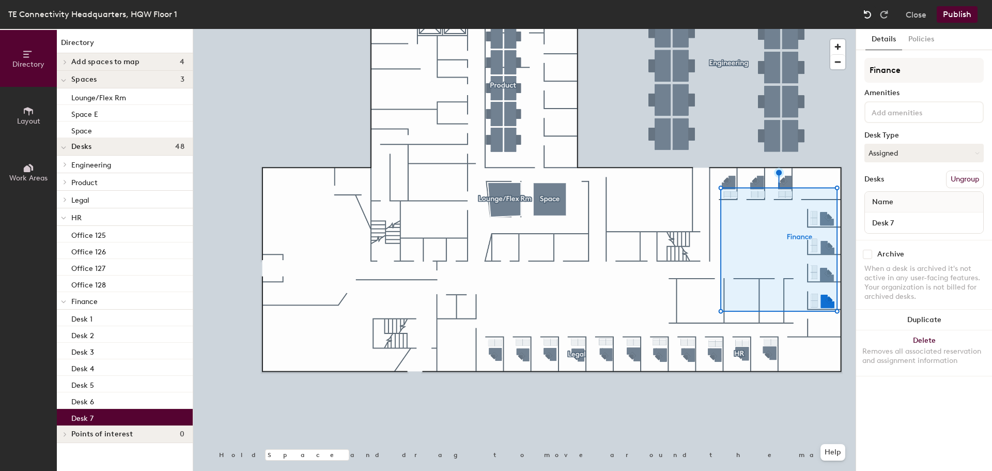
click at [865, 17] on img at bounding box center [867, 14] width 10 height 10
click at [868, 14] on img at bounding box center [867, 14] width 10 height 10
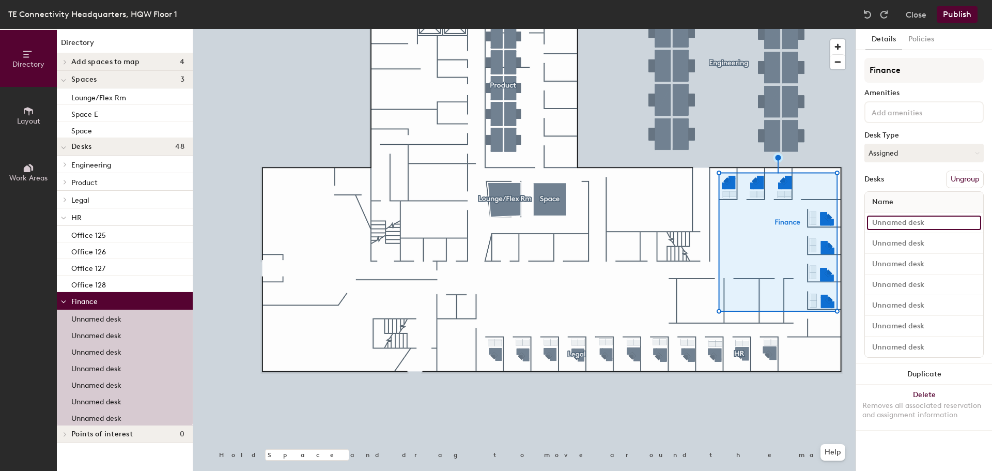
click at [900, 223] on input at bounding box center [924, 222] width 114 height 14
type input "Office 139"
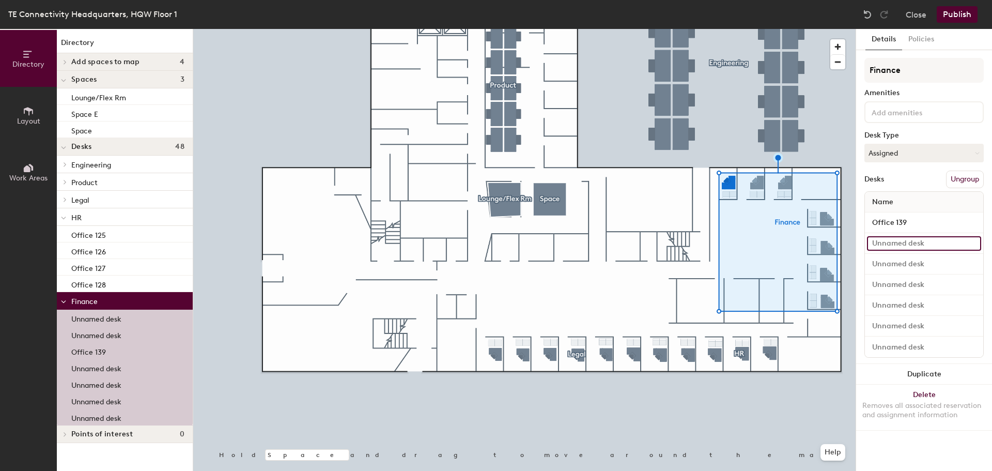
click at [899, 247] on input at bounding box center [924, 243] width 114 height 14
type input "Office 138"
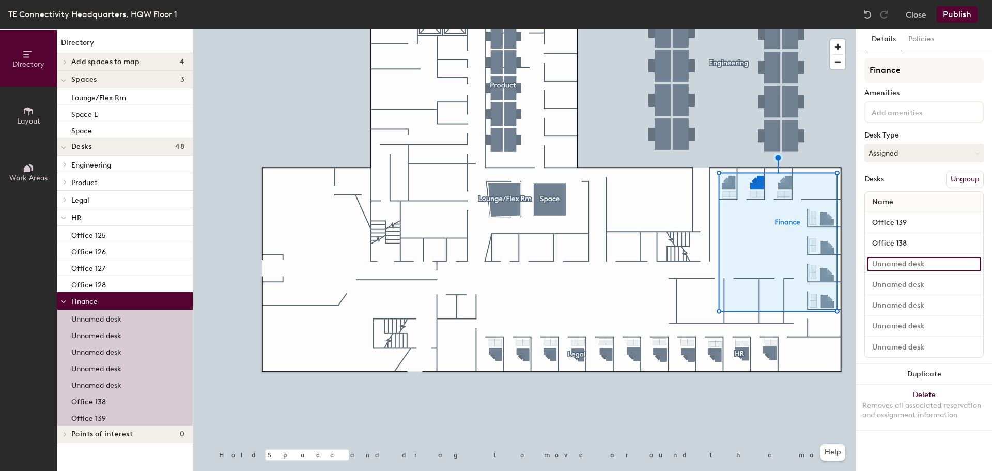
click at [898, 262] on input at bounding box center [924, 264] width 114 height 14
type input "Office 137"
click at [896, 283] on input at bounding box center [924, 284] width 114 height 14
type input "Office 136"
click at [895, 306] on input at bounding box center [924, 305] width 114 height 14
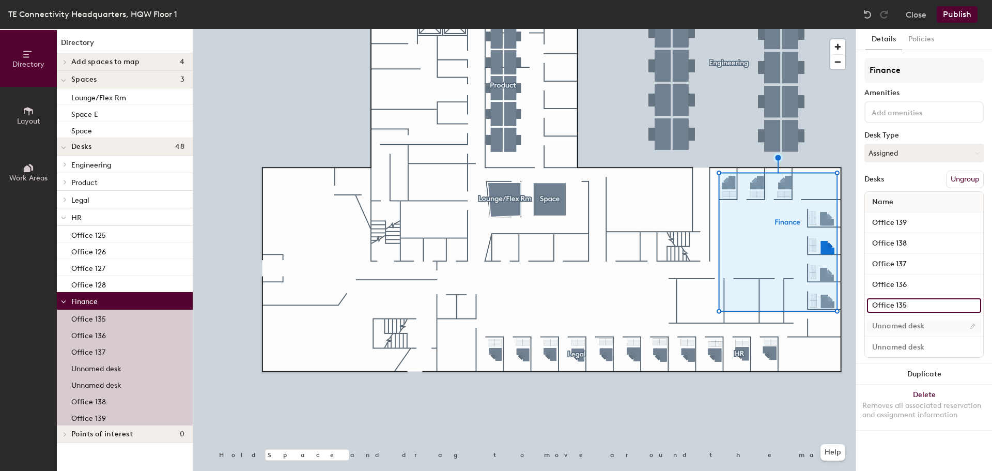
type input "Office 135"
click at [893, 320] on input at bounding box center [924, 326] width 114 height 14
type input "Office 134"
click at [890, 350] on input "Desk 7" at bounding box center [924, 346] width 114 height 14
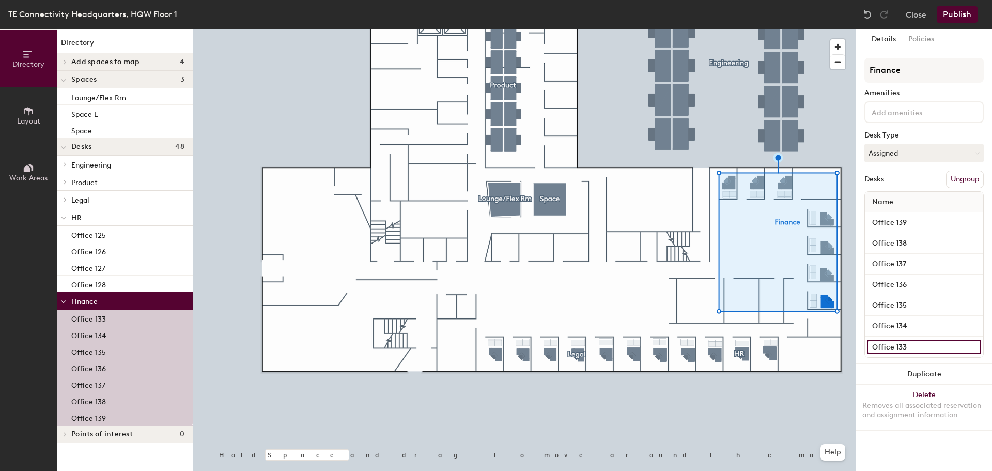
type input "Office 133"
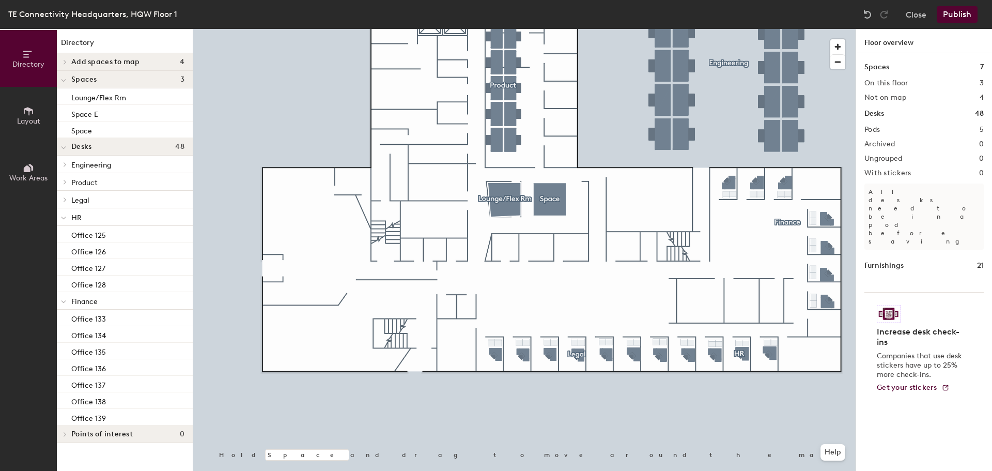
click at [953, 13] on button "Publish" at bounding box center [957, 14] width 41 height 17
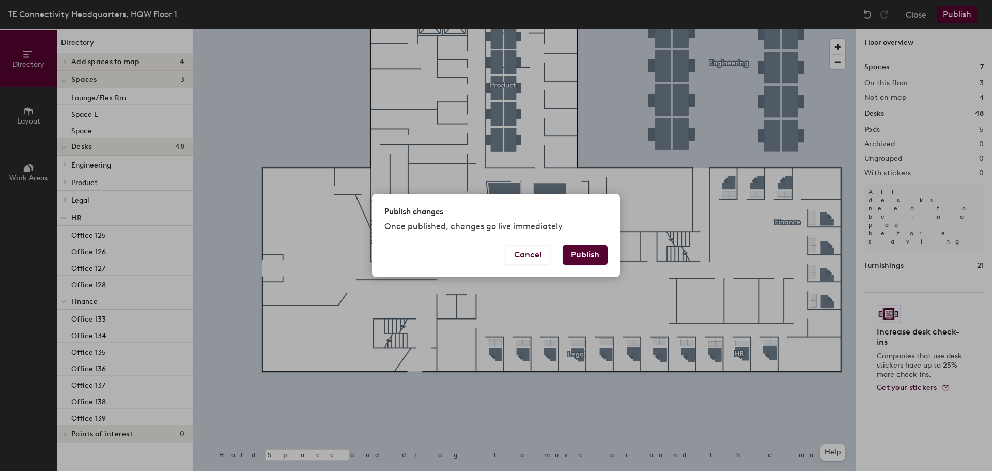
click at [579, 254] on button "Publish" at bounding box center [585, 255] width 45 height 20
